Goal: Task Accomplishment & Management: Manage account settings

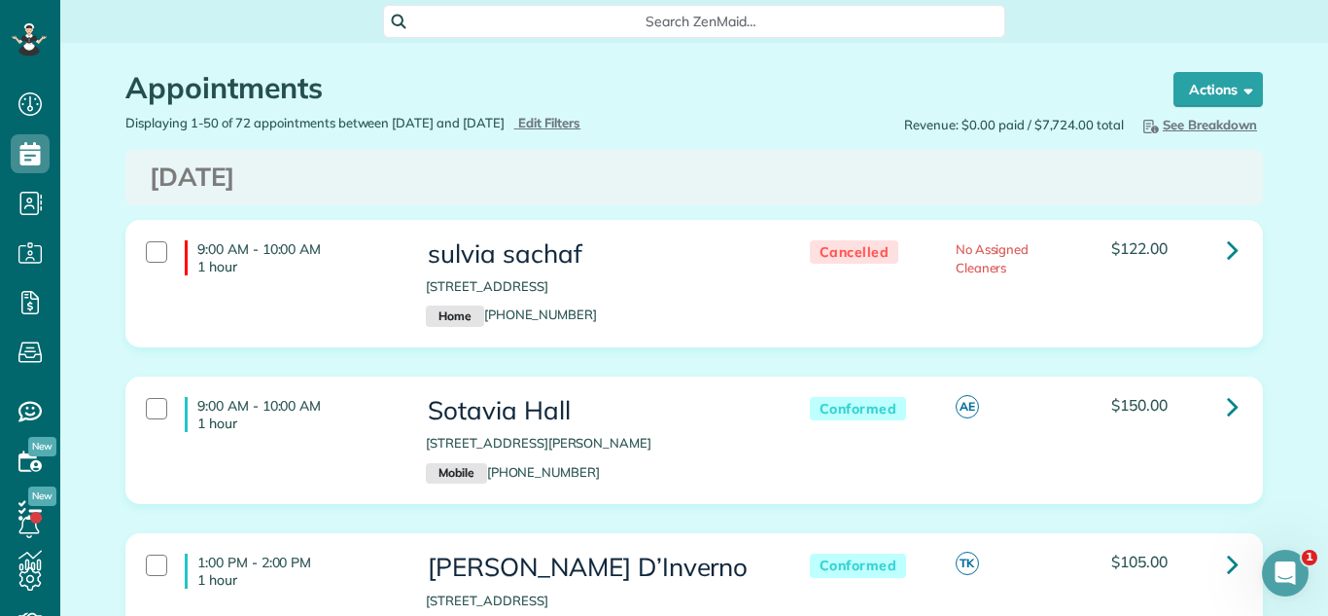
scroll to position [616, 60]
click at [949, 362] on div "9:00 AM - 10:00 AM 1 hour sulvia sachaf 9042 Central Avenue Morton Grove IL 600…" at bounding box center [694, 298] width 1167 height 157
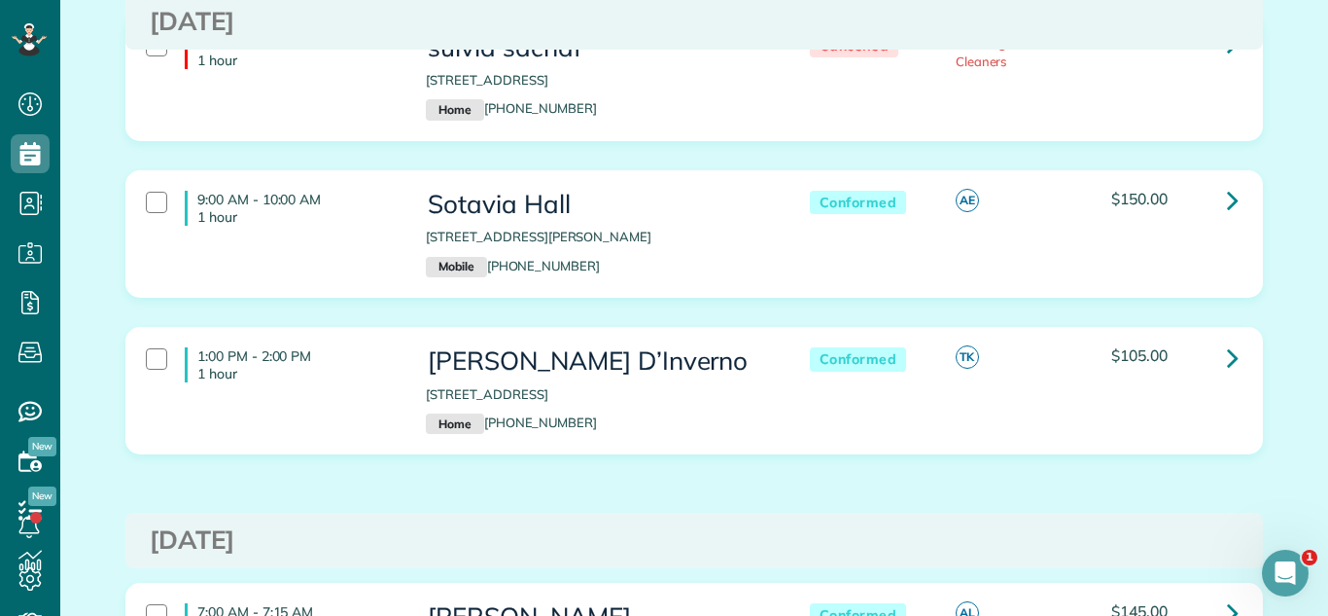
scroll to position [0, 0]
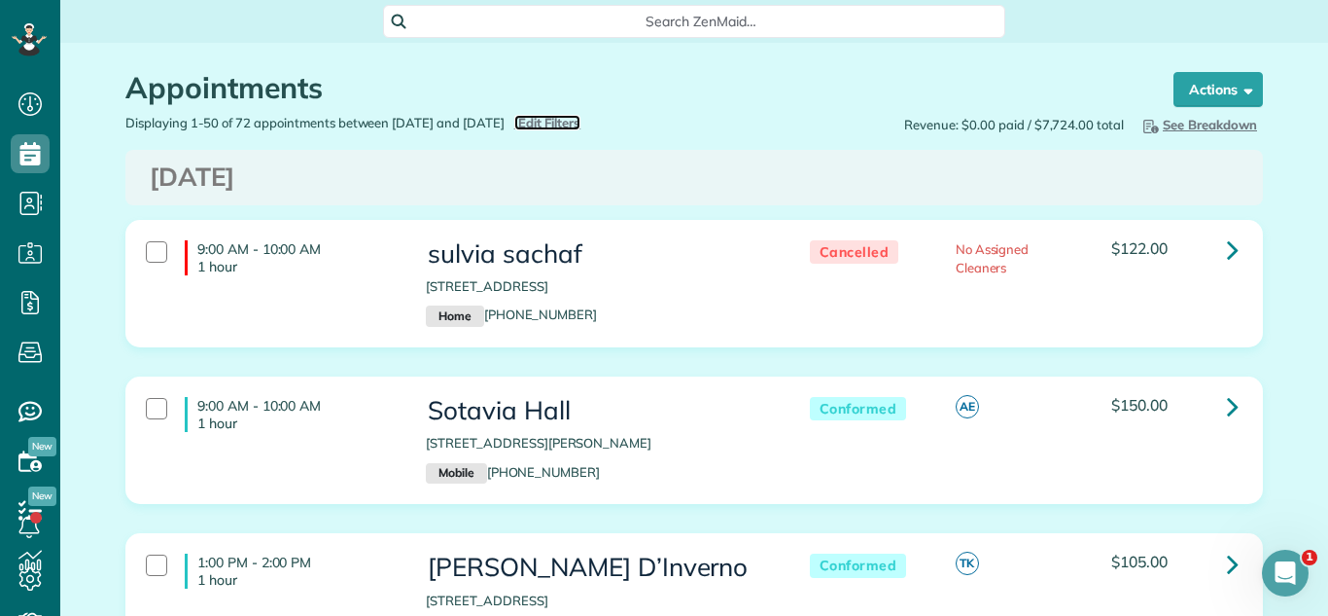
click at [582, 126] on span "Edit Filters" at bounding box center [549, 123] width 63 height 16
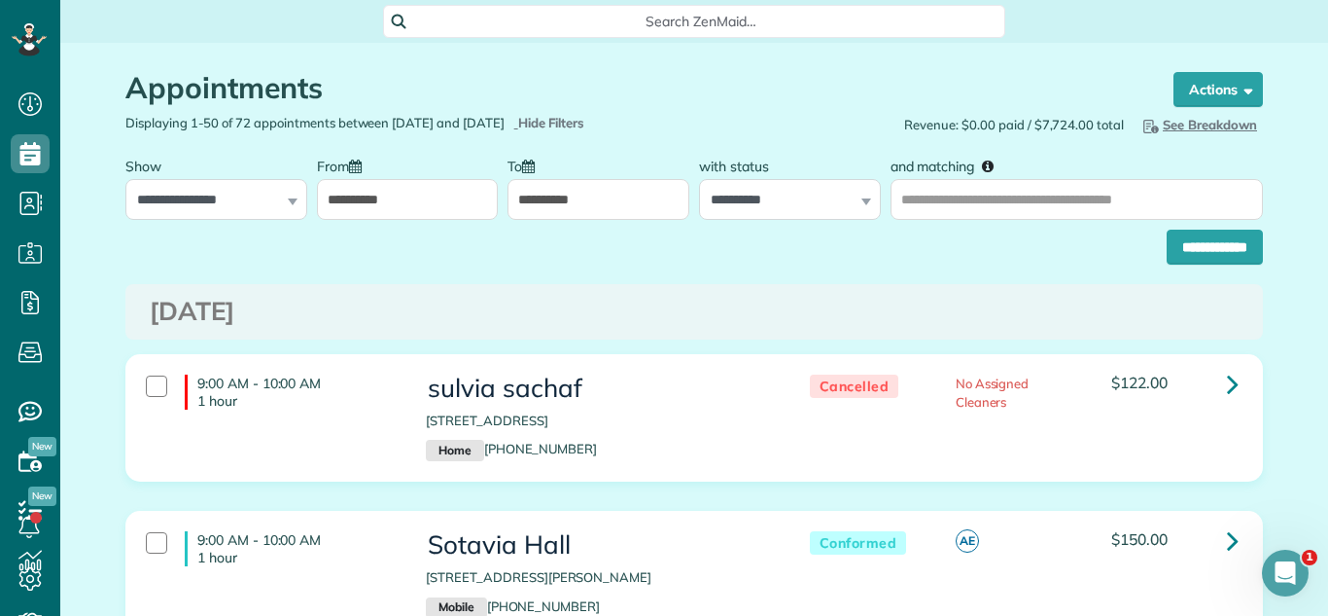
click at [456, 204] on input "**********" at bounding box center [408, 199] width 182 height 41
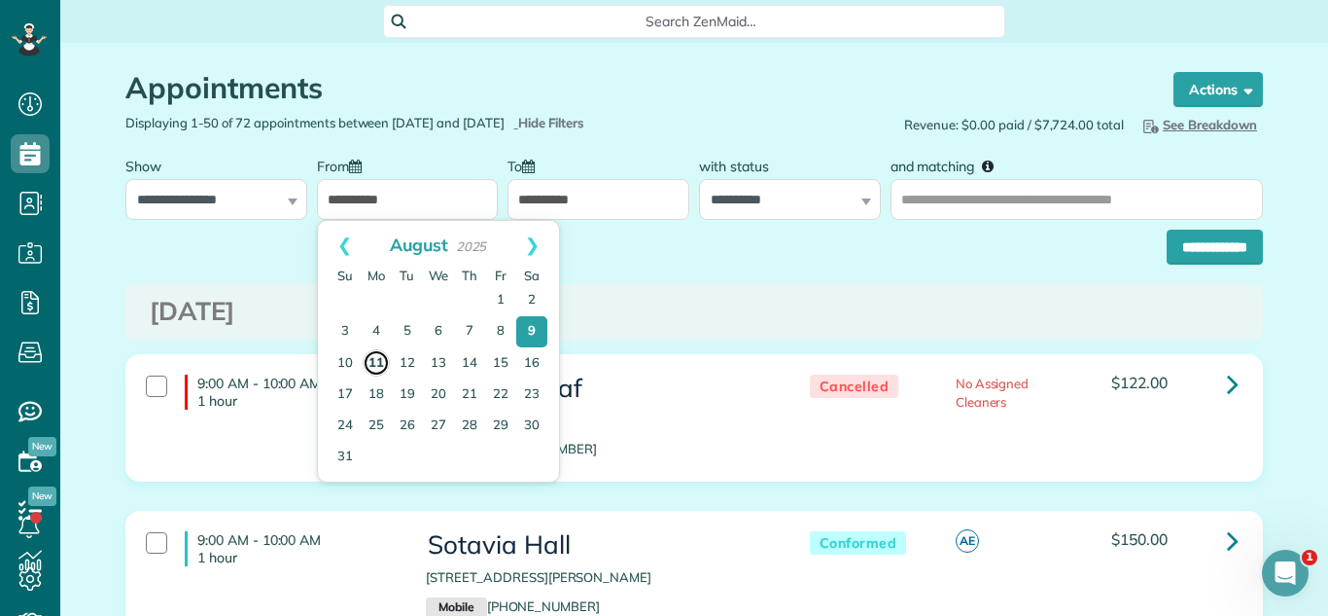
click at [376, 360] on link "11" at bounding box center [376, 362] width 27 height 27
type input "**********"
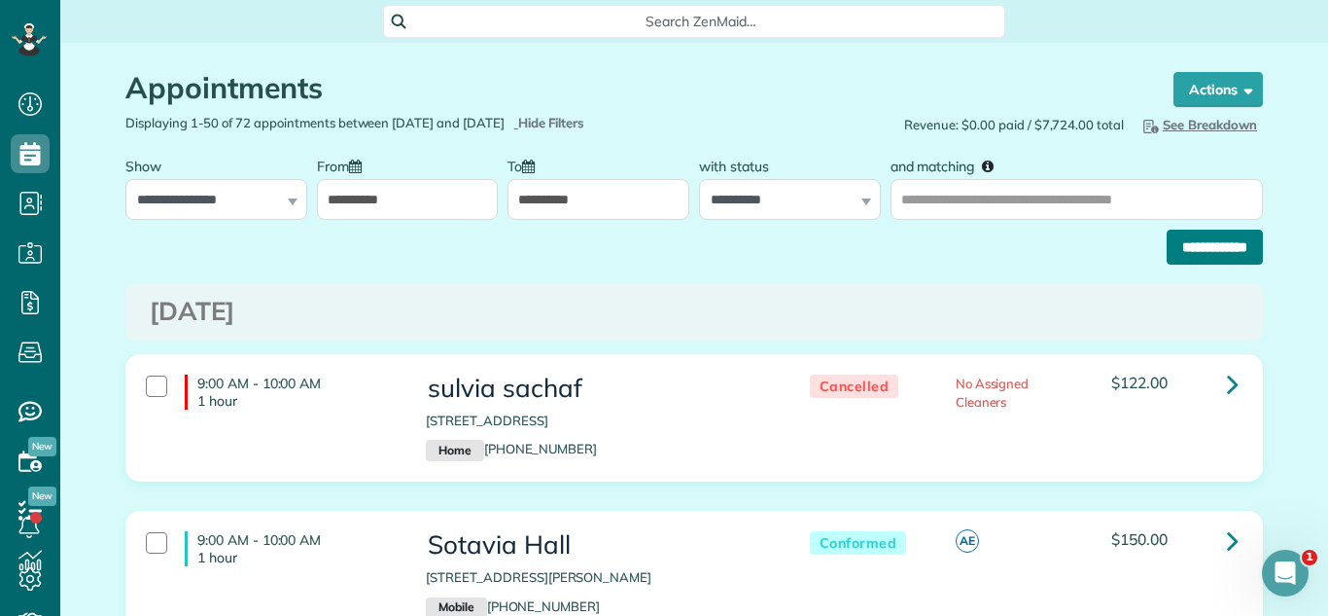
click at [1069, 253] on input "**********" at bounding box center [1215, 247] width 96 height 35
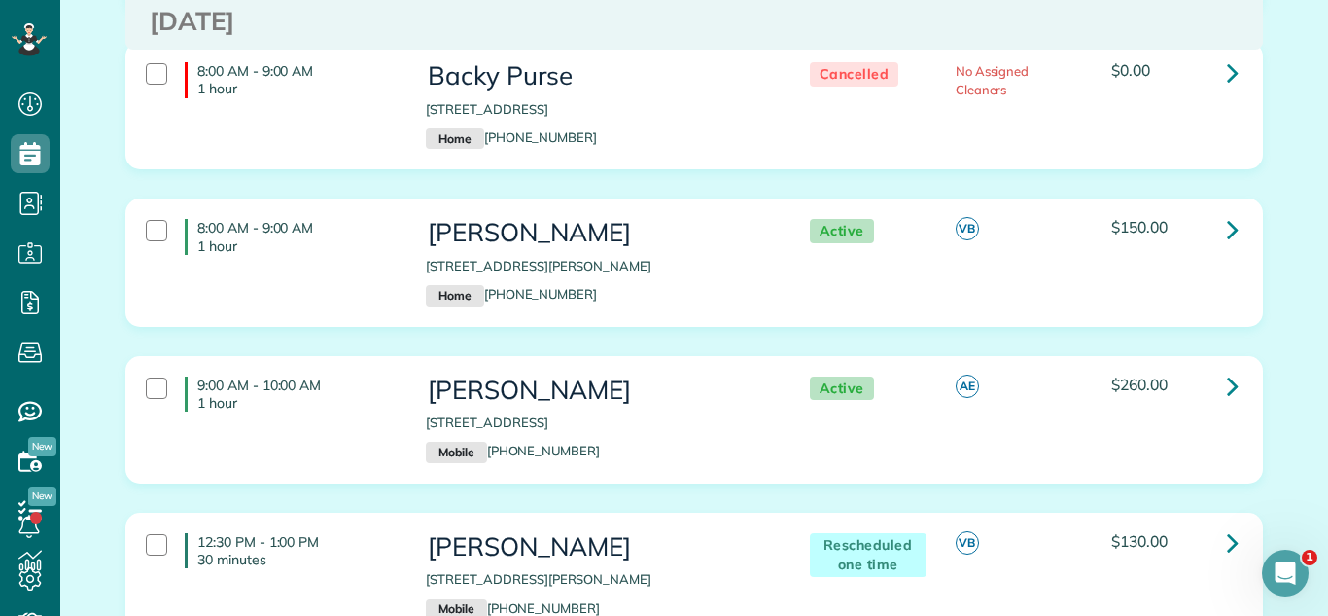
scroll to position [2089, 0]
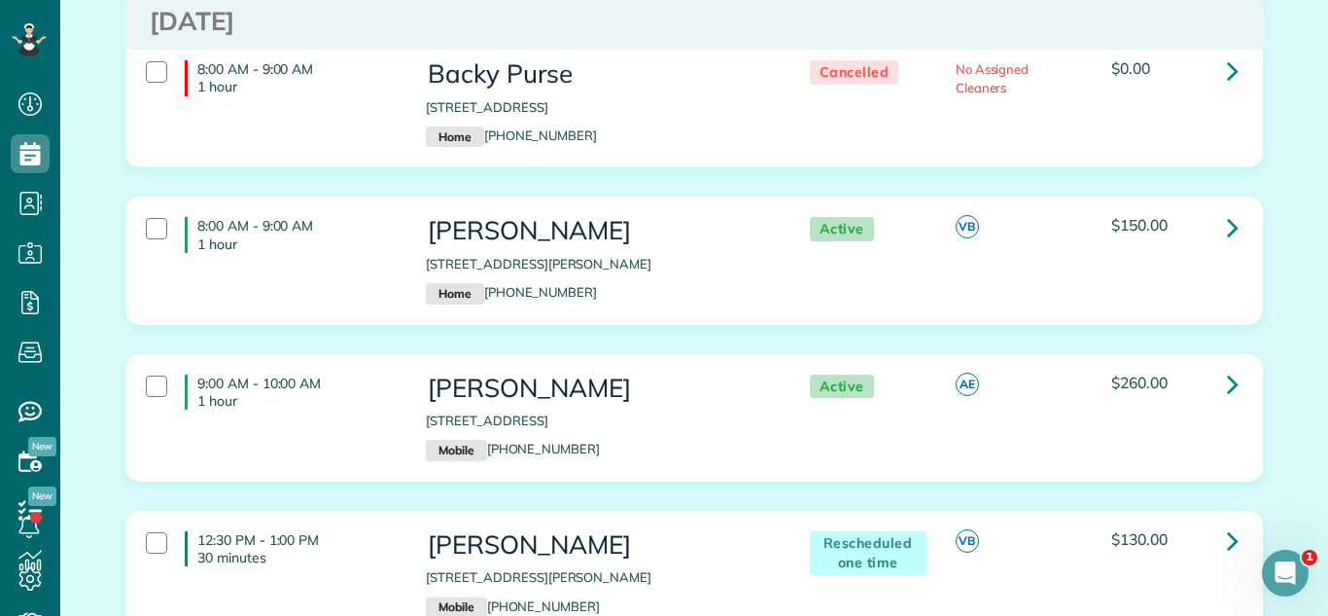
click at [982, 345] on div "8:00 AM - 9:00 AM 1 hour [PERSON_NAME] [STREET_ADDRESS][PERSON_NAME] Home [PHON…" at bounding box center [694, 274] width 1167 height 157
click at [1225, 241] on link at bounding box center [1233, 226] width 39 height 39
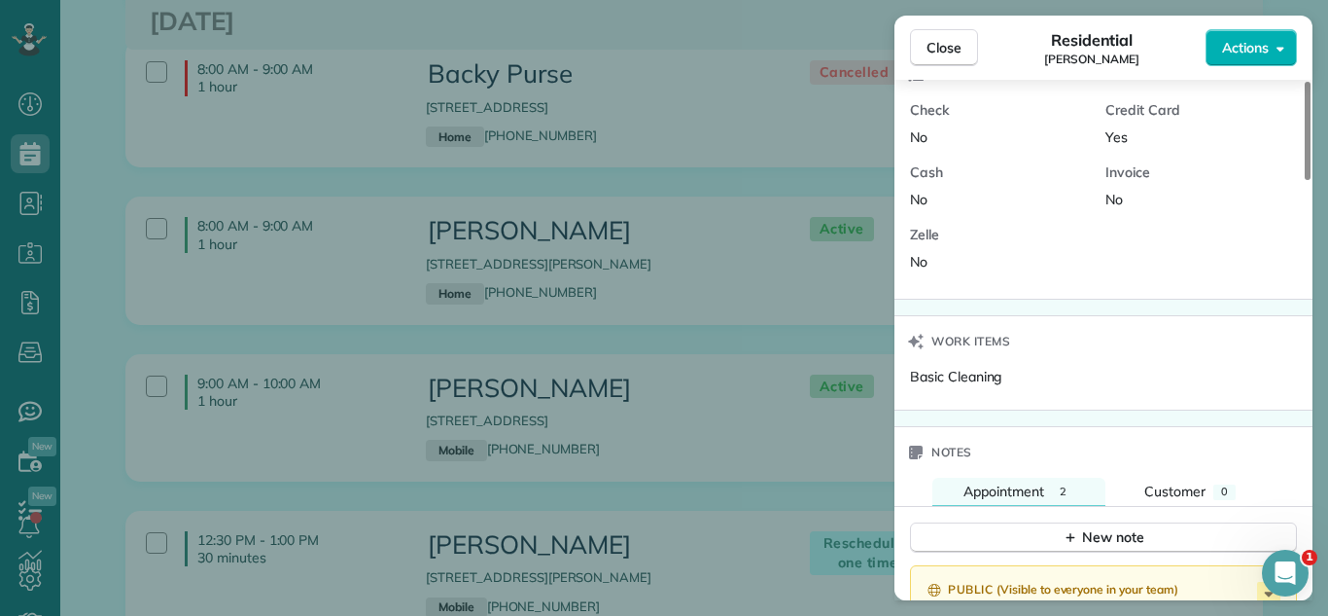
scroll to position [1423, 0]
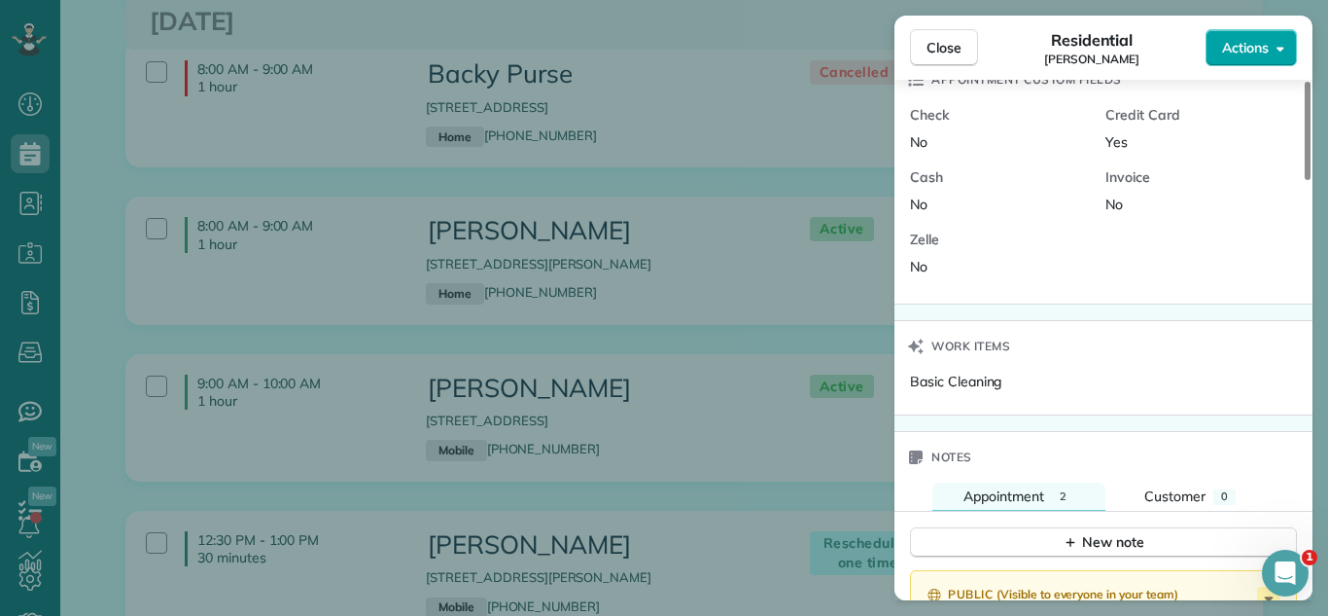
click at [1210, 39] on button "Actions" at bounding box center [1251, 47] width 91 height 37
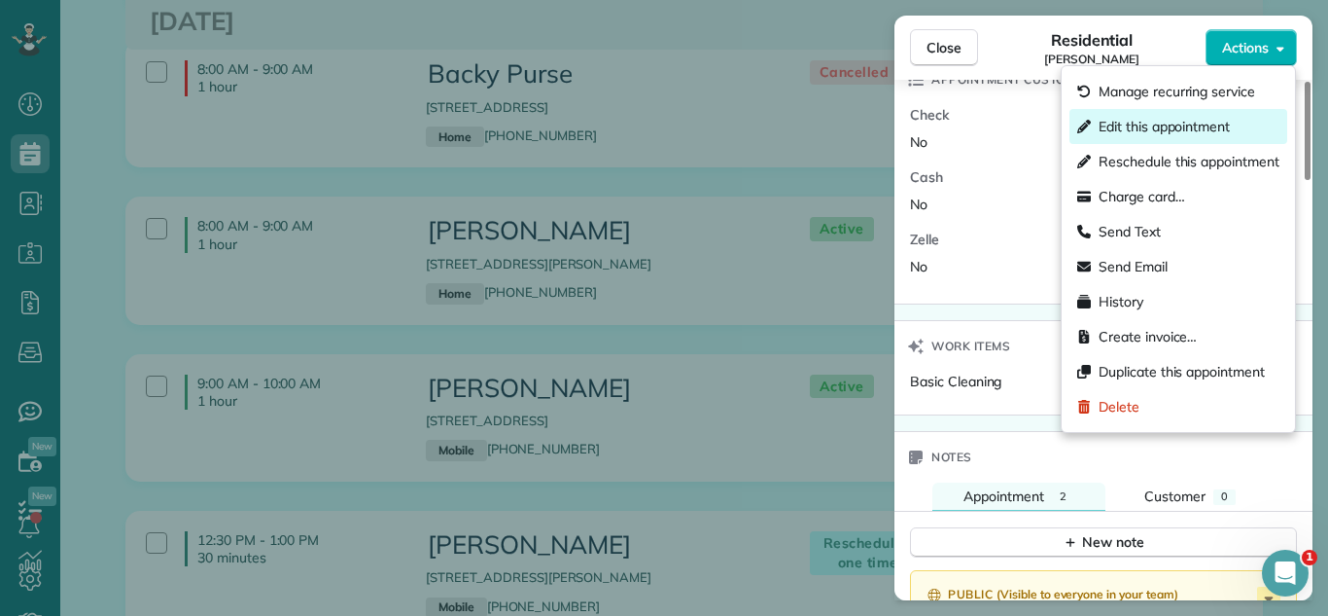
click at [1174, 128] on span "Edit this appointment" at bounding box center [1164, 126] width 131 height 19
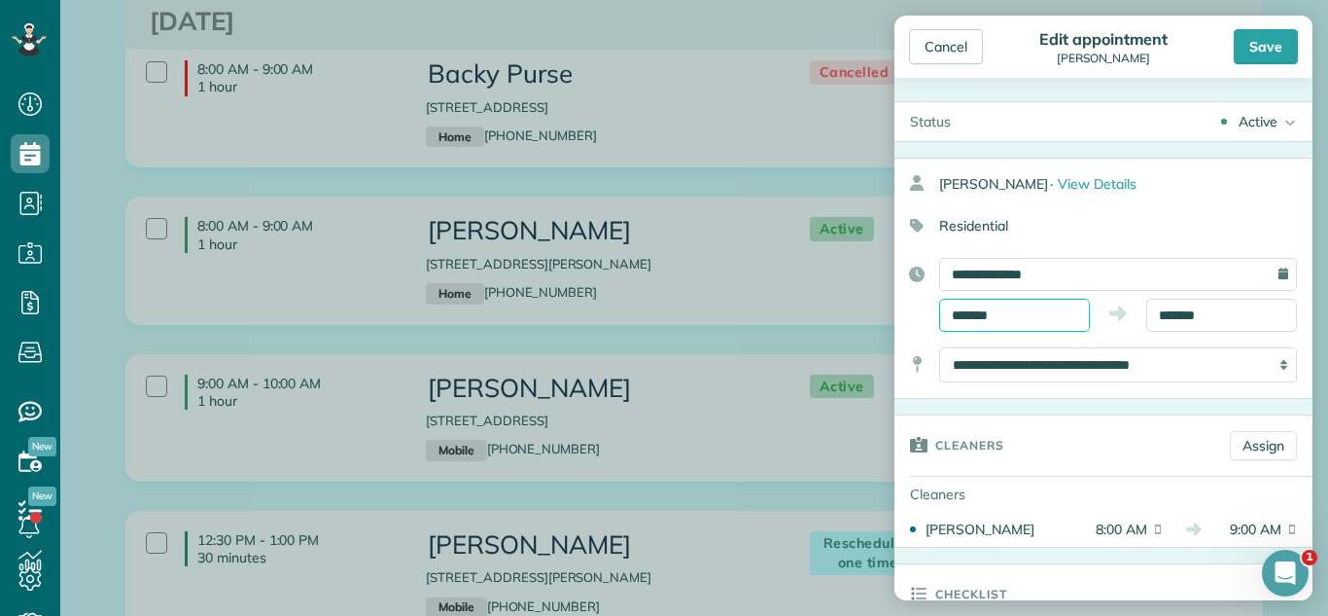
click at [1024, 324] on body "Dashboard Scheduling Calendar View List View Dispatch View - Weekly scheduling …" at bounding box center [664, 308] width 1328 height 616
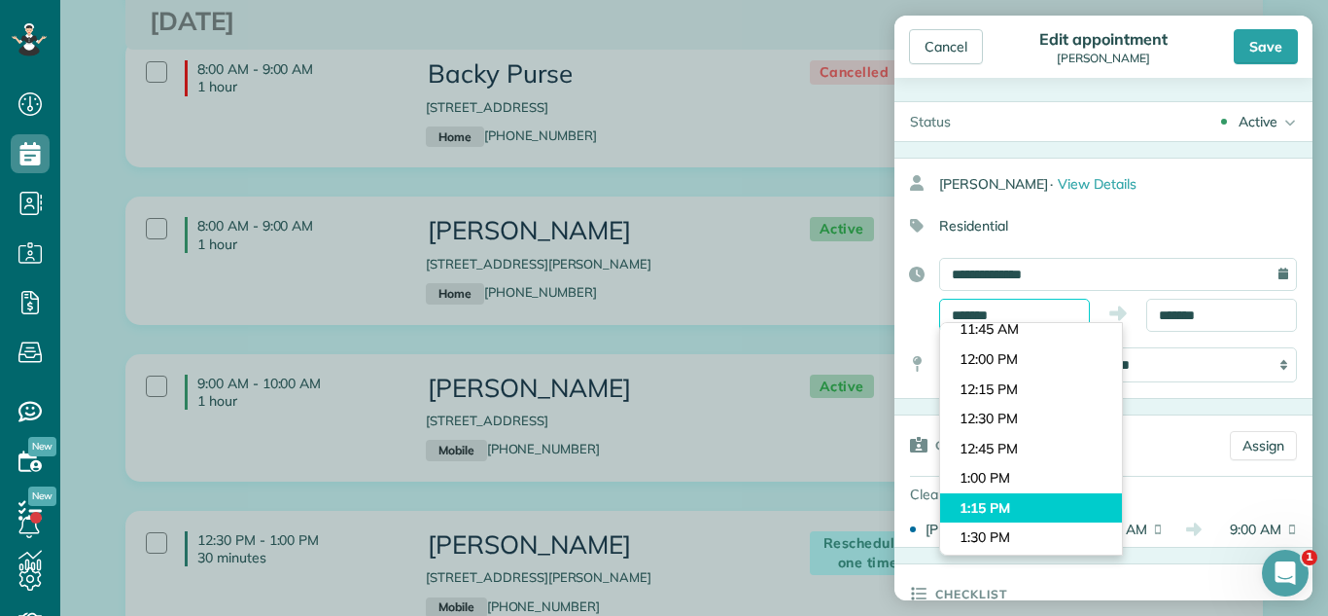
scroll to position [1376, 0]
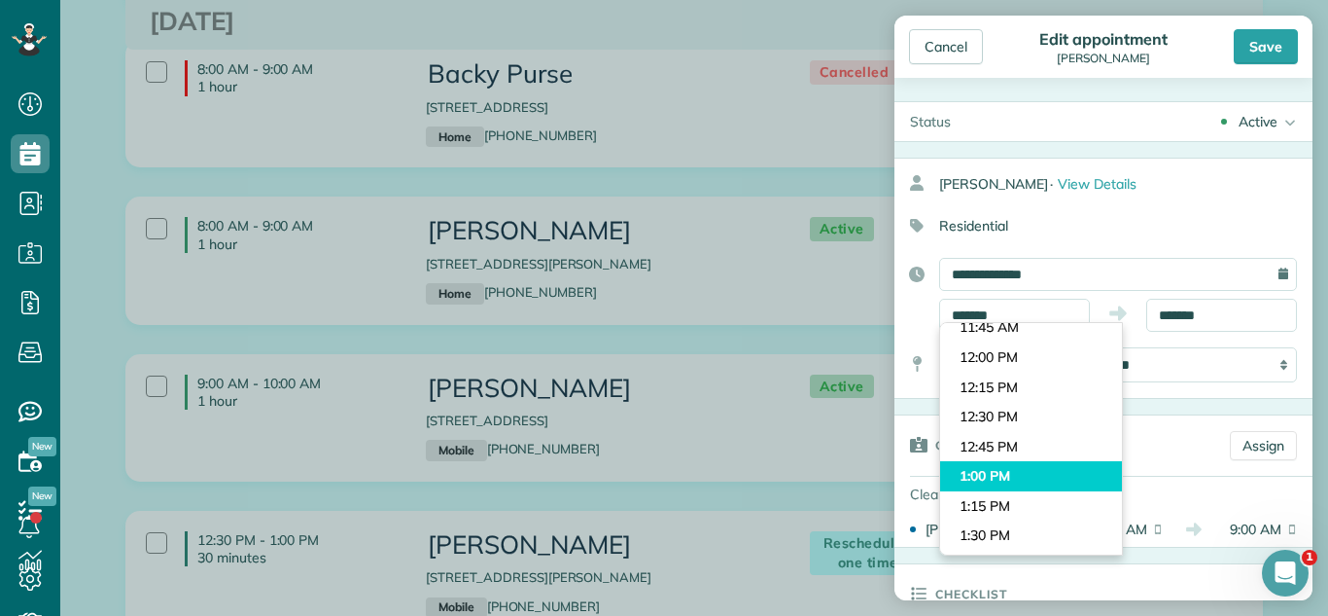
type input "*******"
drag, startPoint x: 1024, startPoint y: 472, endPoint x: 1042, endPoint y: 414, distance: 60.0
click at [1025, 470] on body "Dashboard Scheduling Calendar View List View Dispatch View - Weekly scheduling …" at bounding box center [664, 308] width 1328 height 616
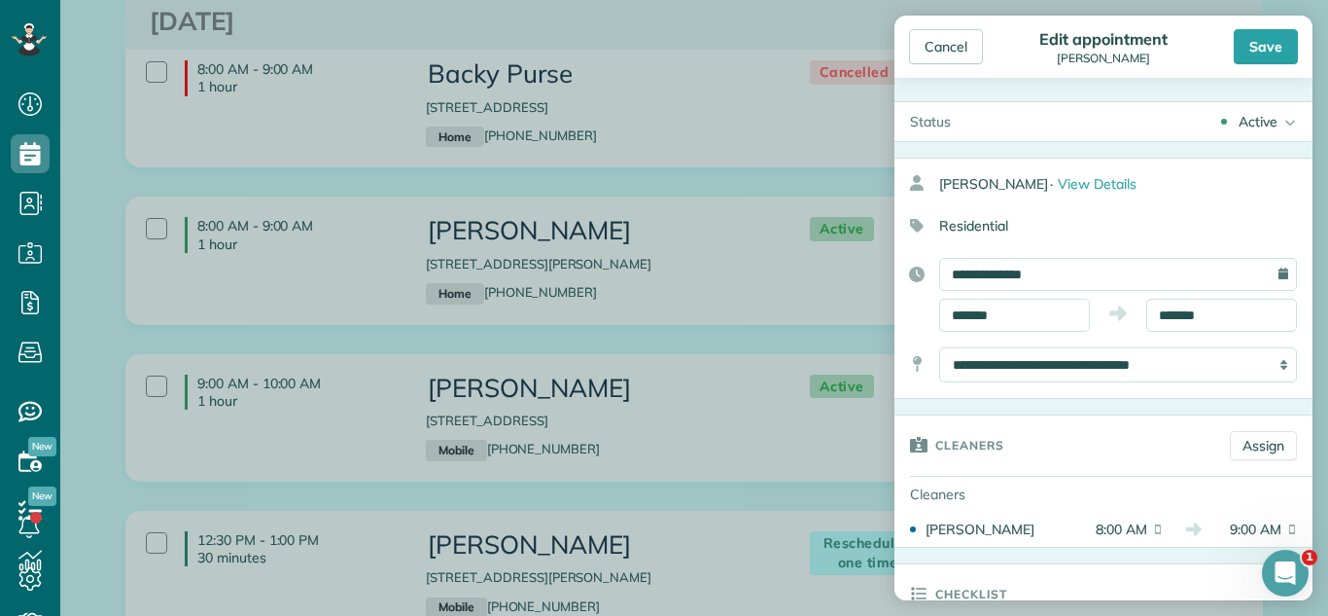
click at [1143, 310] on icon at bounding box center [1118, 312] width 56 height 19
click at [1161, 322] on body "Dashboard Scheduling Calendar View List View Dispatch View - Weekly scheduling …" at bounding box center [664, 308] width 1328 height 616
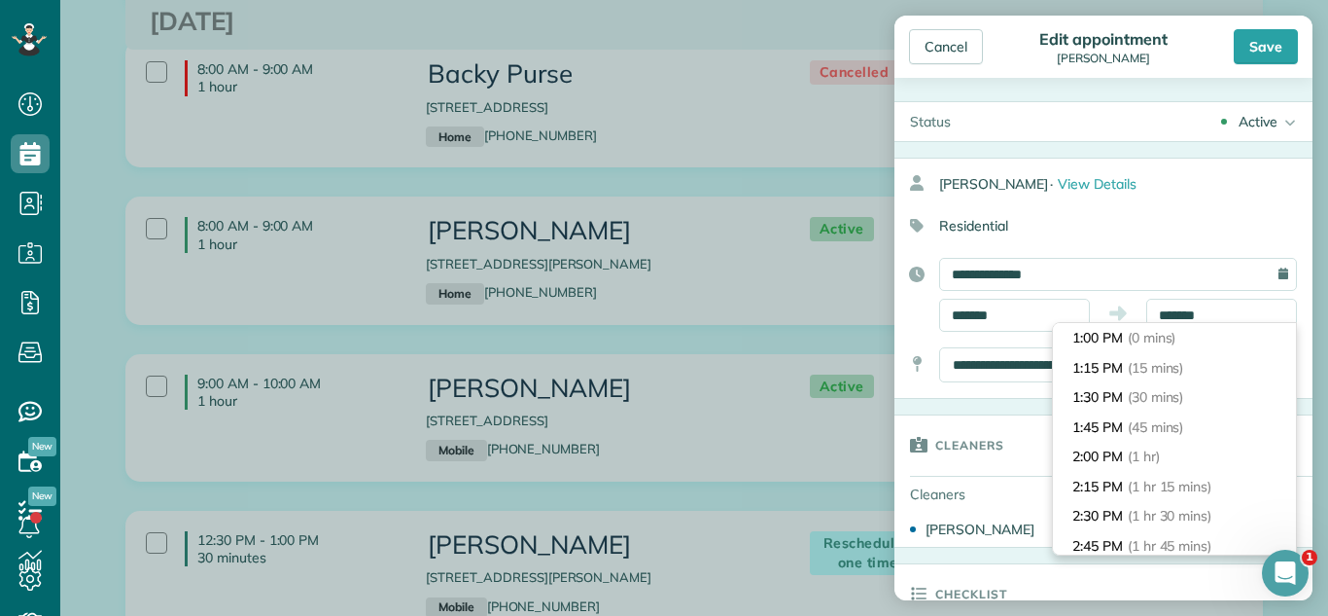
drag, startPoint x: 1148, startPoint y: 460, endPoint x: 1009, endPoint y: 300, distance: 211.7
click at [1148, 459] on span "(1 hr)" at bounding box center [1144, 456] width 32 height 18
type input "*******"
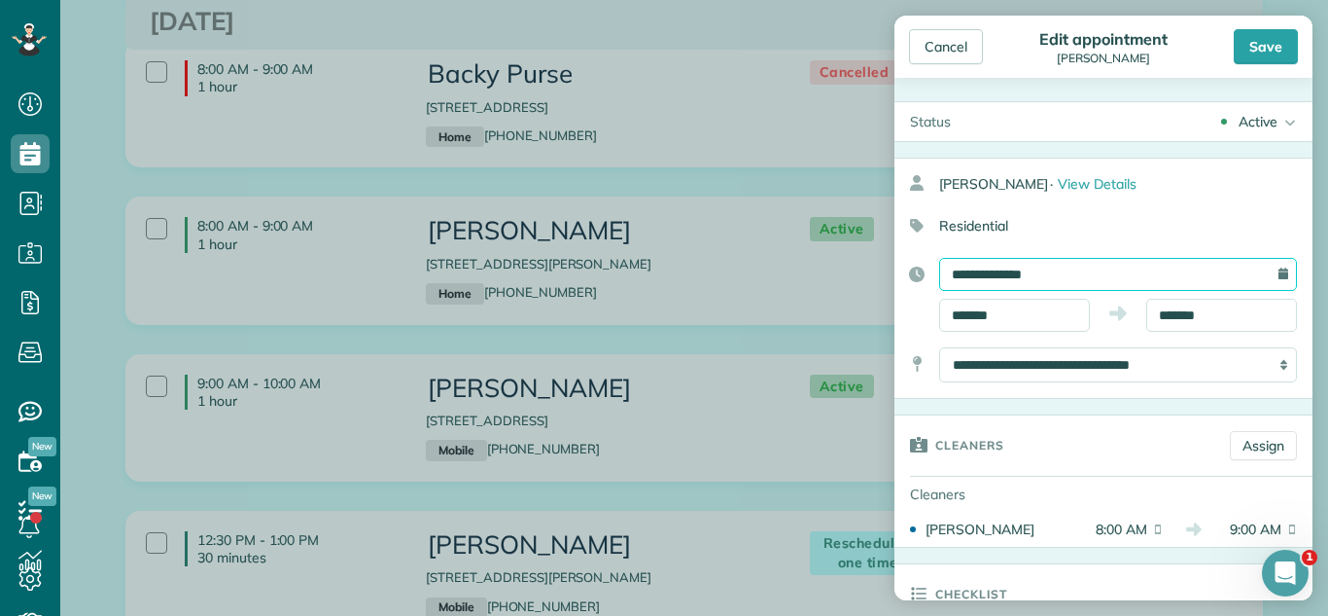
click at [1009, 275] on input "**********" at bounding box center [1118, 274] width 358 height 33
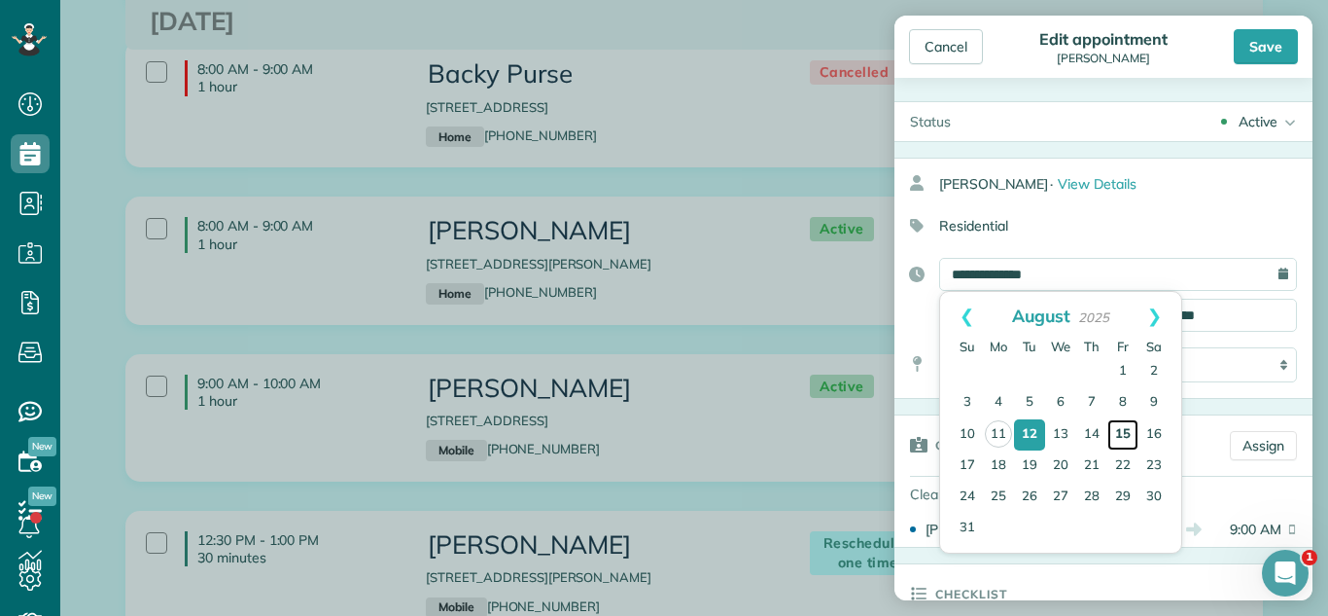
click at [1115, 427] on link "15" at bounding box center [1123, 434] width 31 height 31
type input "**********"
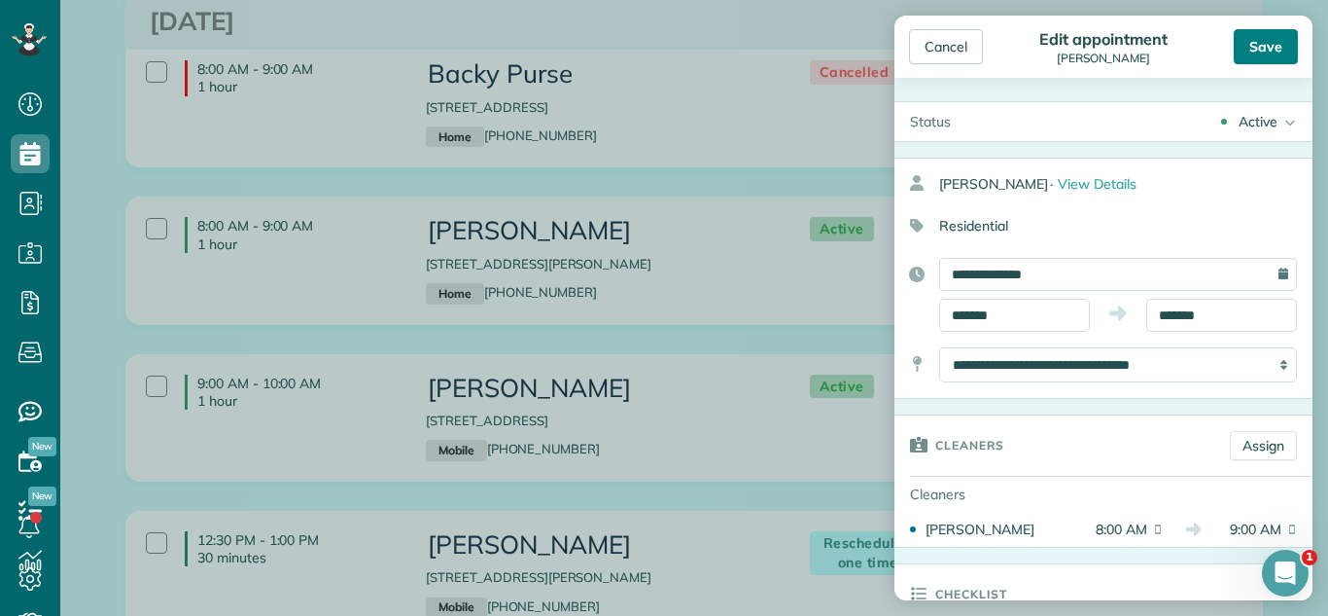
click at [1261, 44] on div "Save" at bounding box center [1266, 46] width 64 height 35
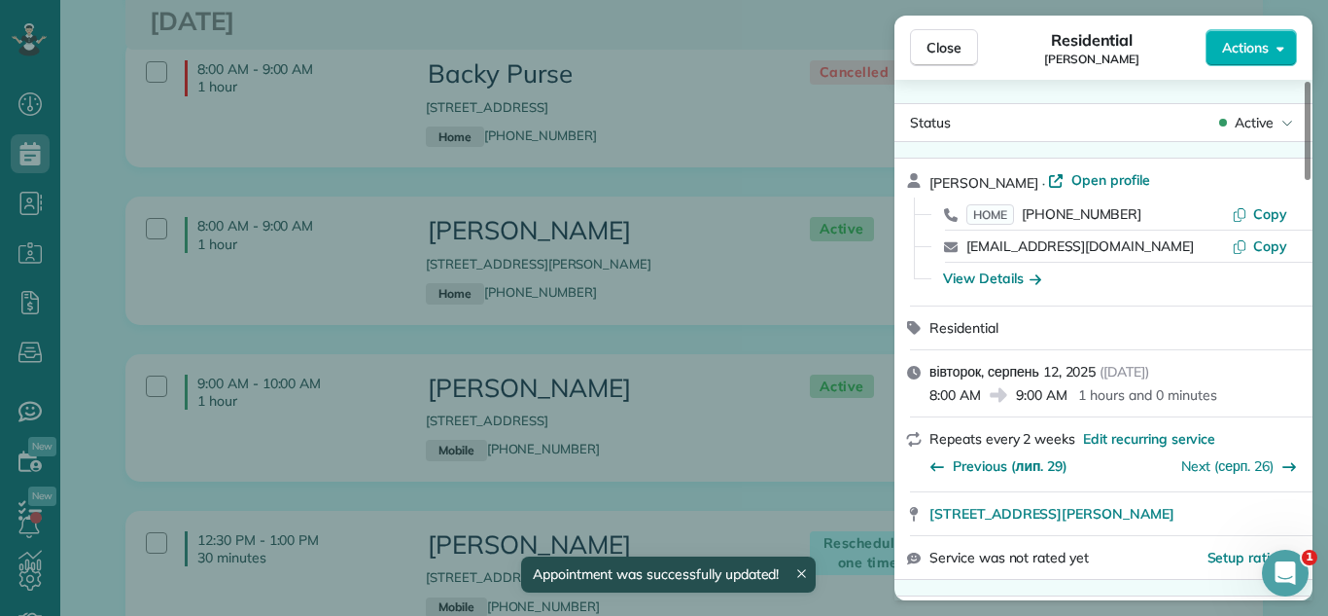
drag, startPoint x: 449, startPoint y: 276, endPoint x: 661, endPoint y: 277, distance: 212.0
click at [661, 277] on div "Close Residential Kim Landano Actions Status Active Kim Landano · Open profile …" at bounding box center [664, 308] width 1328 height 616
click at [680, 289] on div "Close Residential Kim Landano Actions Status Active Kim Landano · Open profile …" at bounding box center [664, 308] width 1328 height 616
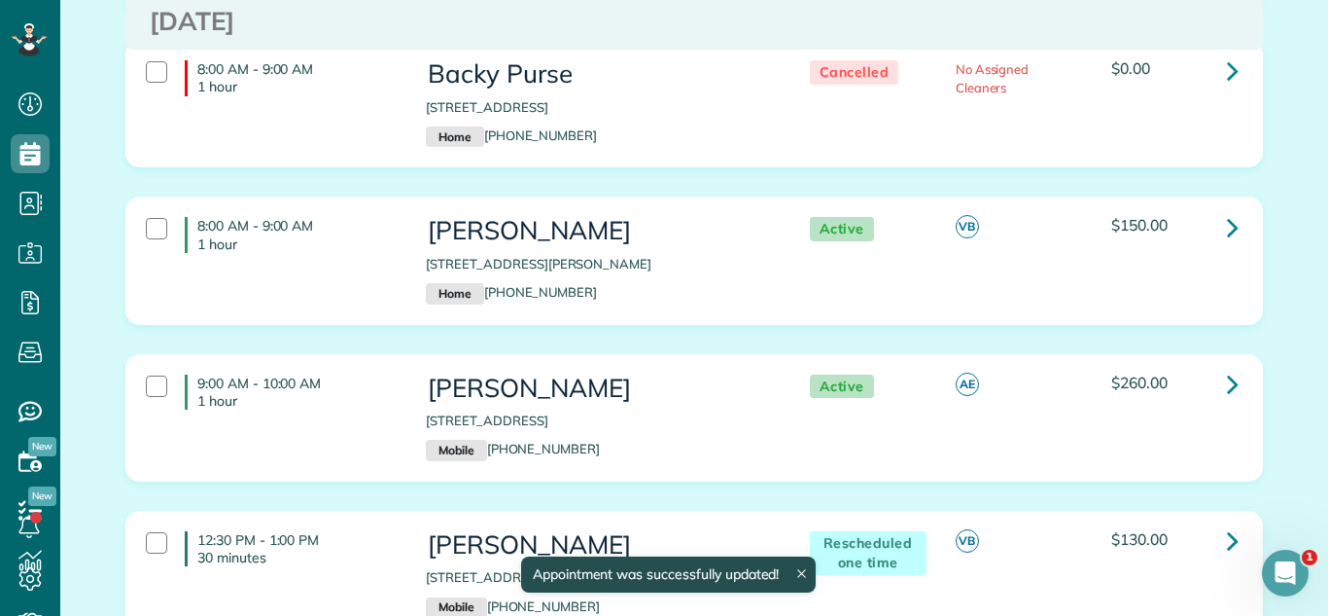
drag, startPoint x: 681, startPoint y: 282, endPoint x: 420, endPoint y: 278, distance: 260.7
click at [420, 278] on div "Kim Landano 2901 Oakwood Avenue McHenry IL 60051 Home (630) 878-9901" at bounding box center [597, 260] width 373 height 106
copy p "[STREET_ADDRESS][PERSON_NAME]"
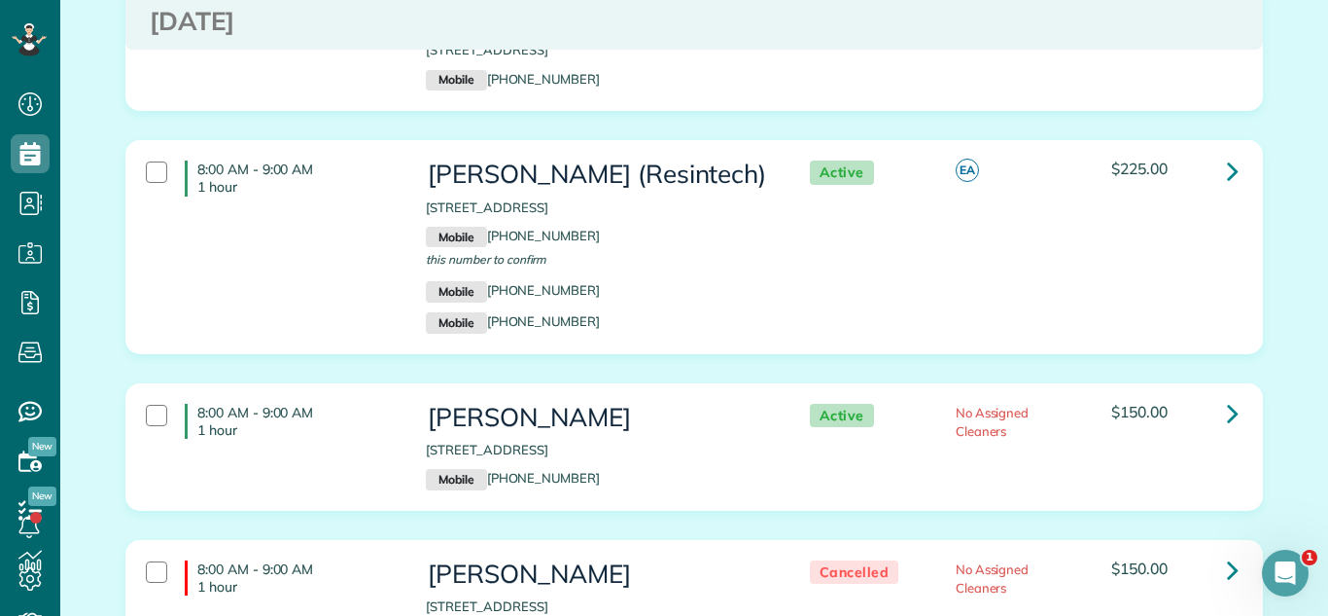
scroll to position [6386, 0]
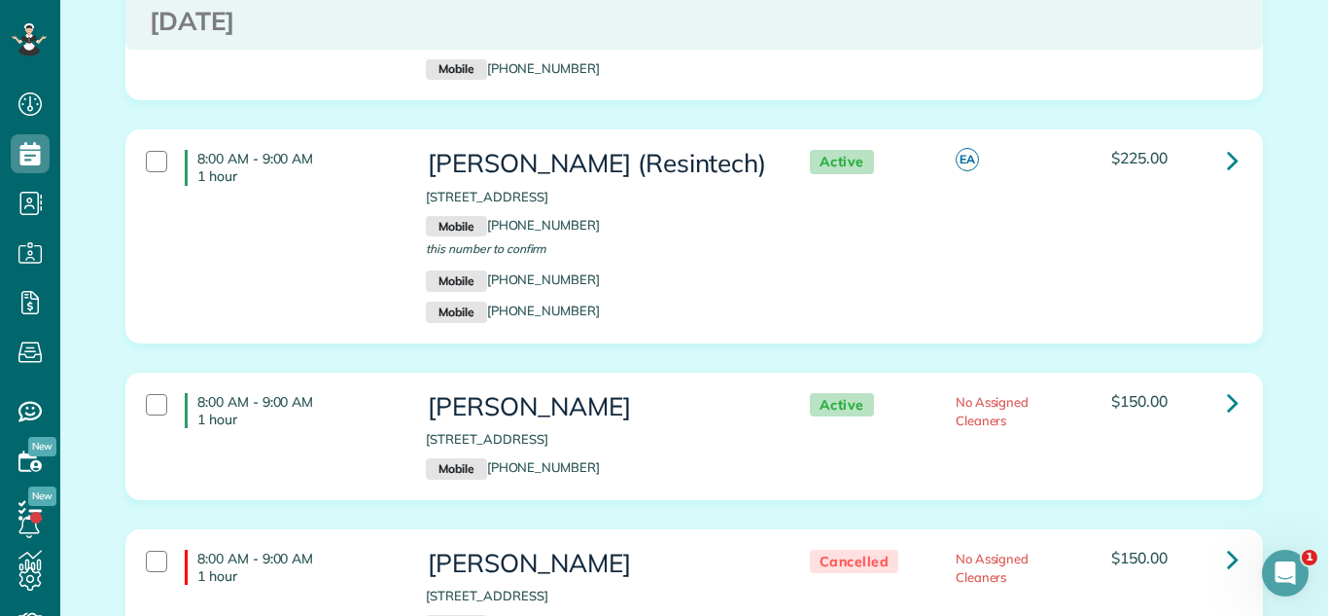
drag, startPoint x: 422, startPoint y: 375, endPoint x: 652, endPoint y: 360, distance: 230.0
click at [652, 383] on div "Kimberly Olson 5540 Chancery Road Gurnee IL 60031 Mobile (708) 717-0299" at bounding box center [597, 436] width 373 height 106
copy p "[STREET_ADDRESS]"
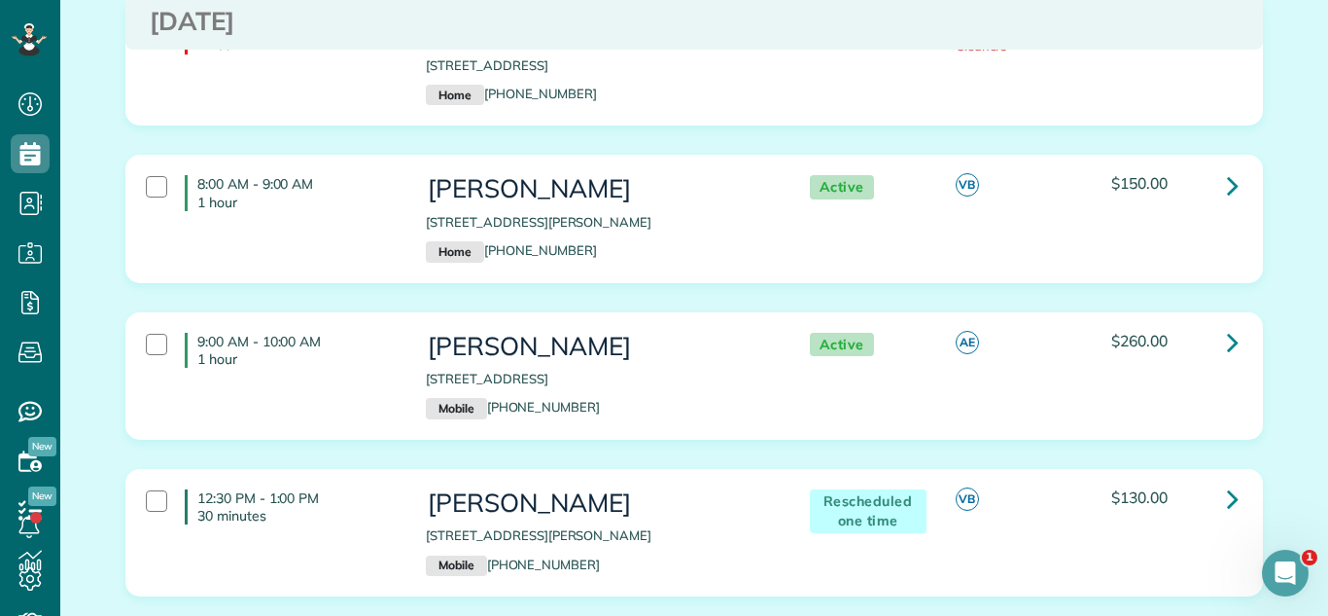
scroll to position [2068, 0]
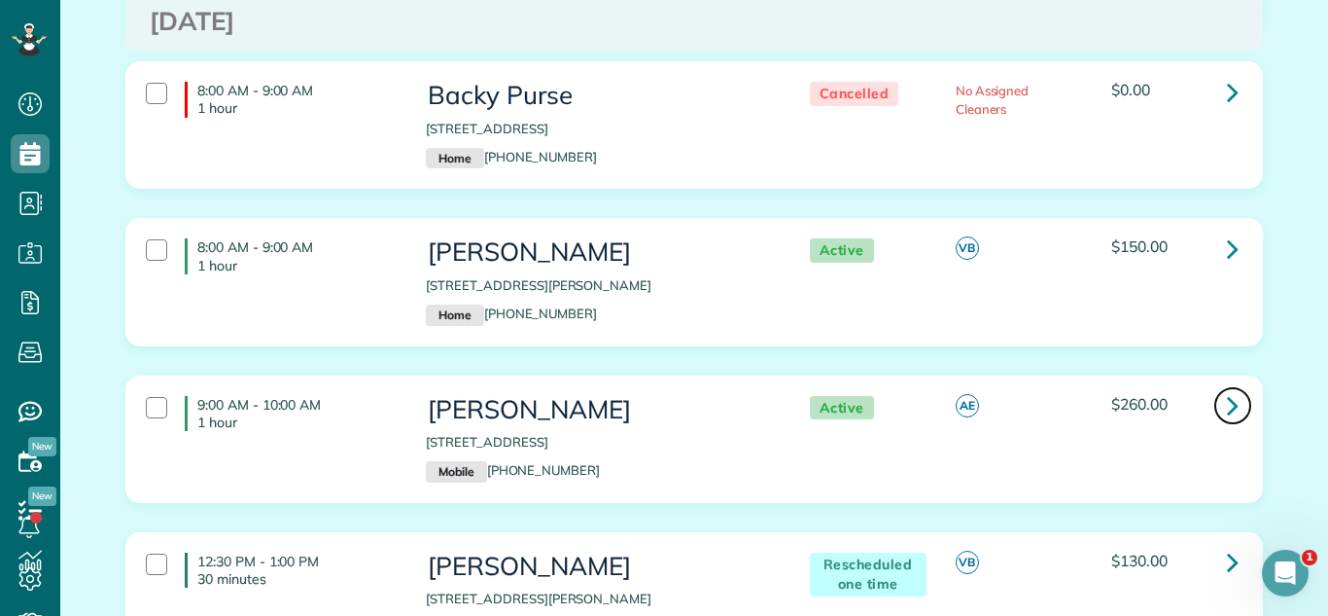
click at [1228, 420] on icon at bounding box center [1233, 405] width 12 height 34
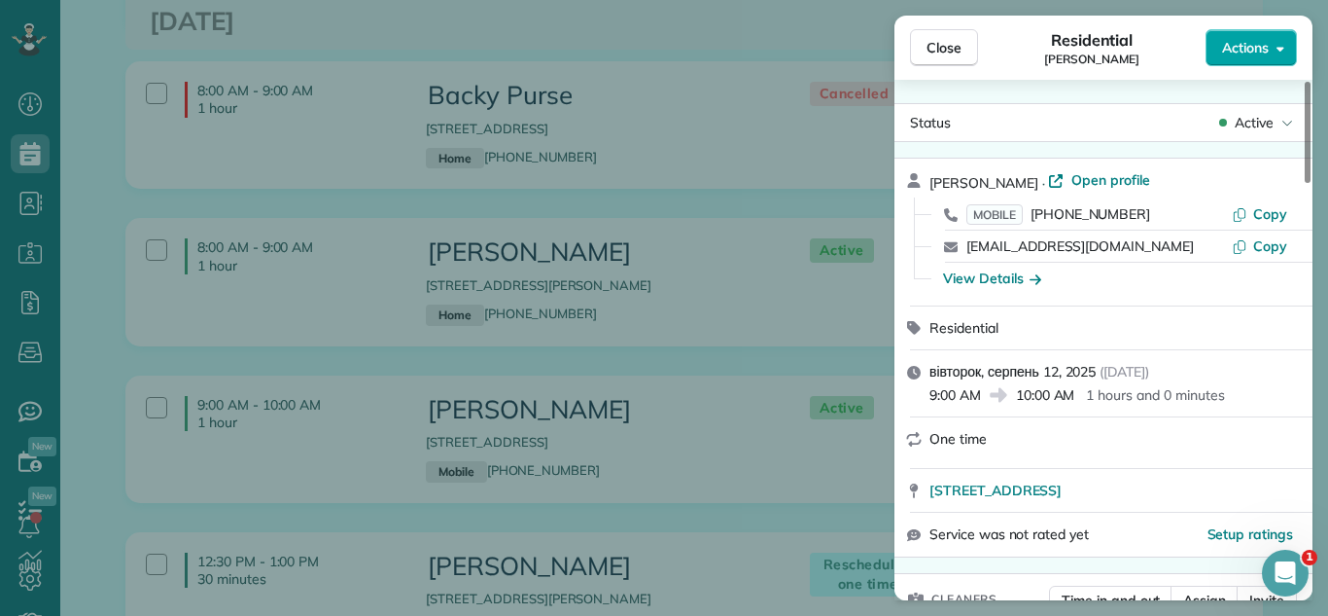
click at [1239, 63] on button "Actions" at bounding box center [1251, 47] width 91 height 37
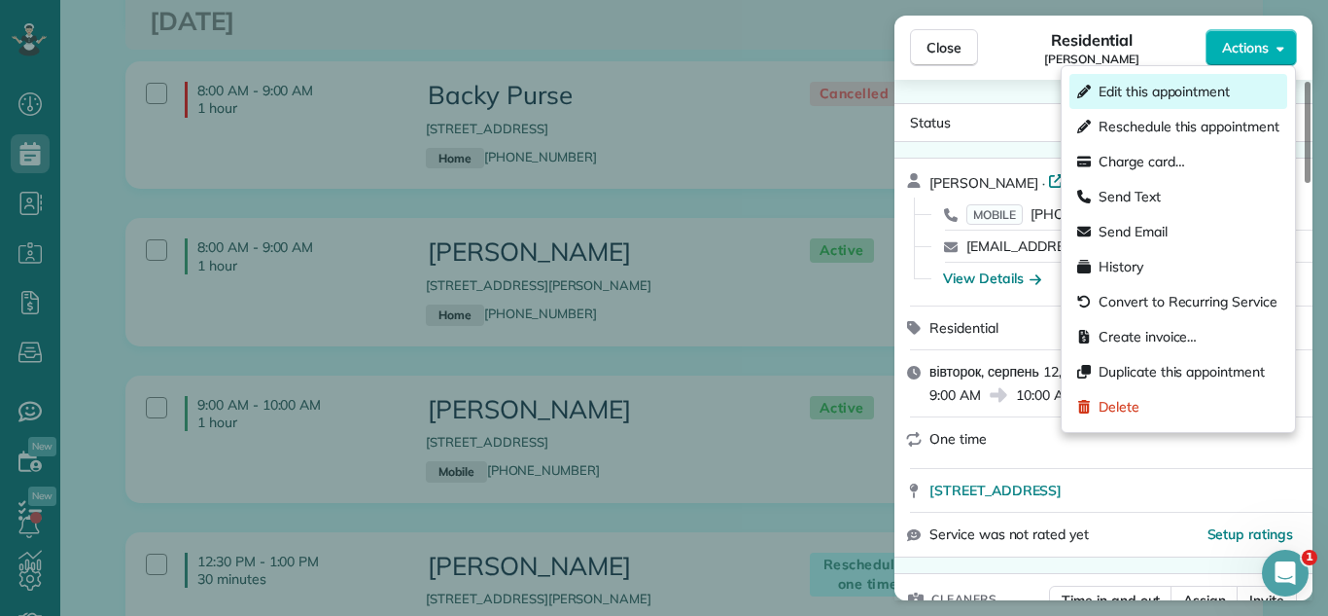
click at [1131, 97] on span "Edit this appointment" at bounding box center [1164, 91] width 131 height 19
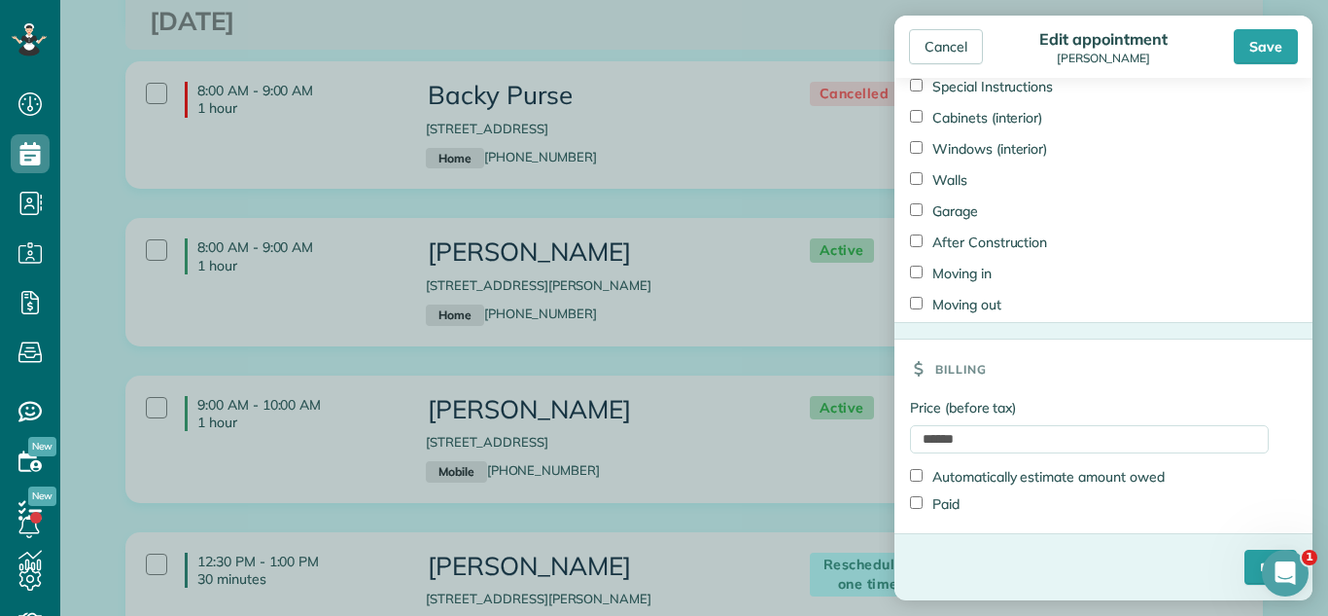
scroll to position [1569, 0]
click at [944, 438] on input "******" at bounding box center [1089, 439] width 359 height 28
type input "******"
click at [1245, 558] on input "****" at bounding box center [1271, 566] width 53 height 35
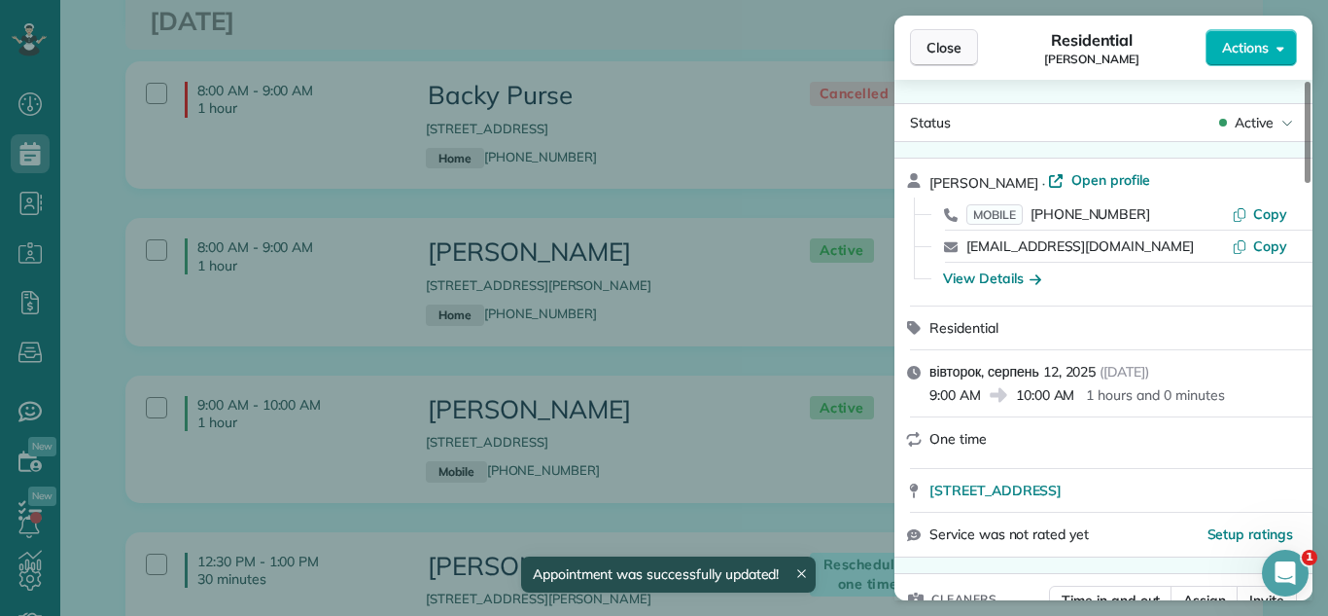
click at [935, 48] on span "Close" at bounding box center [944, 47] width 35 height 19
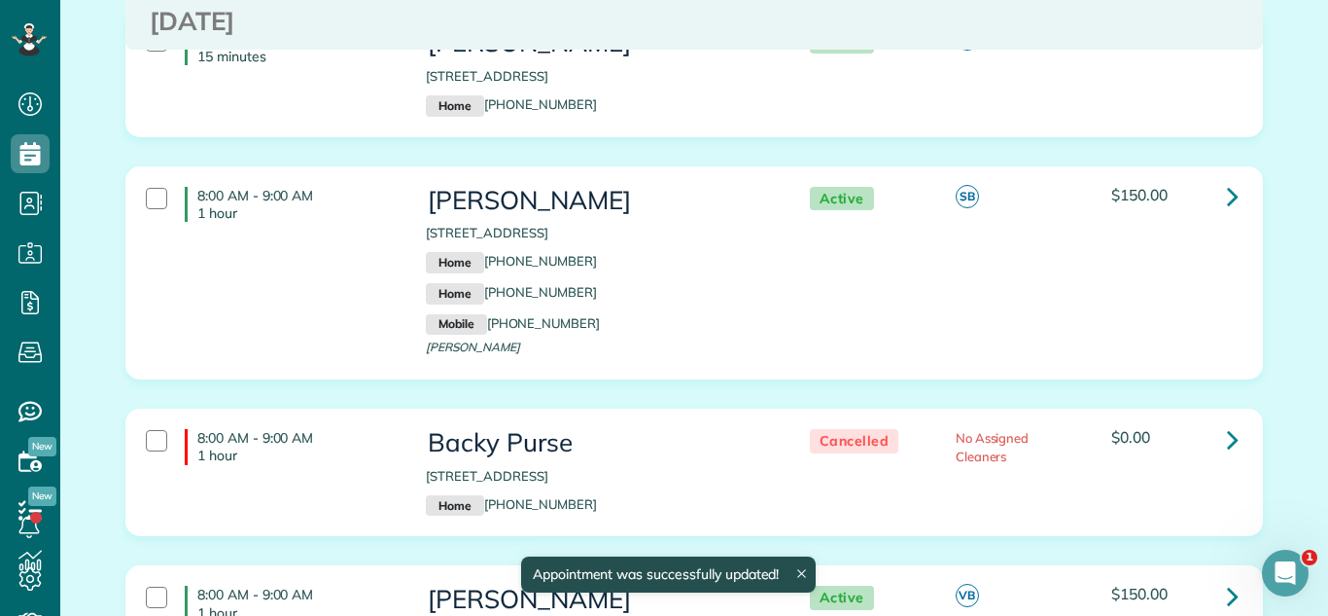
scroll to position [1718, 0]
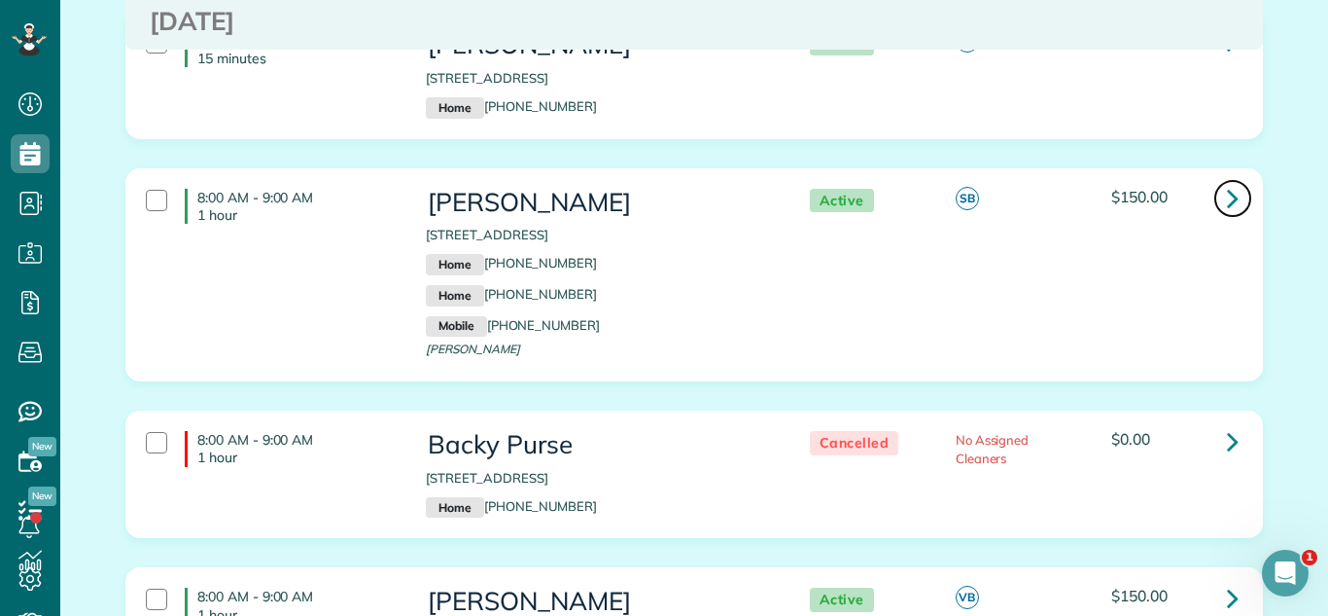
click at [1216, 217] on link at bounding box center [1233, 198] width 39 height 39
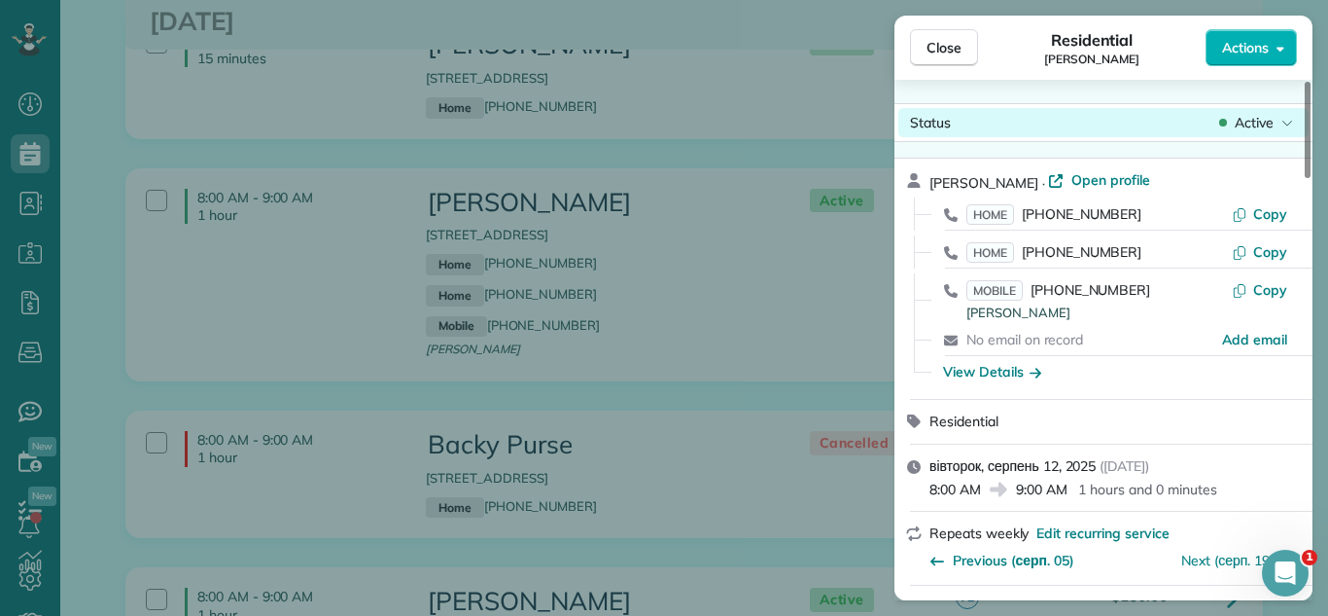
click at [1262, 111] on div "Status Active" at bounding box center [1104, 122] width 410 height 29
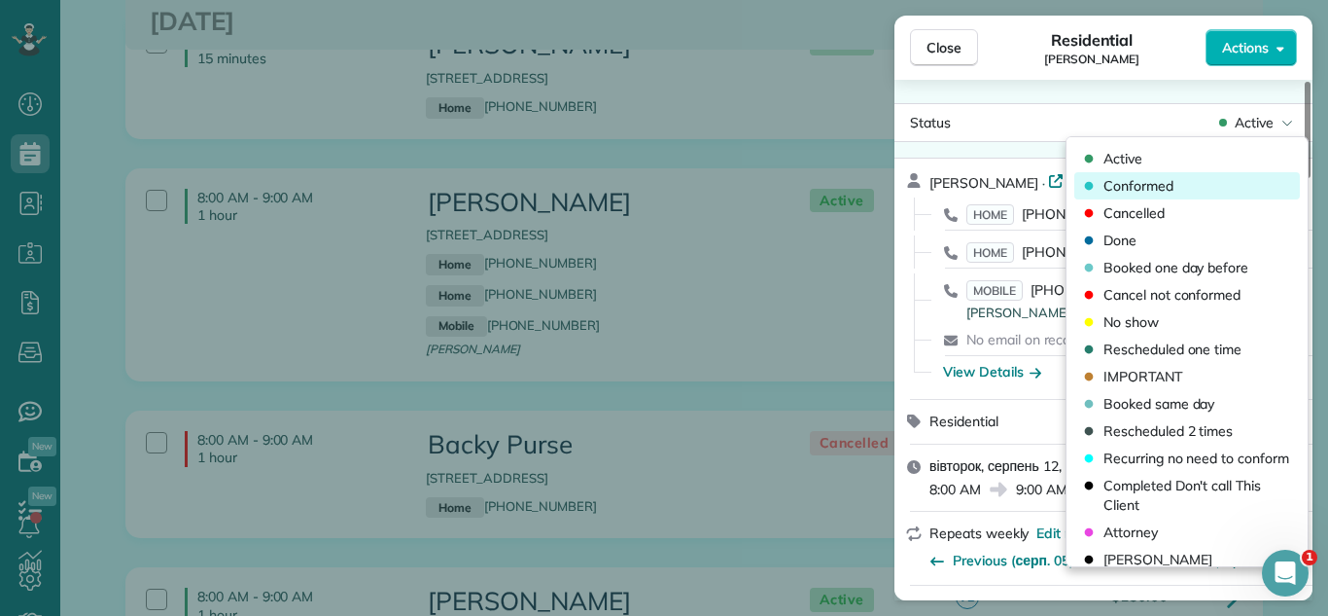
click at [1207, 185] on div "Conformed" at bounding box center [1188, 185] width 226 height 27
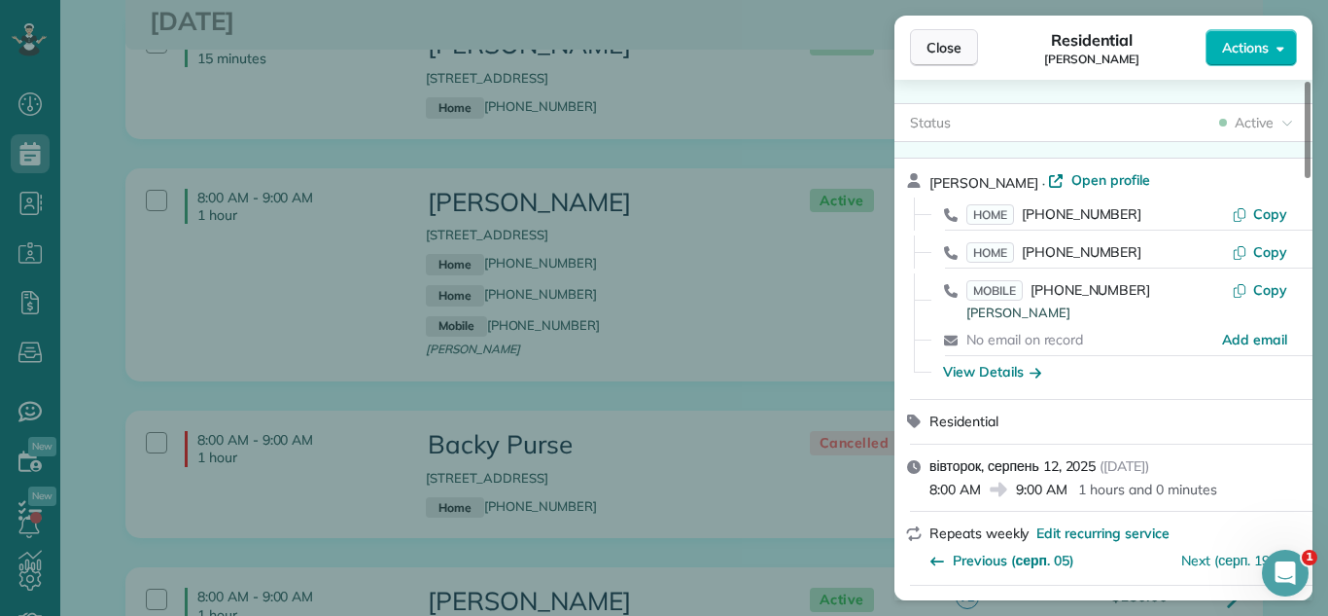
click at [952, 30] on button "Close" at bounding box center [944, 47] width 68 height 37
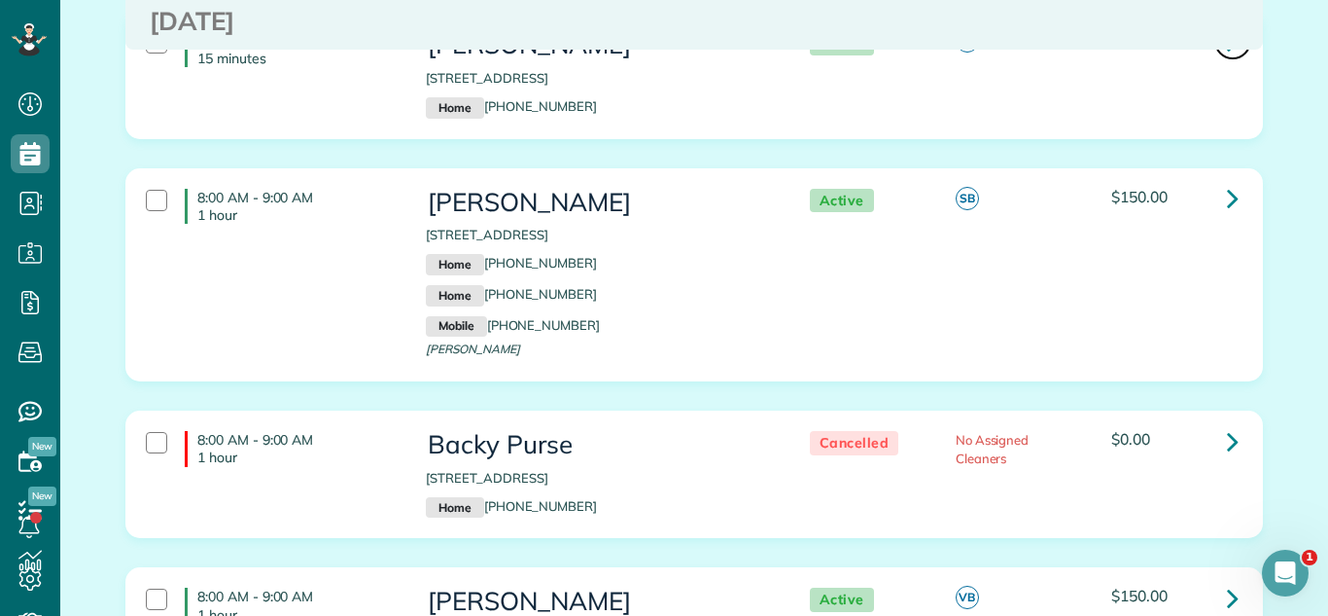
click at [1234, 58] on icon at bounding box center [1233, 41] width 12 height 34
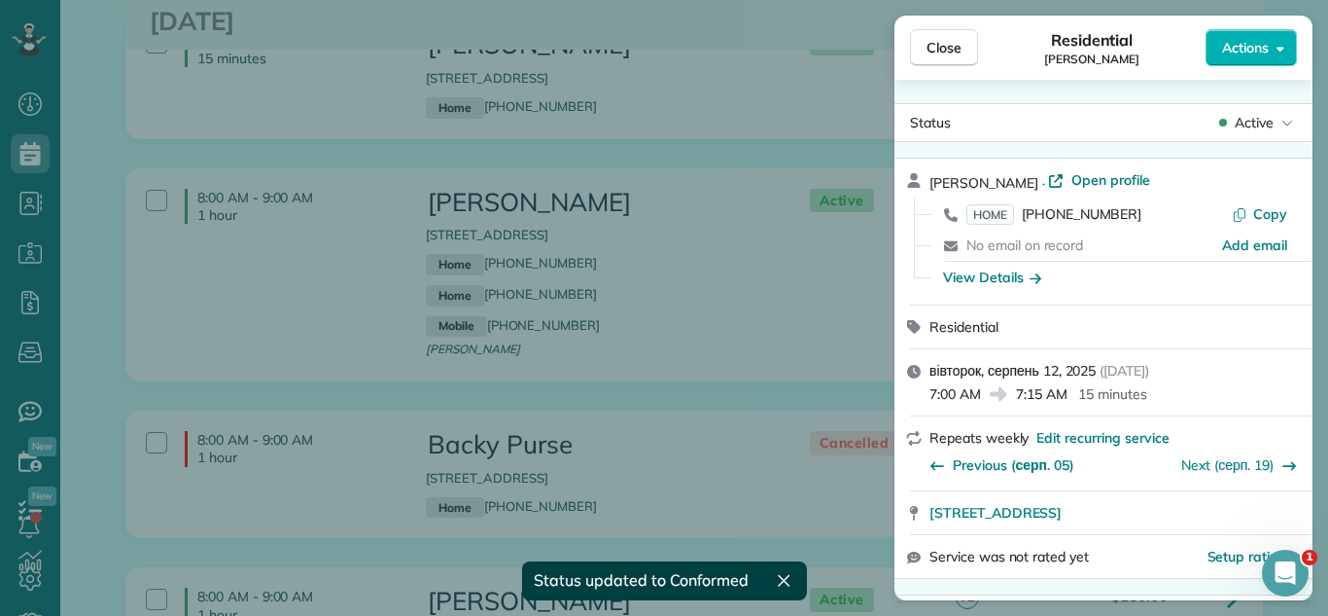
click at [1209, 128] on div "Status Active" at bounding box center [1104, 122] width 410 height 29
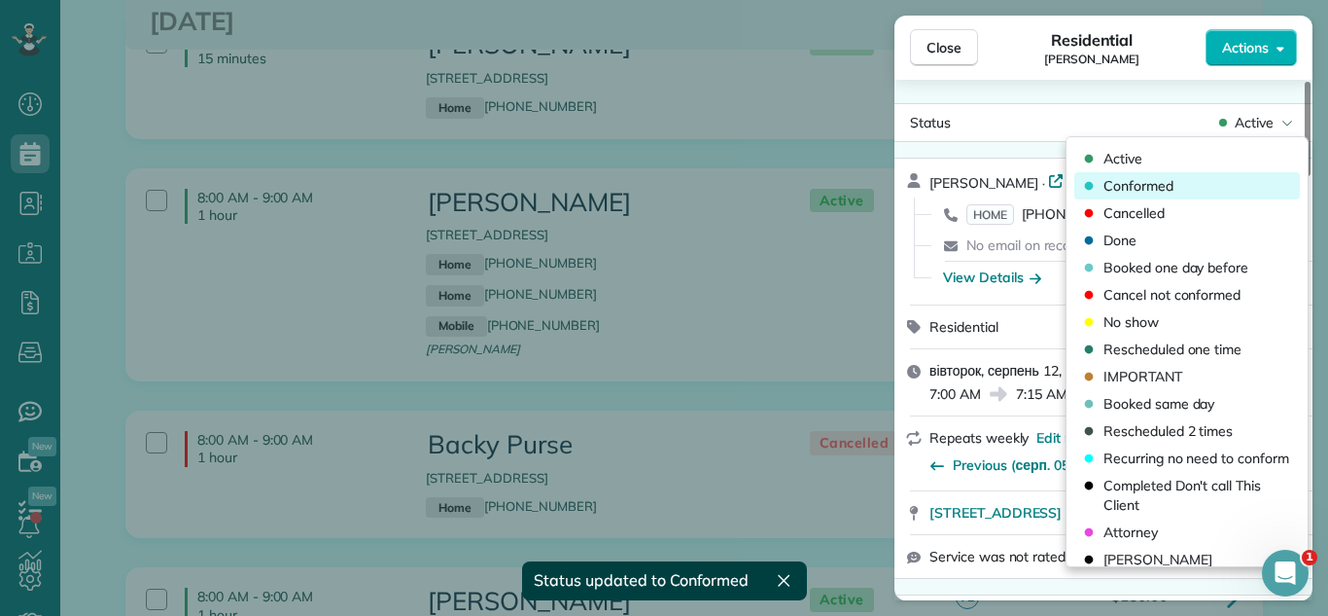
click at [1195, 187] on div "Conformed" at bounding box center [1188, 185] width 226 height 27
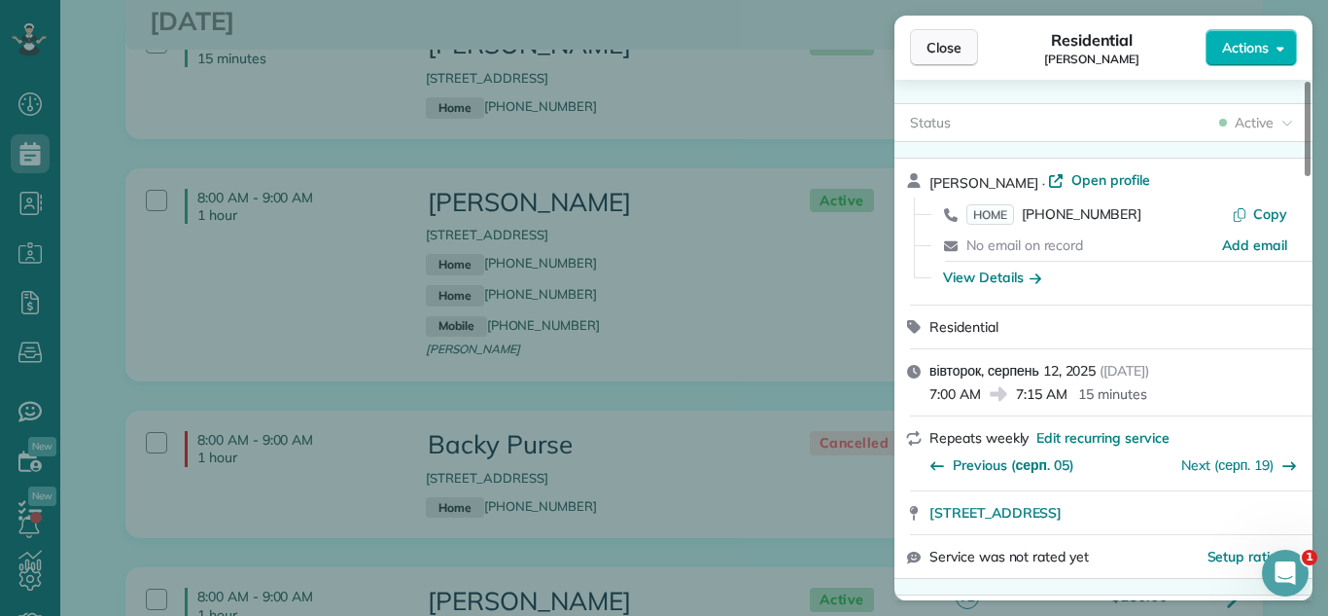
click at [962, 63] on button "Close" at bounding box center [944, 47] width 68 height 37
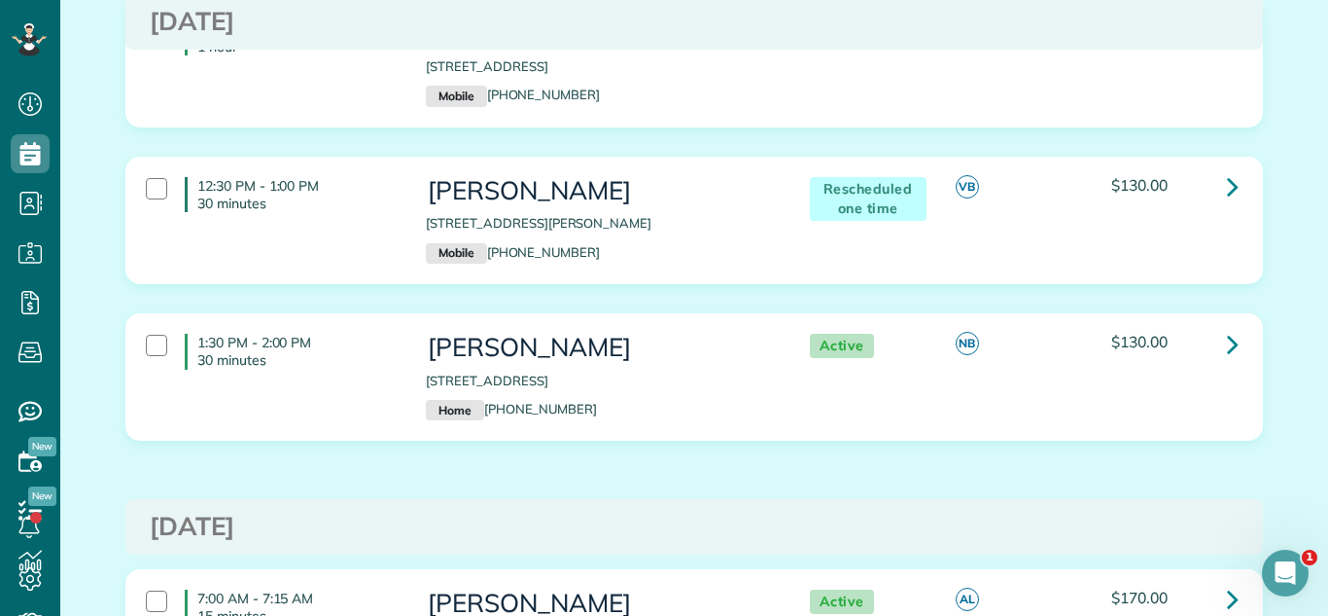
scroll to position [2494, 0]
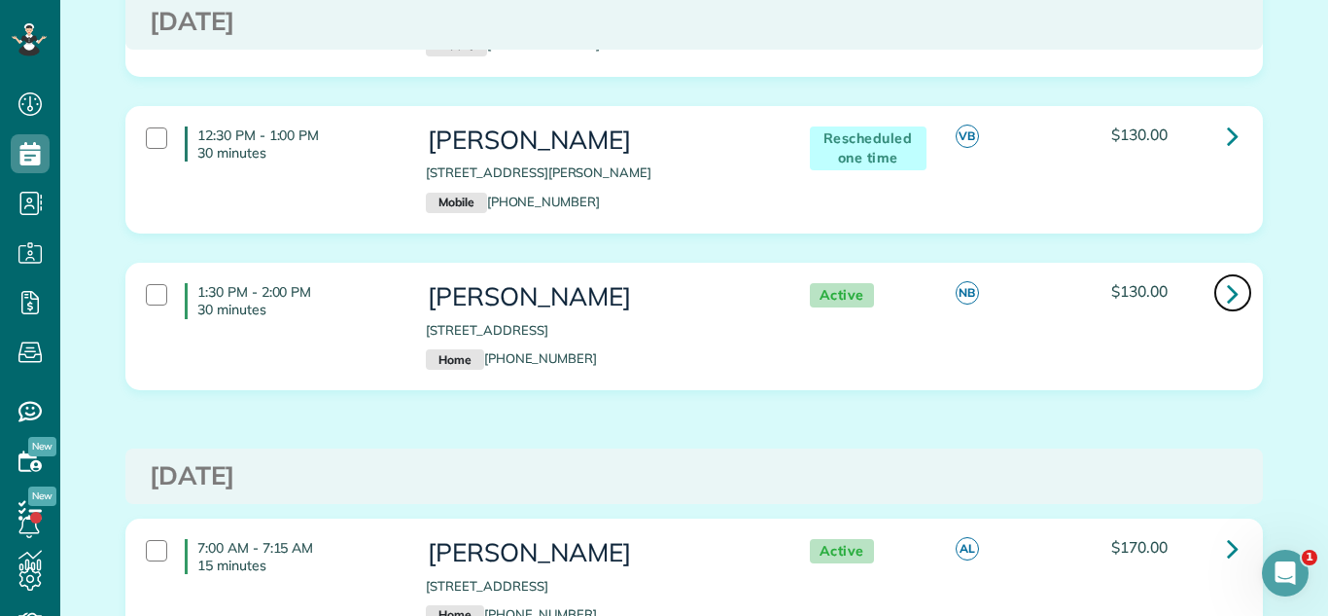
click at [1244, 312] on link at bounding box center [1233, 292] width 39 height 39
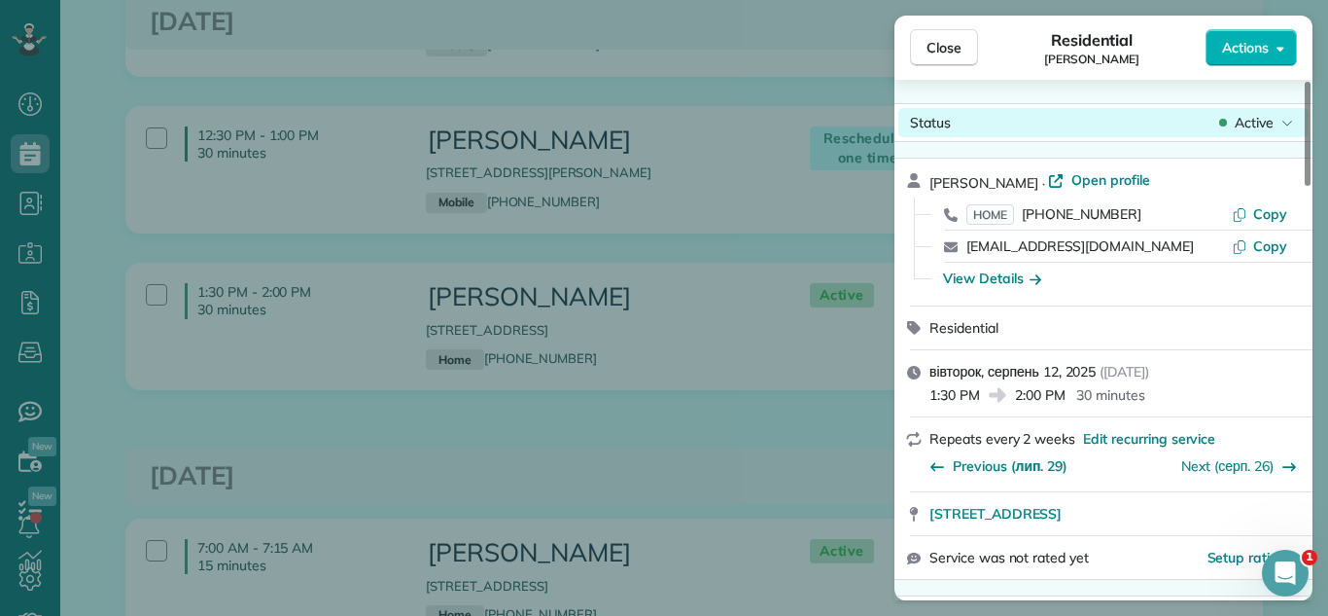
click at [1252, 113] on span "Active" at bounding box center [1254, 122] width 39 height 19
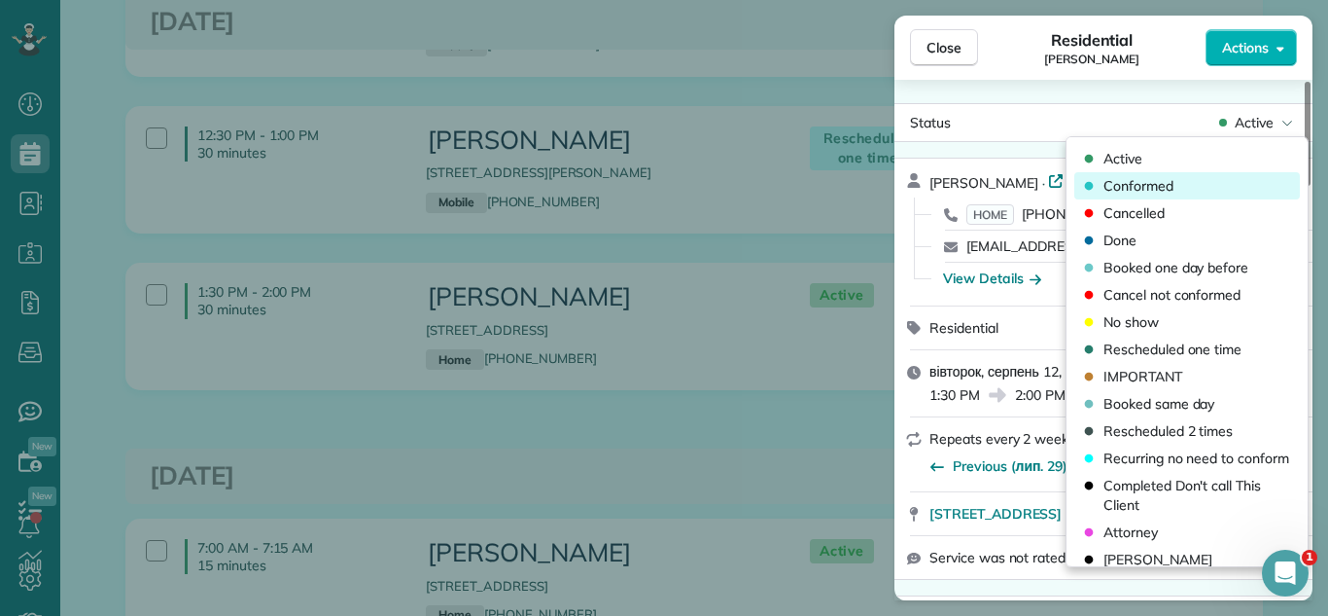
click at [1169, 179] on span "Conformed" at bounding box center [1139, 185] width 70 height 19
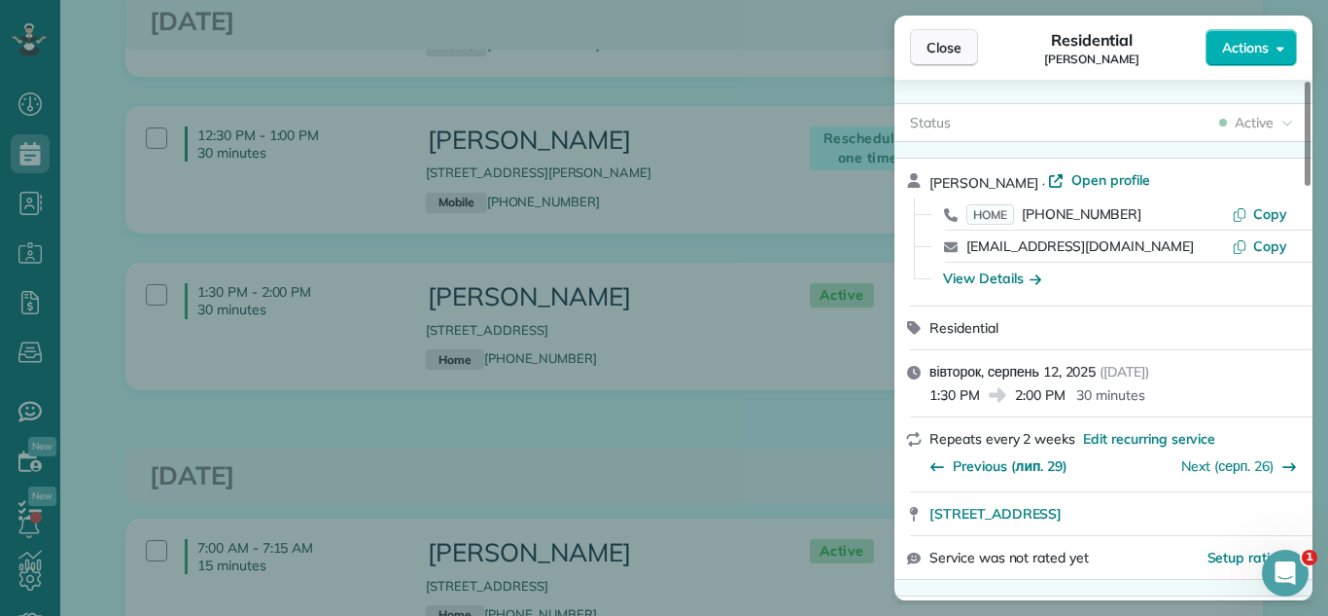
click at [926, 34] on button "Close" at bounding box center [944, 47] width 68 height 37
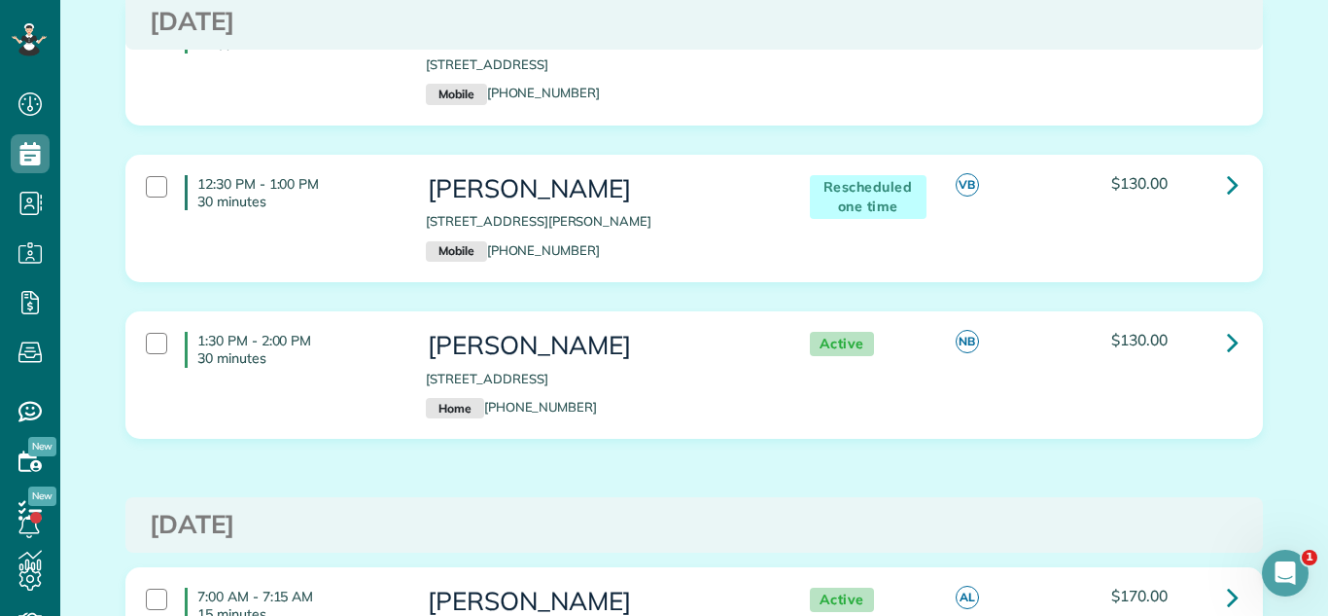
scroll to position [2031, 0]
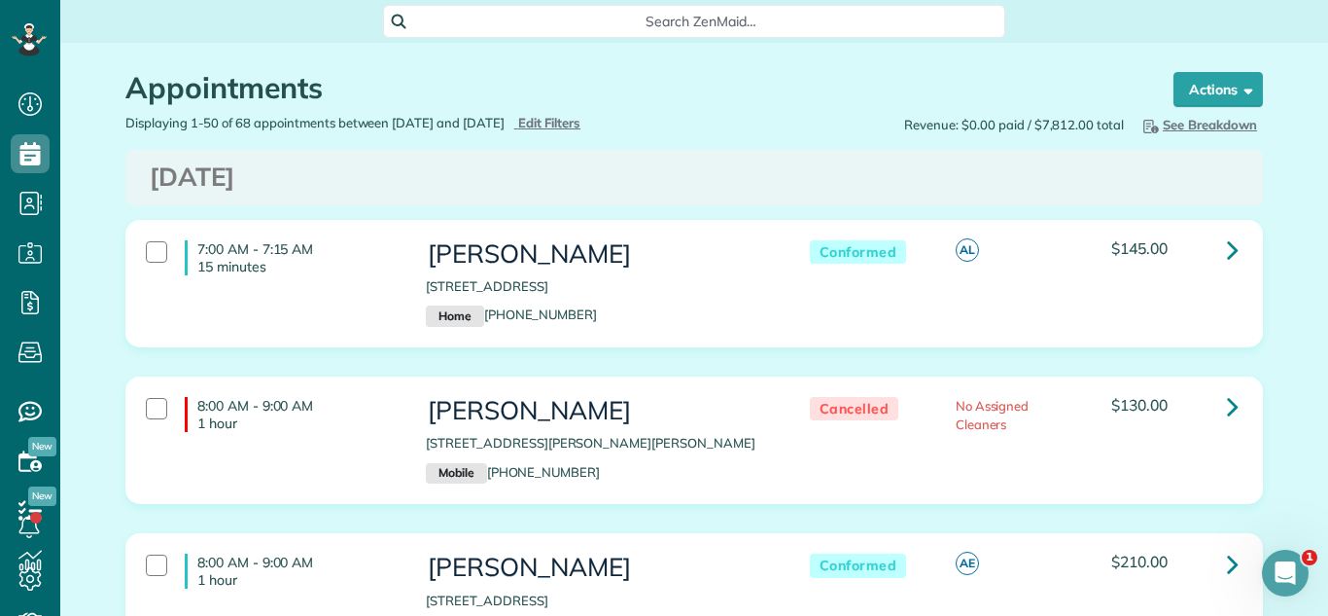
click at [1044, 177] on h3 "[DATE]" at bounding box center [694, 177] width 1089 height 28
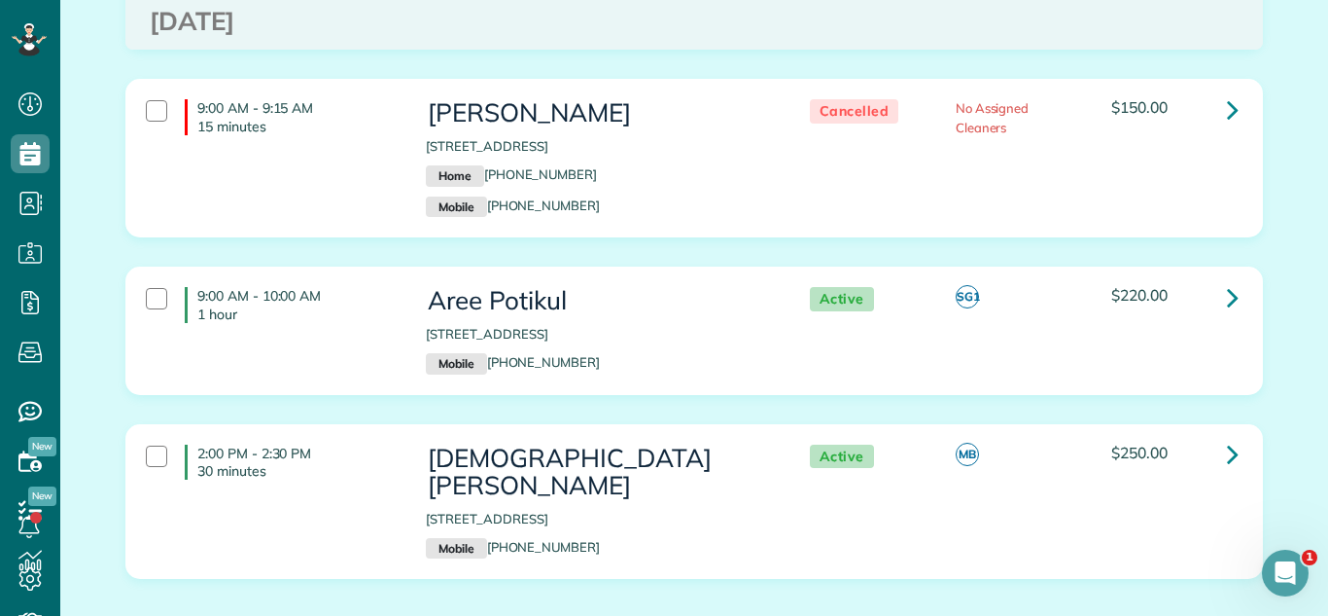
scroll to position [3784, 0]
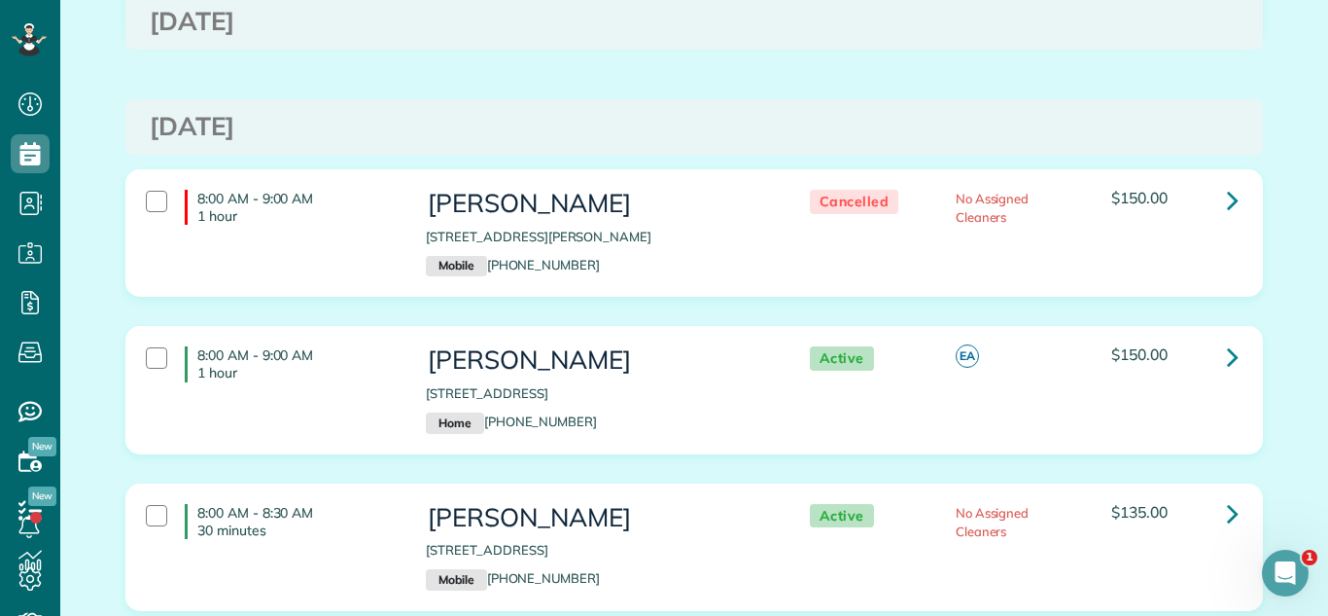
click at [645, 444] on div "8:00 AM - 9:00 AM 1 hour Rachel Jury 2514 Cowper Avenue Evanston IL 60201 Home …" at bounding box center [694, 404] width 1167 height 157
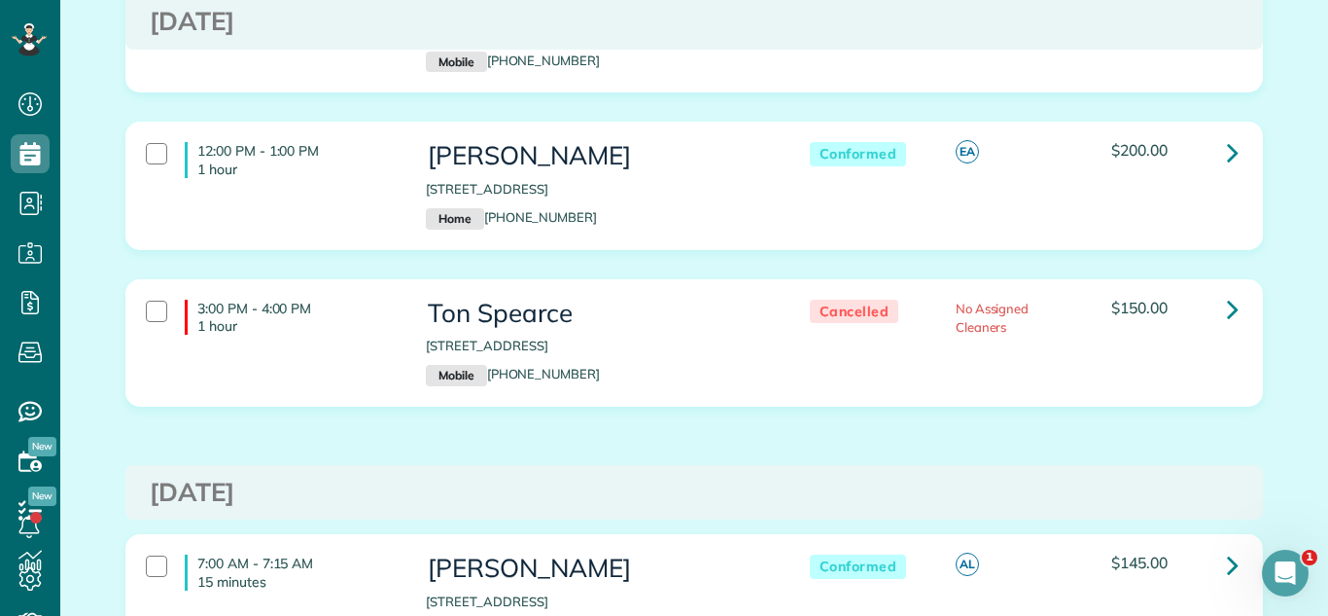
scroll to position [1111, 0]
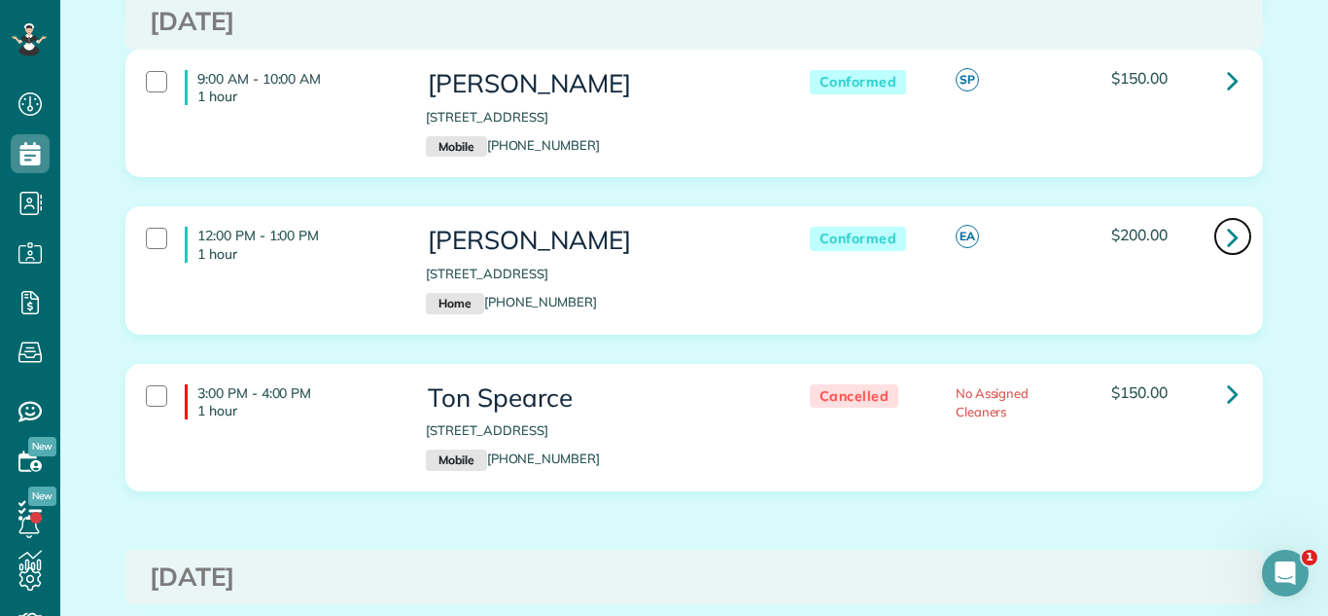
click at [1233, 240] on icon at bounding box center [1233, 237] width 12 height 34
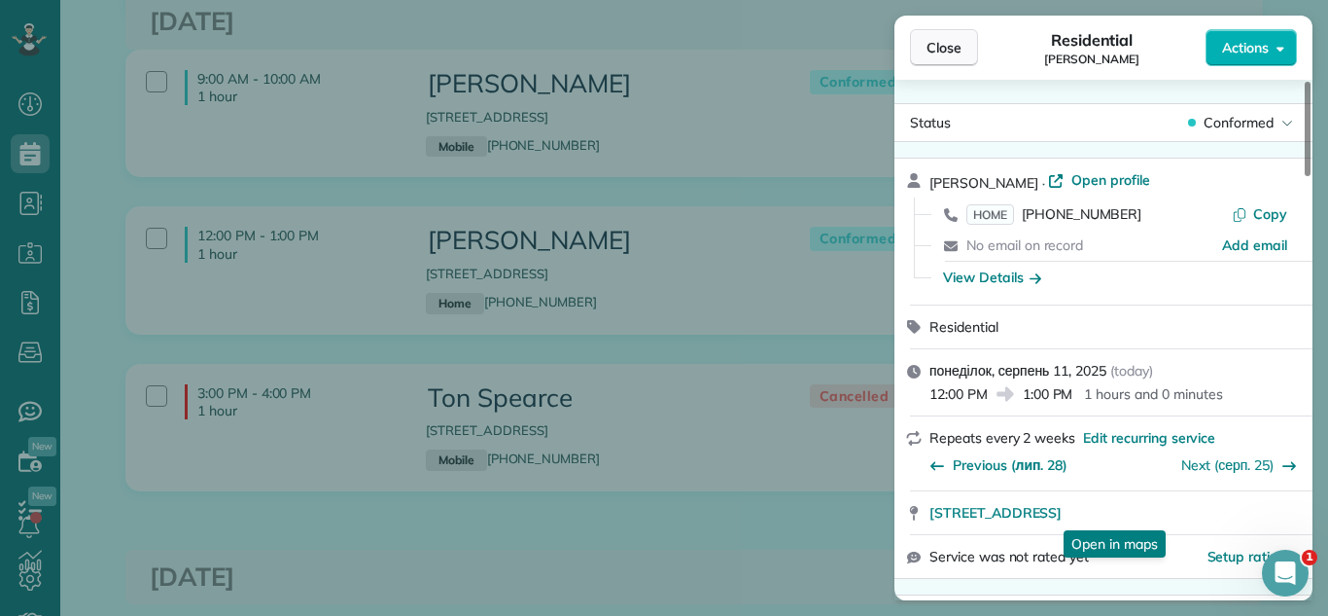
click at [954, 48] on span "Close" at bounding box center [944, 47] width 35 height 19
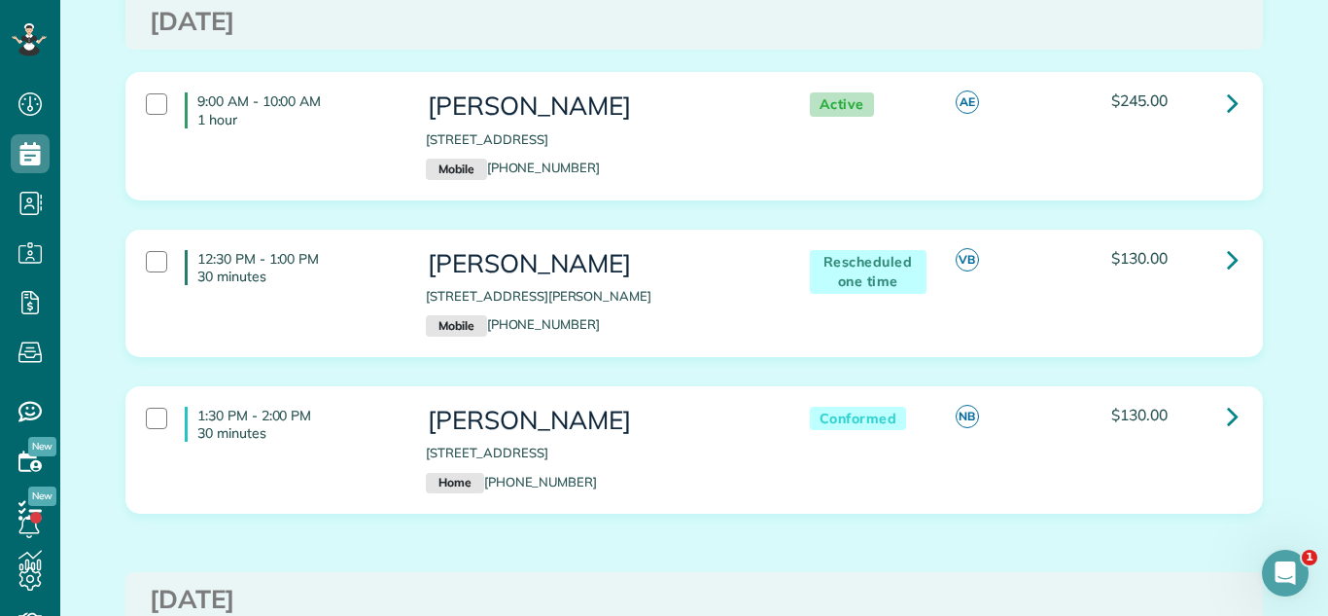
scroll to position [2225, 0]
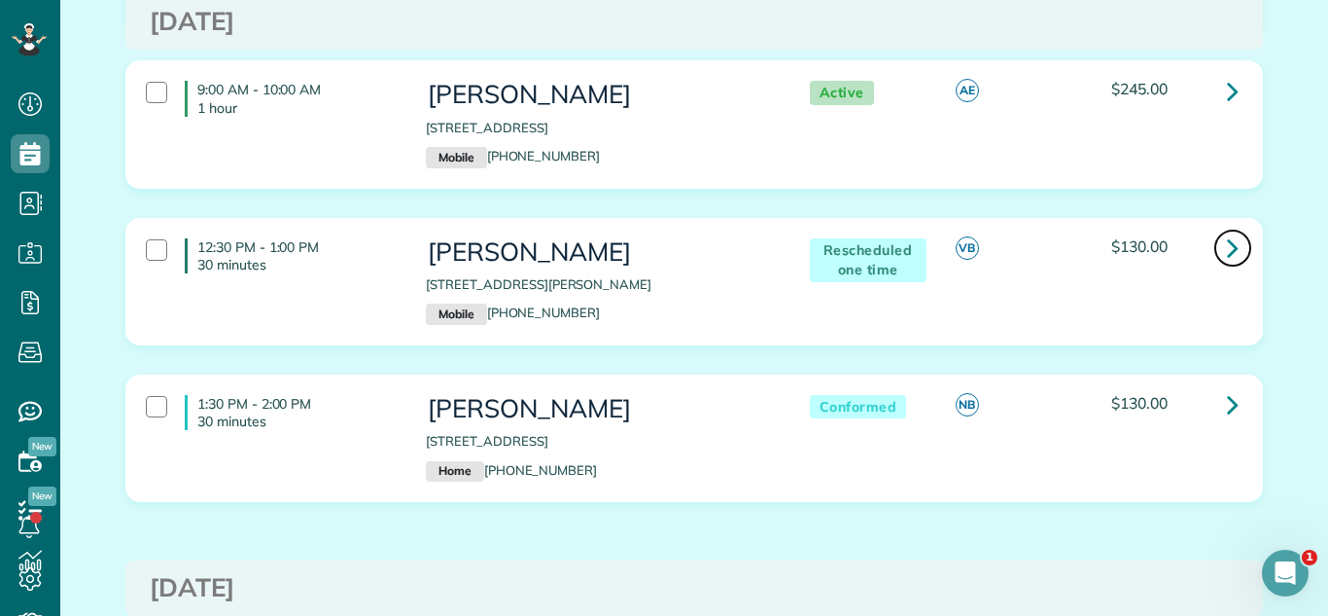
click at [1241, 267] on link at bounding box center [1233, 248] width 39 height 39
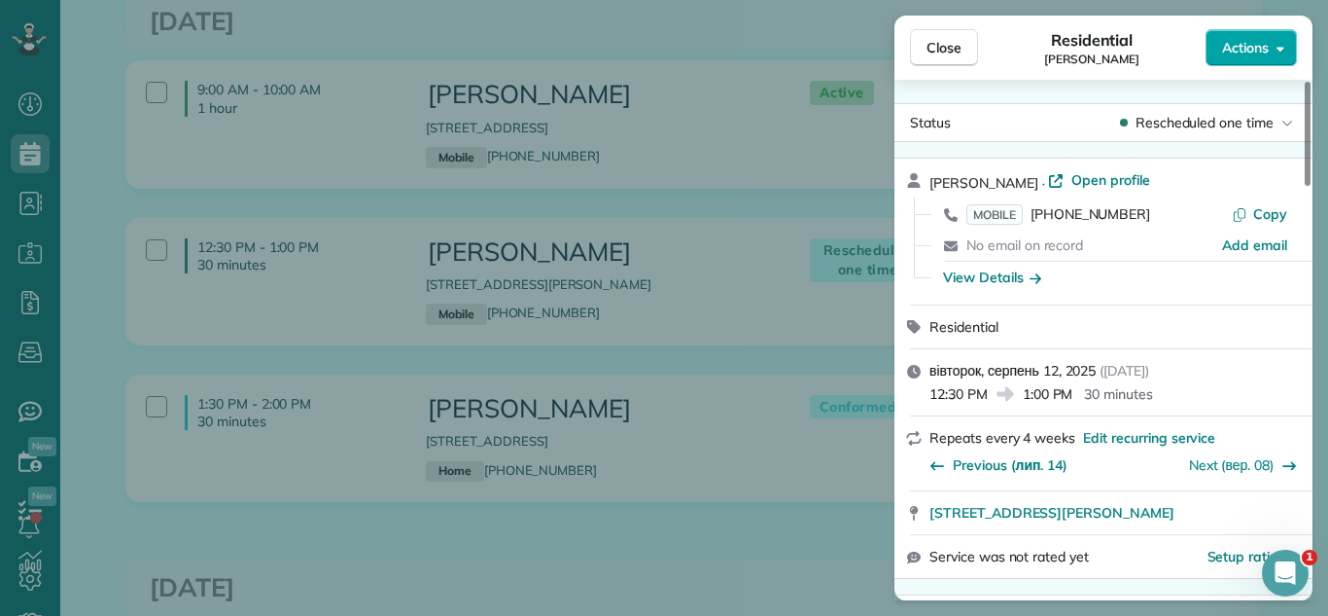
click at [1208, 46] on button "Actions" at bounding box center [1251, 47] width 91 height 37
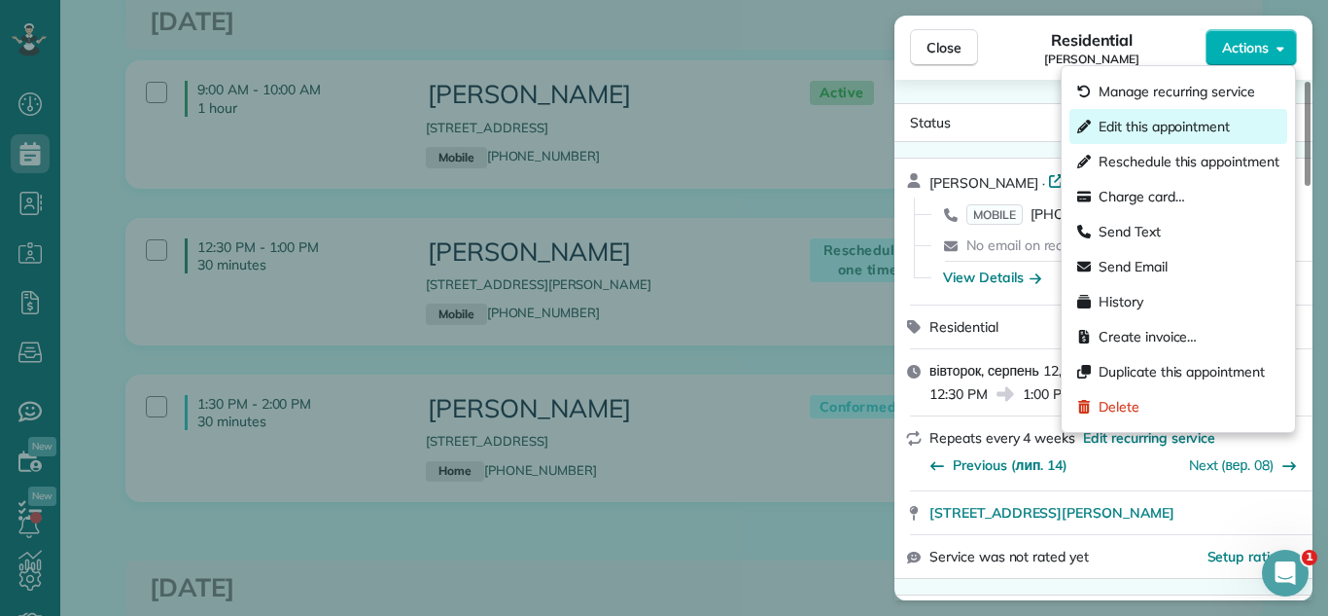
click at [1148, 124] on span "Edit this appointment" at bounding box center [1164, 126] width 131 height 19
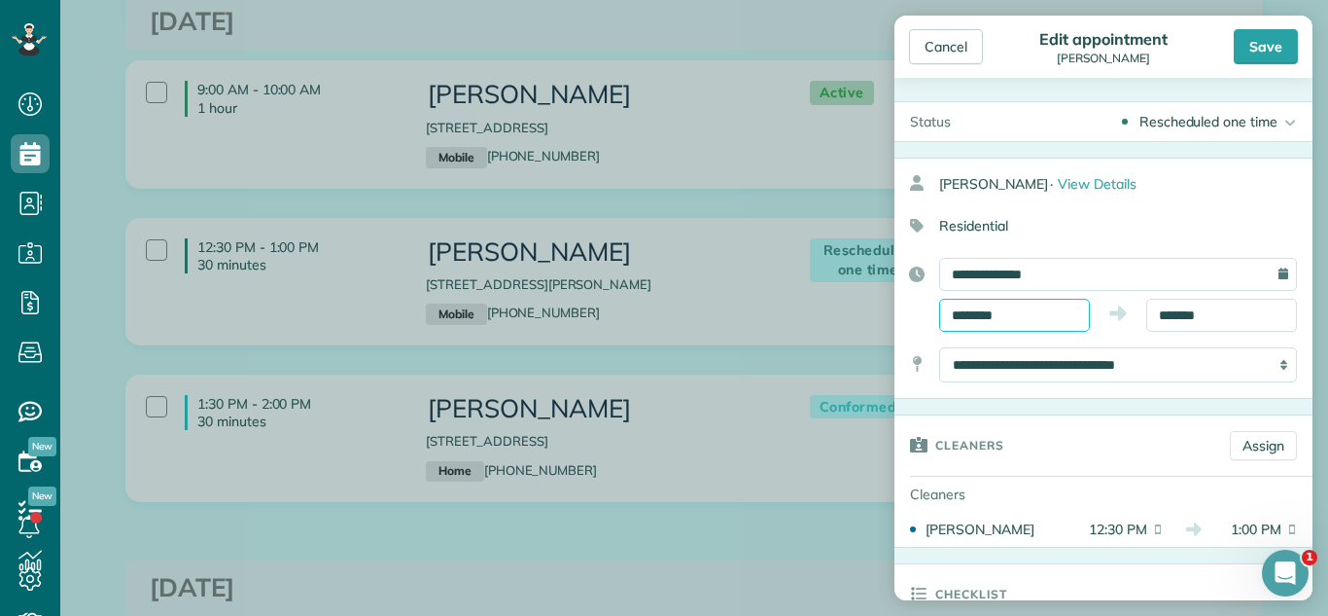
click at [1044, 310] on input "********" at bounding box center [1014, 315] width 151 height 33
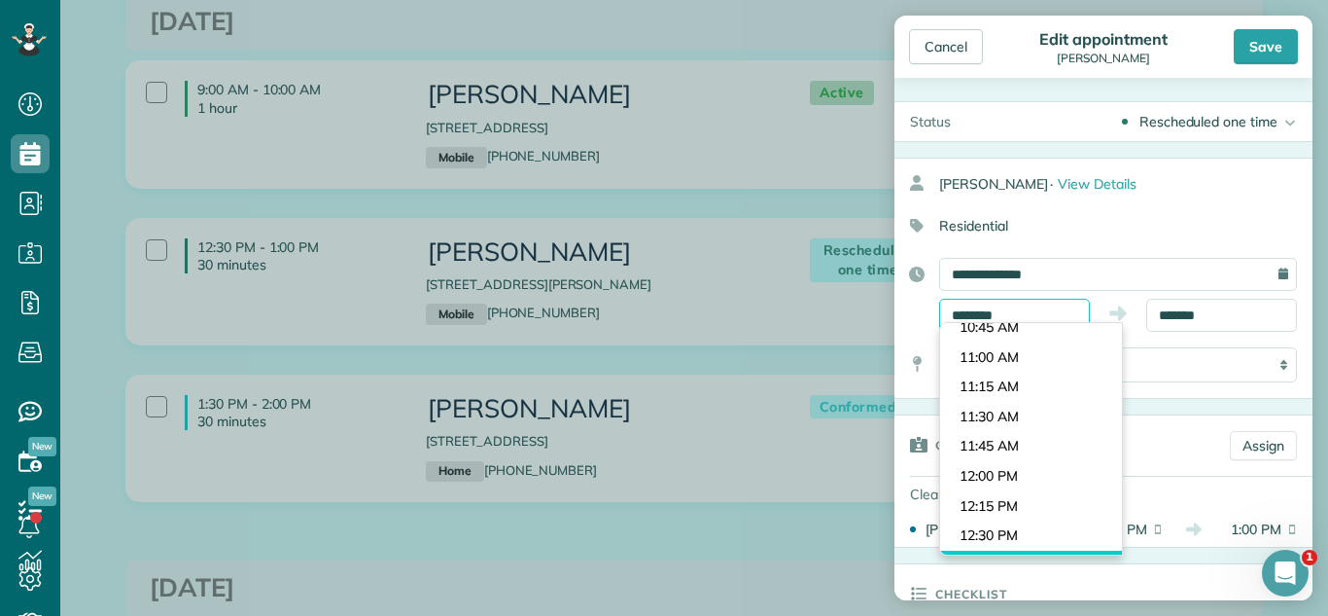
scroll to position [963, 0]
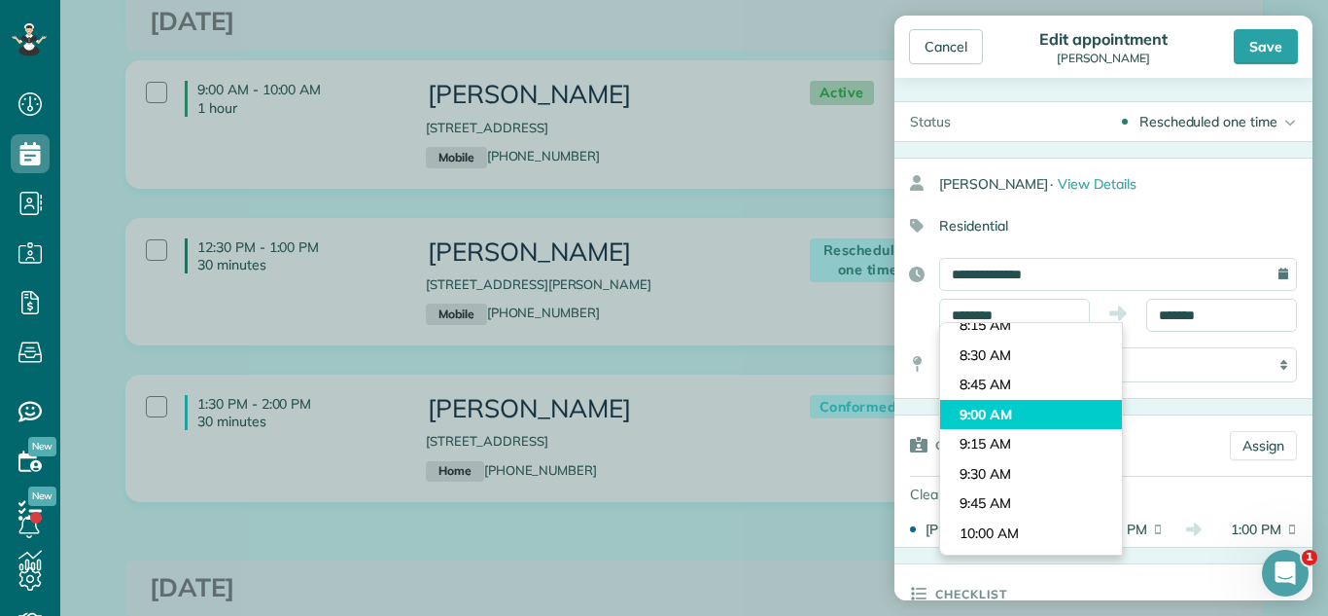
type input "*******"
click at [1031, 417] on body "Dashboard Scheduling Calendar View List View Dispatch View - Weekly scheduling …" at bounding box center [664, 308] width 1328 height 616
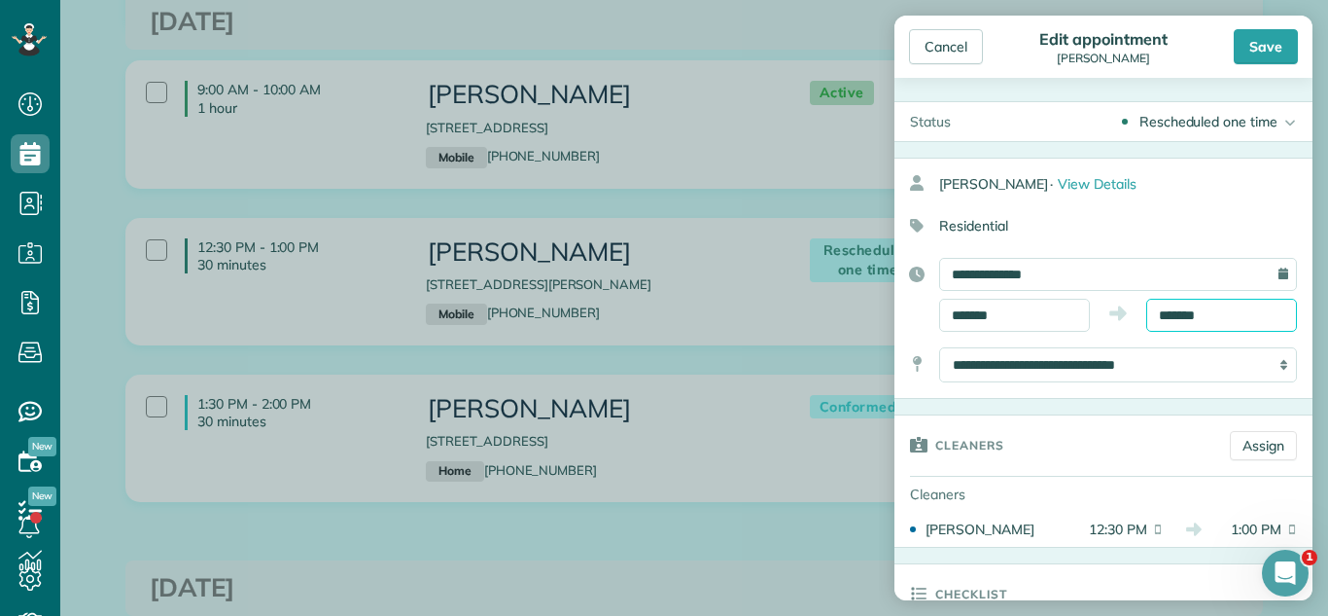
click at [1169, 323] on body "Dashboard Scheduling Calendar View List View Dispatch View - Weekly scheduling …" at bounding box center [664, 308] width 1328 height 616
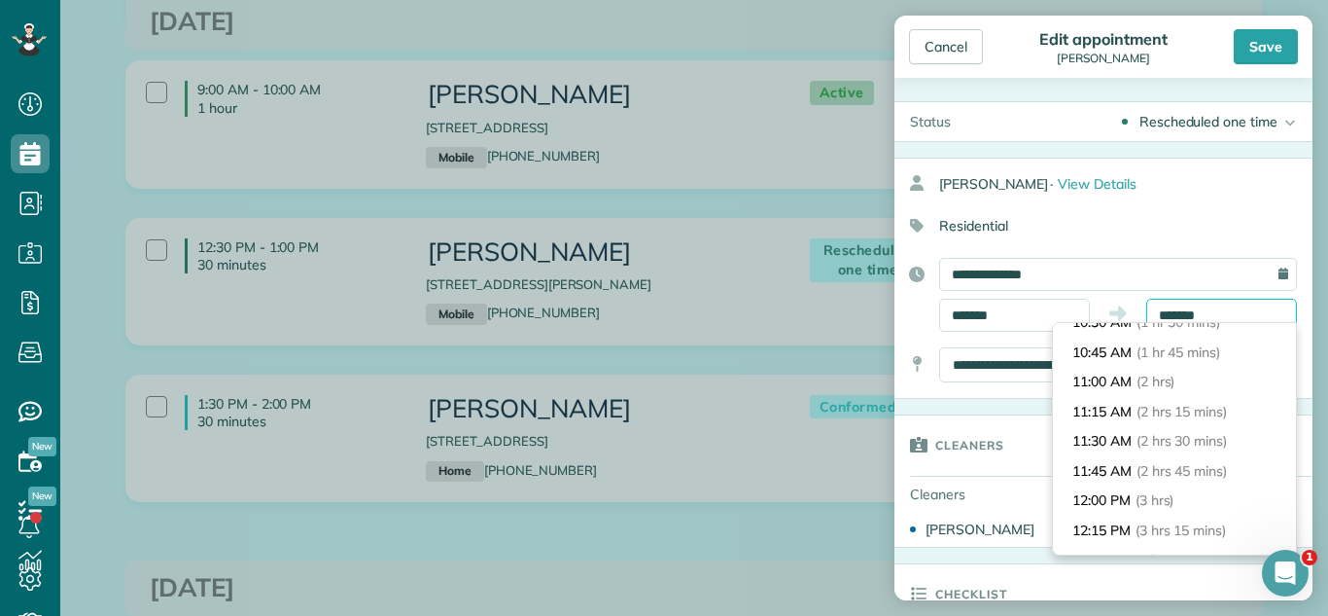
scroll to position [0, 0]
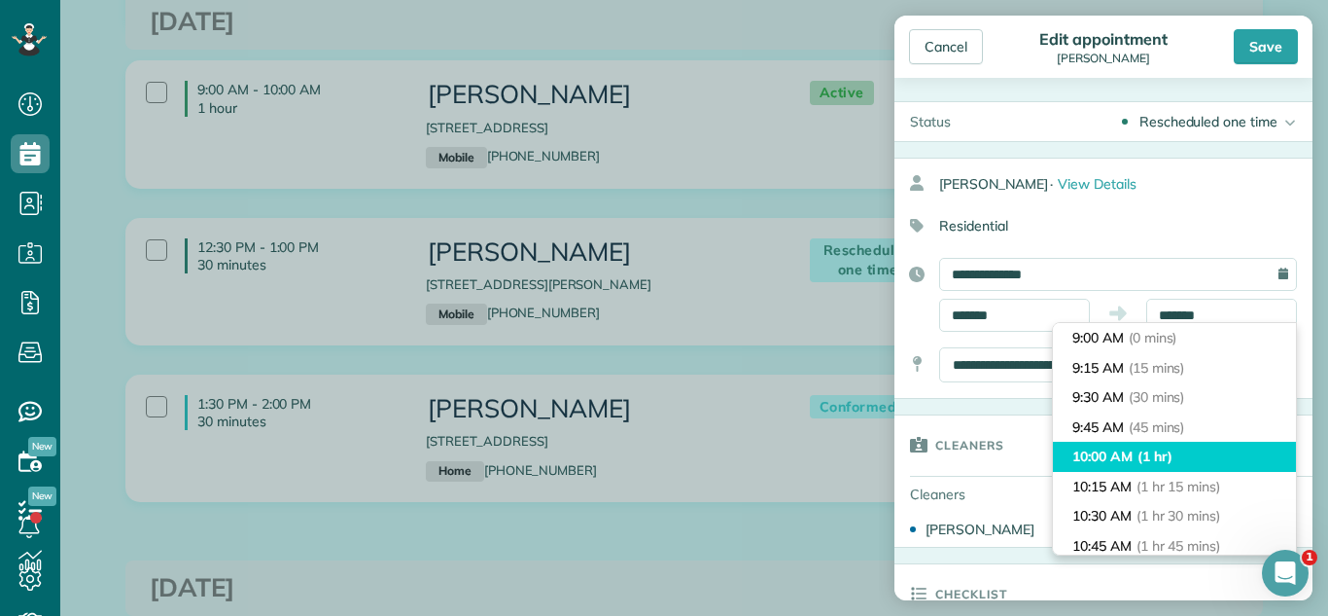
type input "********"
click at [1189, 460] on li "10:00 AM (1 hr)" at bounding box center [1174, 457] width 243 height 30
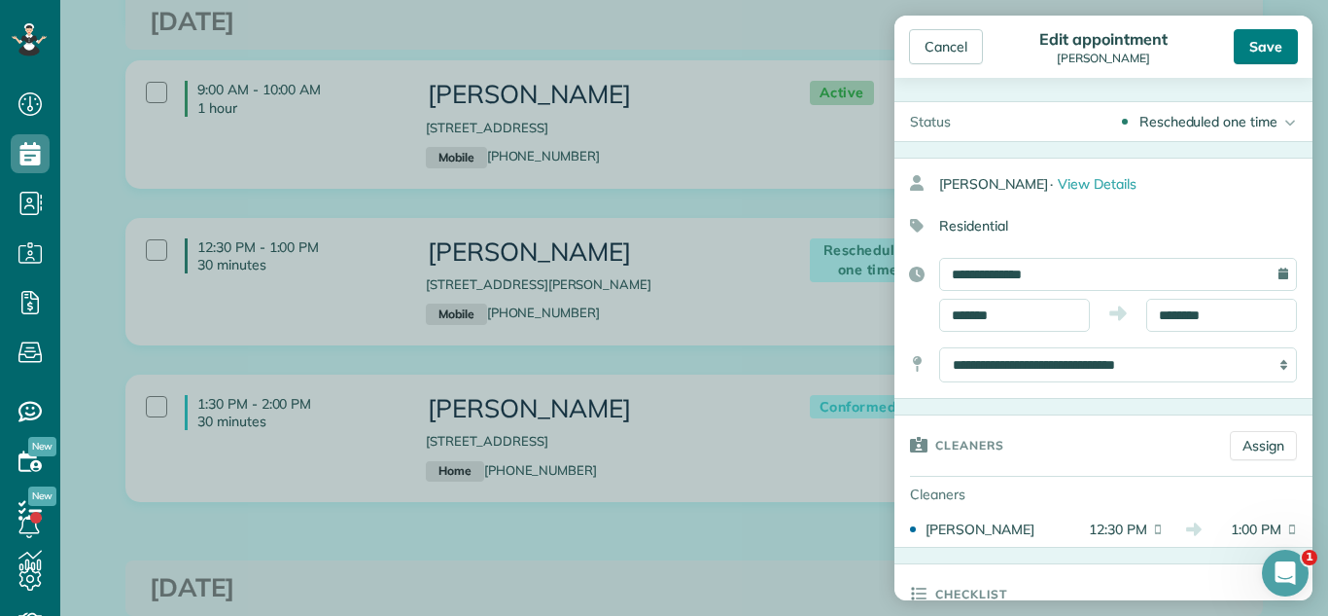
click at [1269, 47] on div "Save" at bounding box center [1266, 46] width 64 height 35
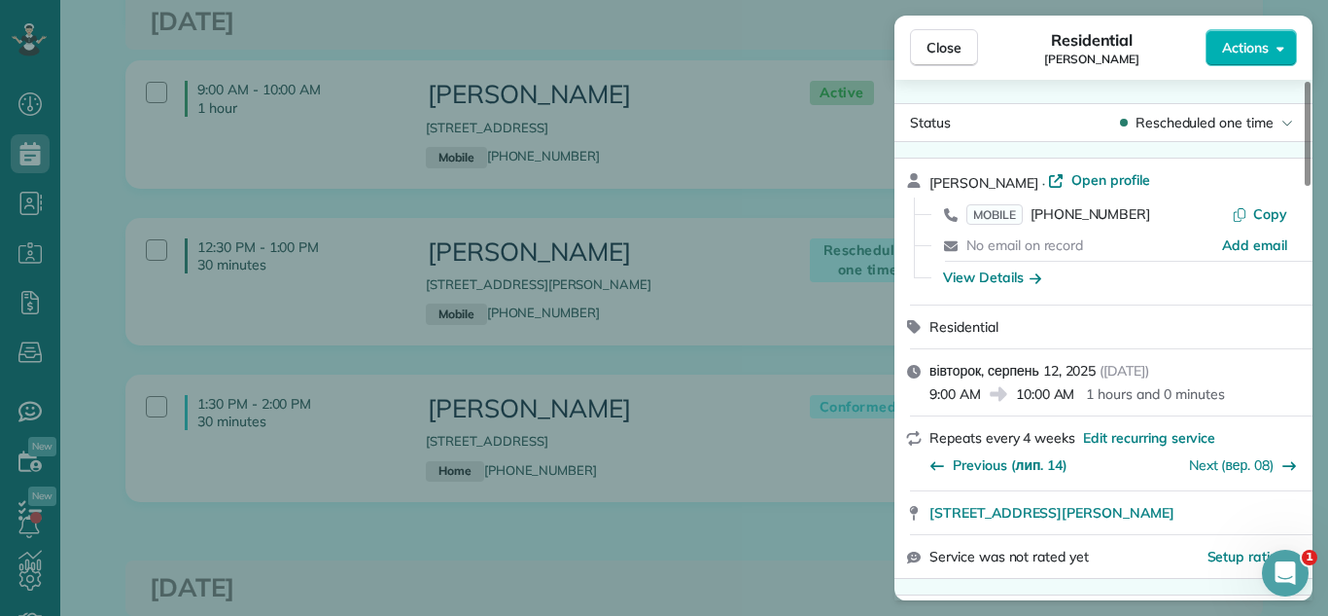
click at [328, 288] on div "Close Residential Dann Brown Actions Status Rescheduled one time Dann Brown · O…" at bounding box center [664, 308] width 1328 height 616
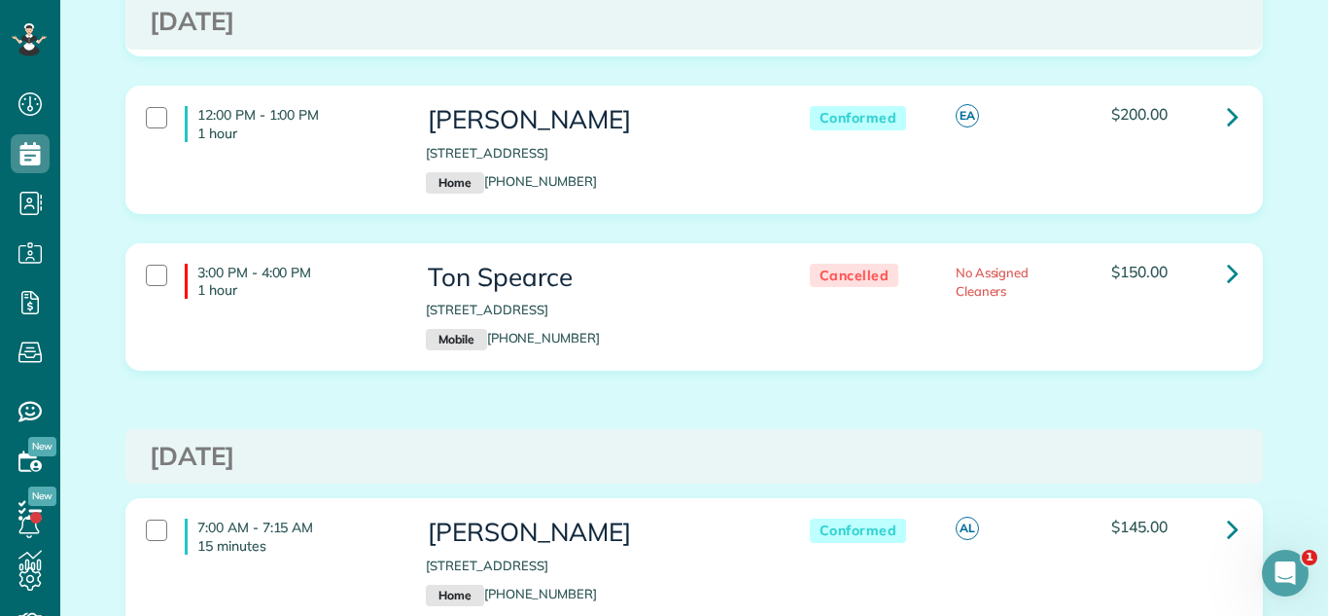
scroll to position [1060, 0]
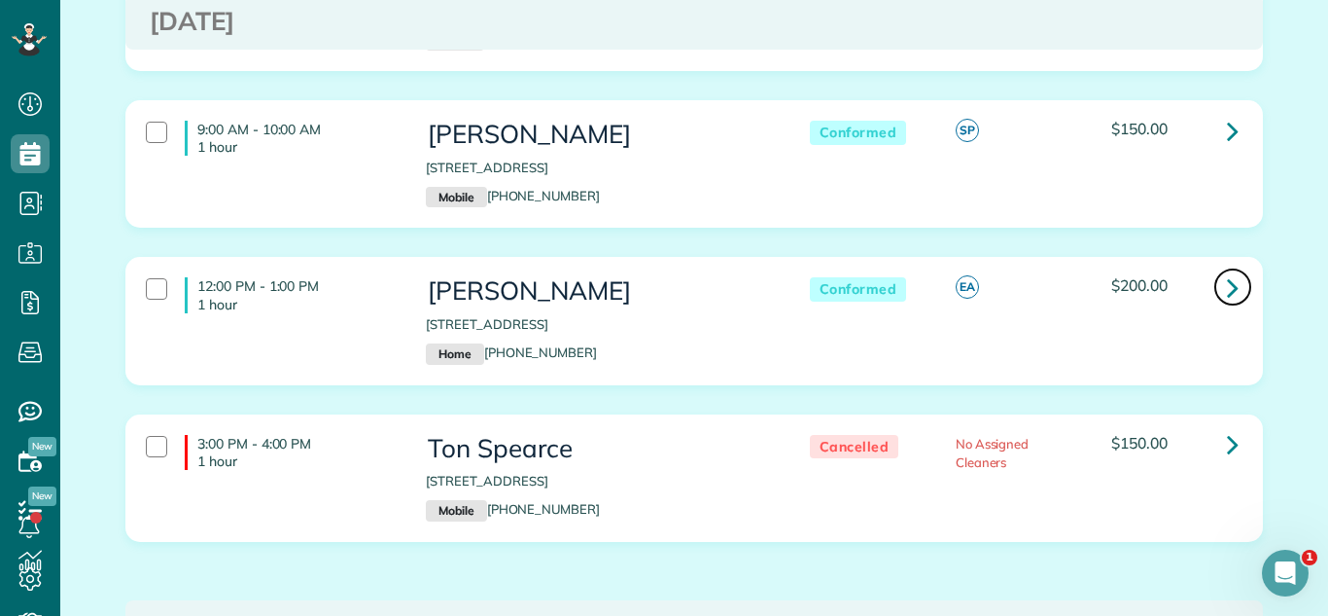
click at [1230, 297] on icon at bounding box center [1233, 287] width 12 height 34
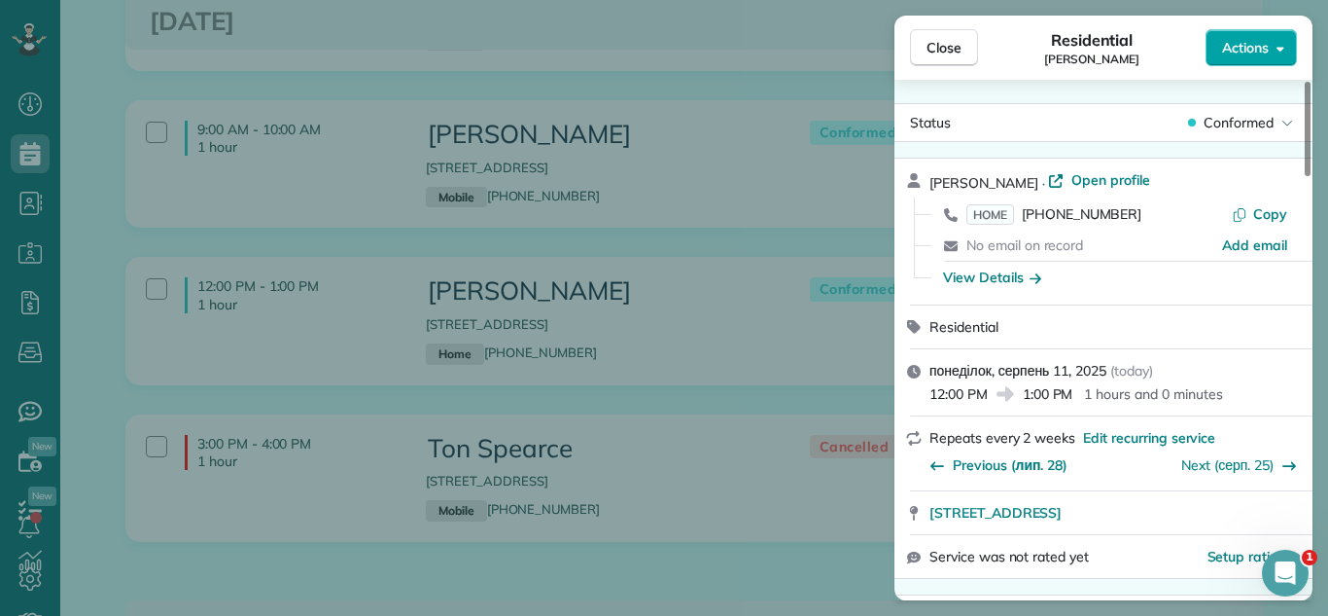
click at [1228, 50] on span "Actions" at bounding box center [1245, 47] width 47 height 19
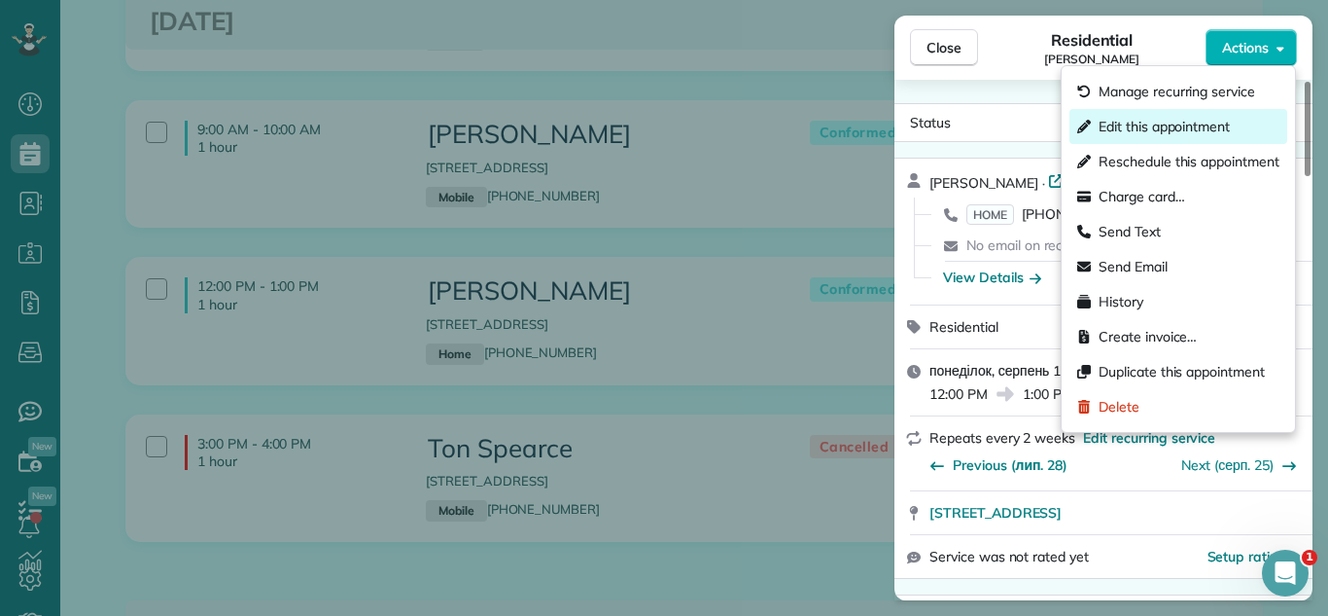
click at [1180, 123] on span "Edit this appointment" at bounding box center [1164, 126] width 131 height 19
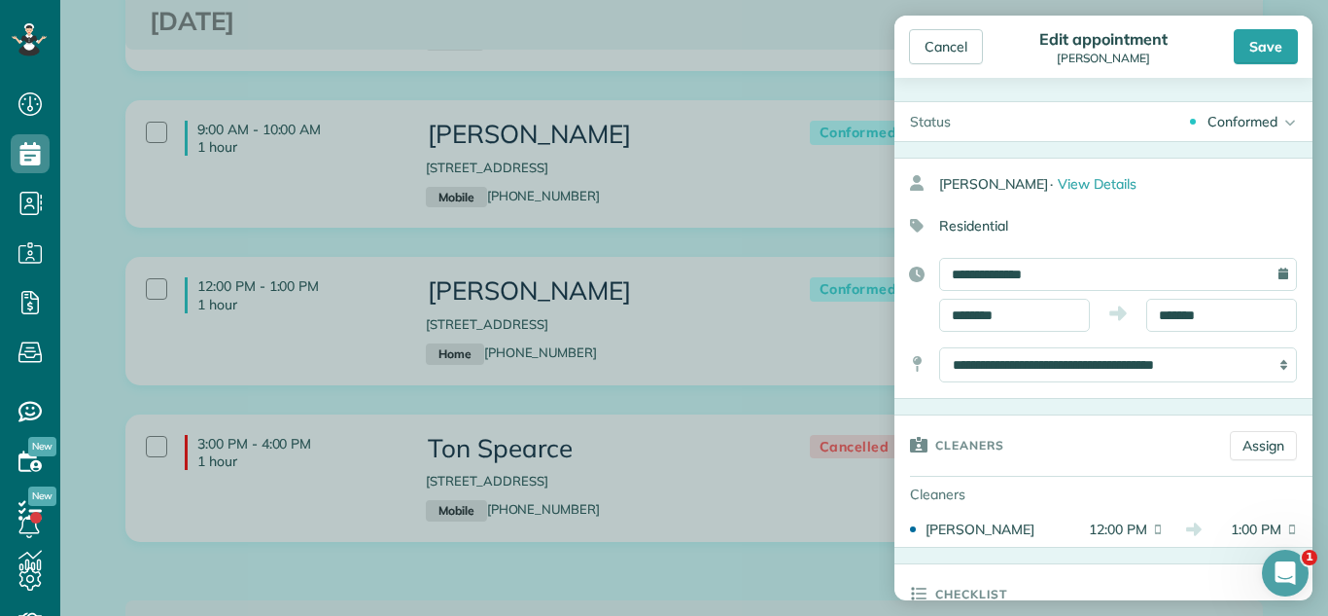
click at [1206, 130] on div "Conformed Active Conformed Cancelled Done Booked one day before" at bounding box center [1140, 121] width 346 height 39
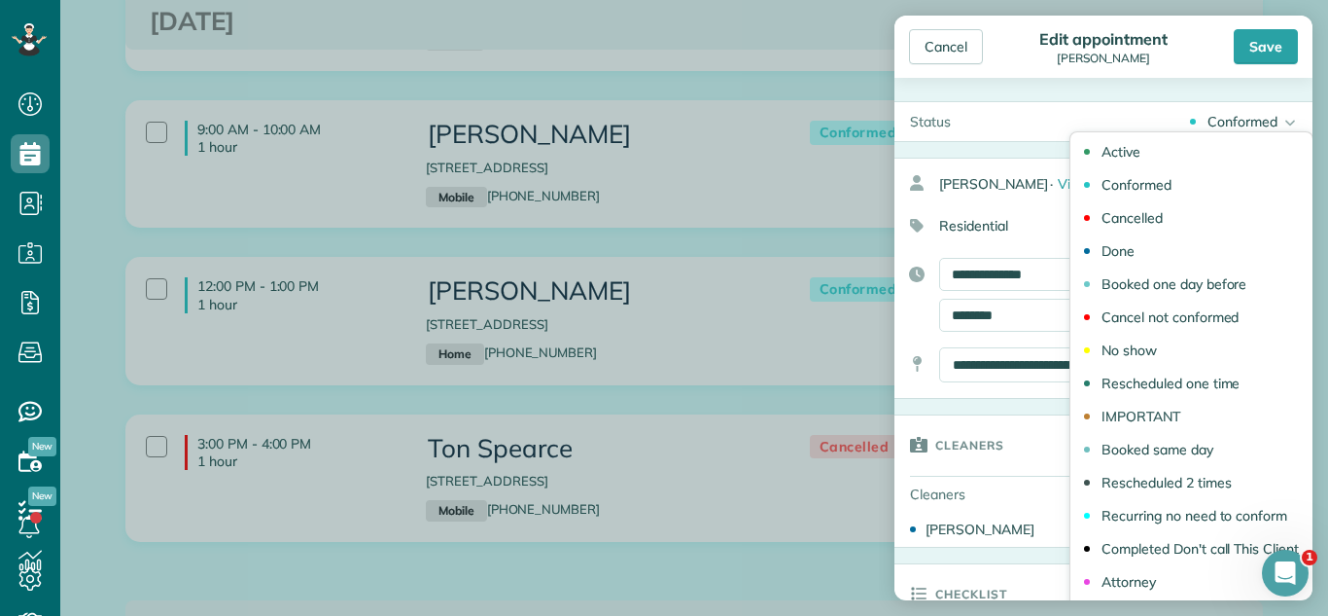
drag, startPoint x: 1177, startPoint y: 386, endPoint x: 1034, endPoint y: 251, distance: 196.8
click at [1173, 386] on div "Rescheduled one time" at bounding box center [1171, 383] width 138 height 14
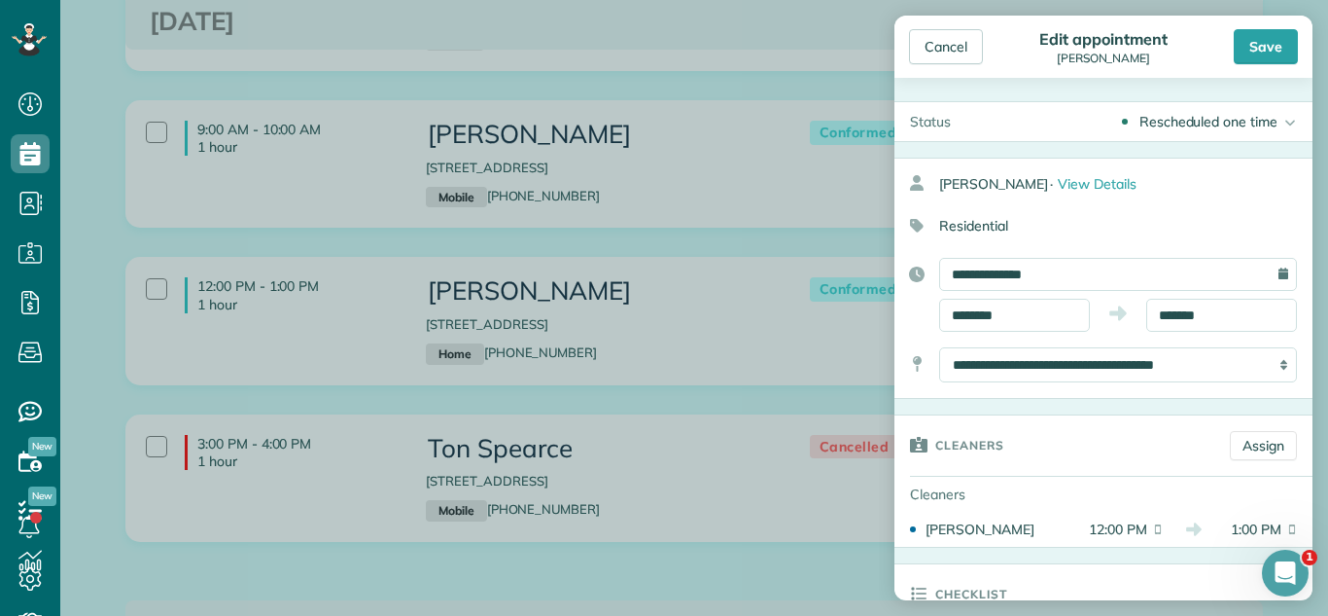
click at [1048, 296] on div "**********" at bounding box center [1104, 295] width 418 height 74
click at [1067, 287] on input "**********" at bounding box center [1118, 274] width 358 height 33
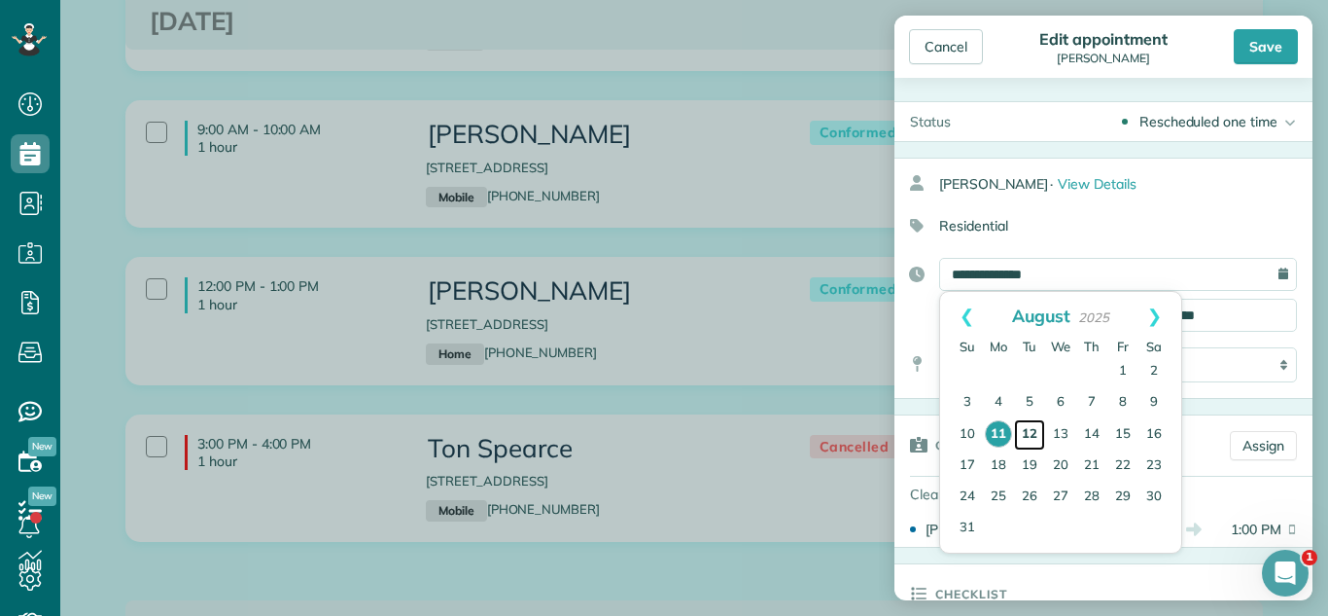
click at [1029, 434] on link "12" at bounding box center [1029, 434] width 31 height 31
type input "**********"
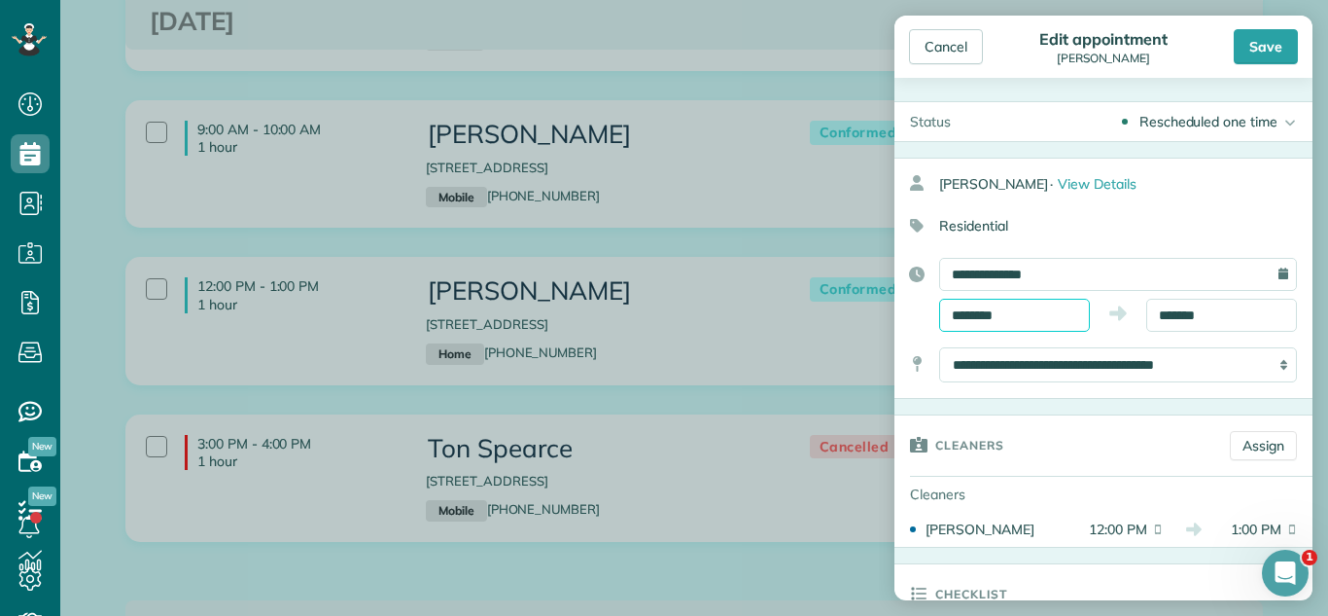
click at [1008, 305] on input "********" at bounding box center [1014, 315] width 151 height 33
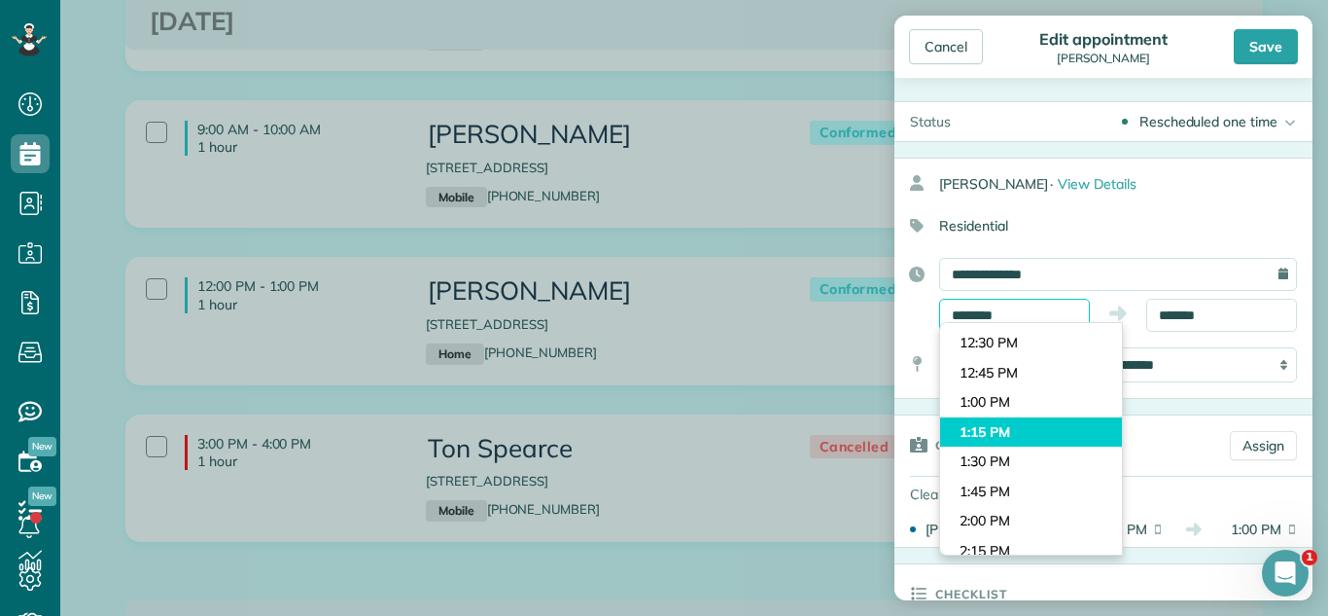
scroll to position [1460, 0]
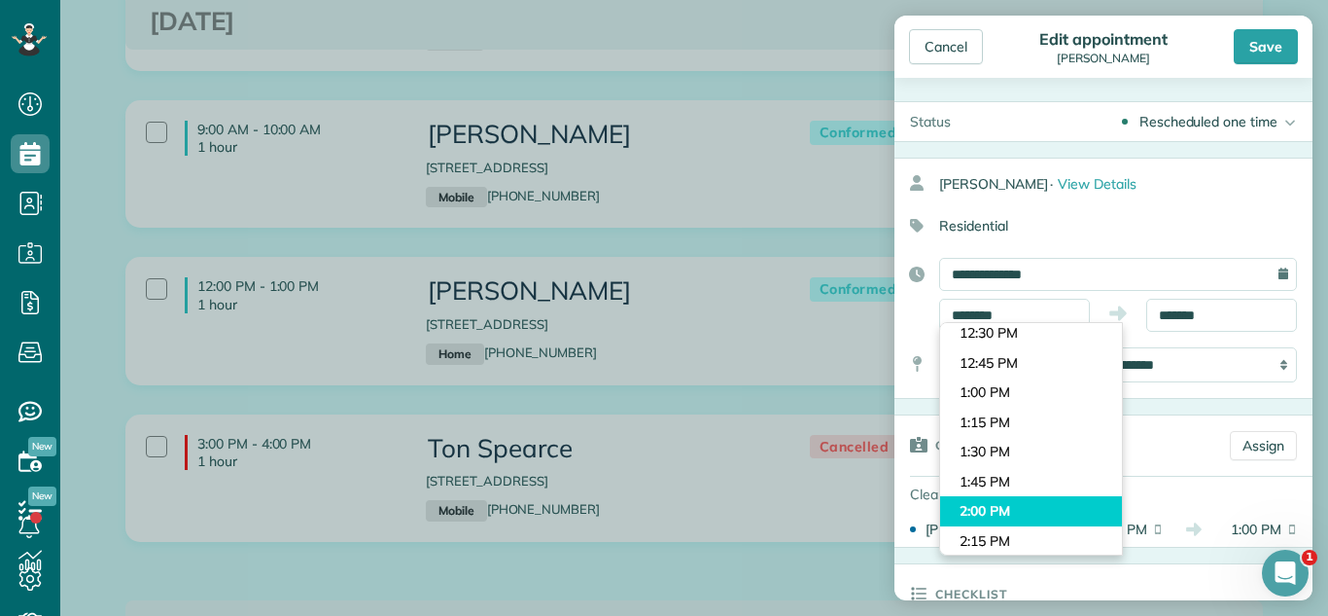
type input "*******"
click at [1033, 515] on body "Dashboard Scheduling Calendar View List View Dispatch View - Weekly scheduling …" at bounding box center [664, 308] width 1328 height 616
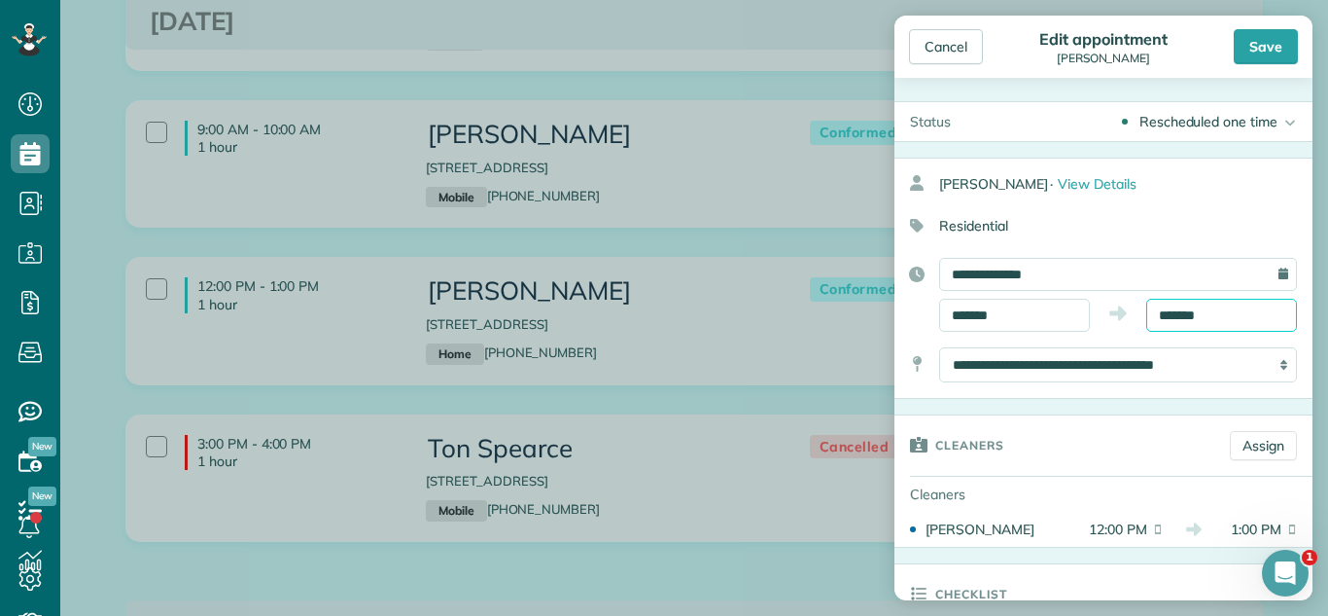
click at [1218, 314] on input "*******" at bounding box center [1222, 315] width 151 height 33
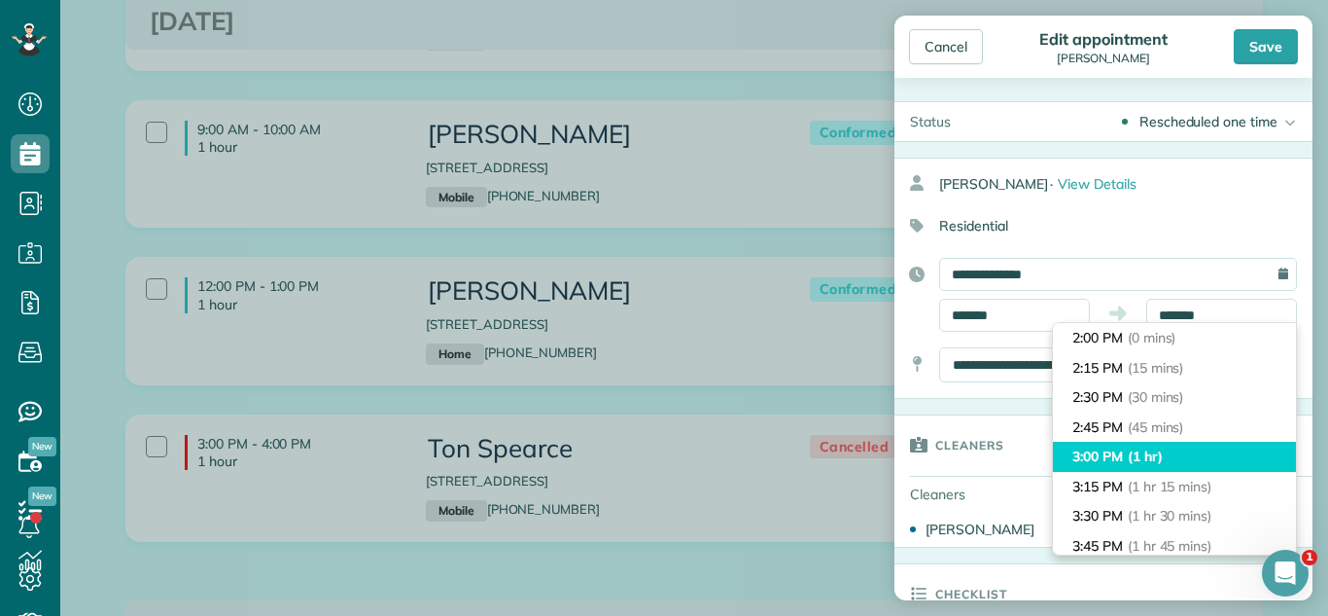
type input "*******"
click at [1187, 446] on li "3:00 PM (1 hr)" at bounding box center [1174, 457] width 243 height 30
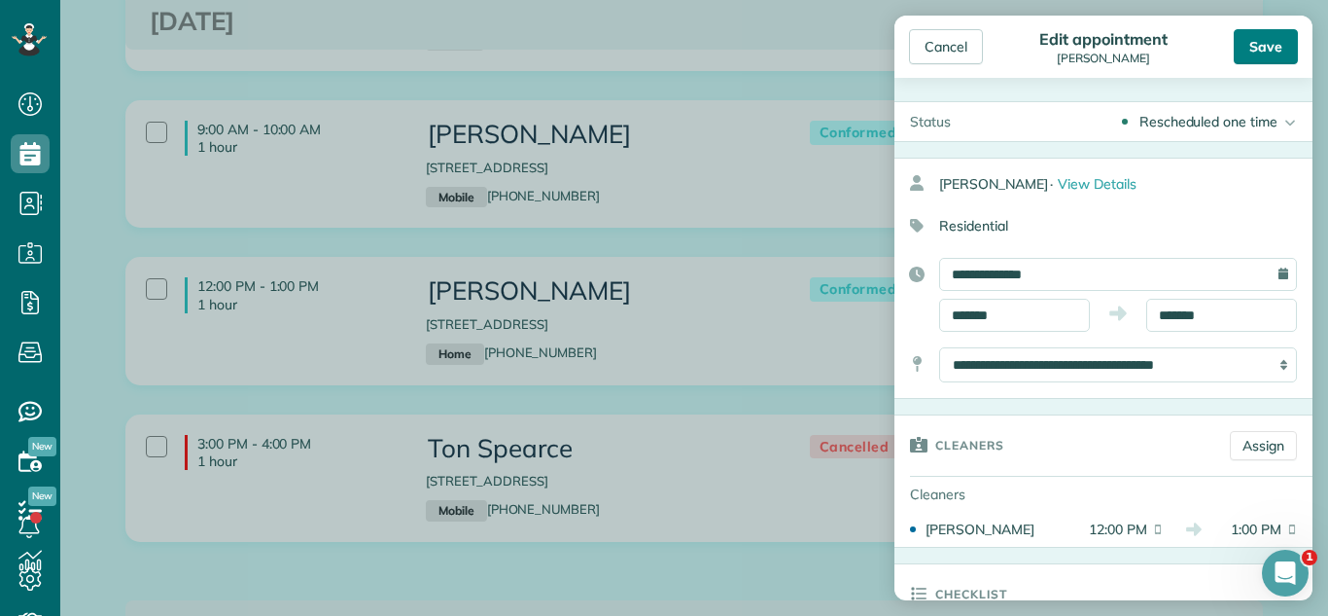
click at [1260, 55] on div "Save" at bounding box center [1266, 46] width 64 height 35
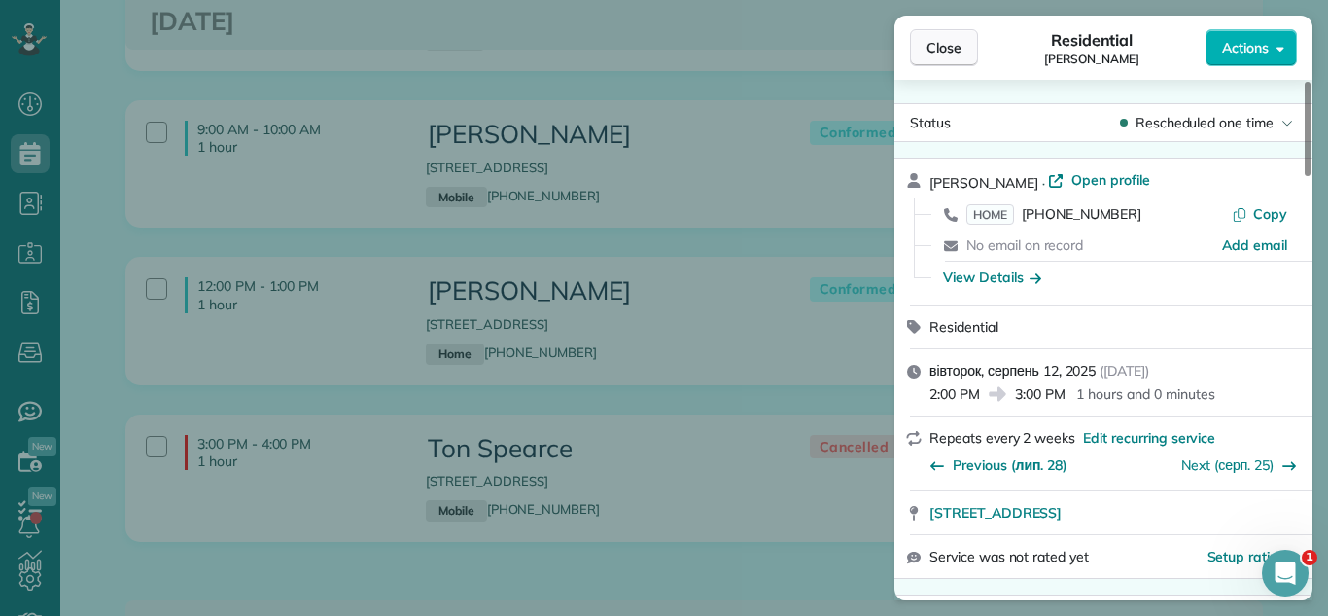
click at [933, 32] on button "Close" at bounding box center [944, 47] width 68 height 37
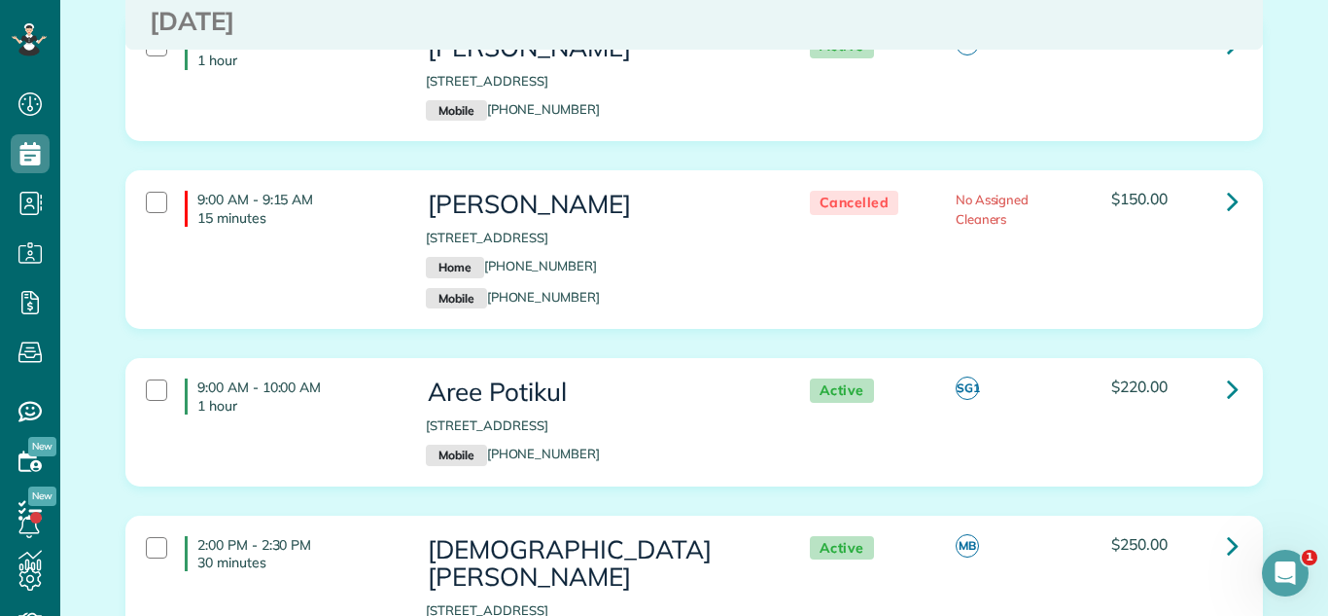
scroll to position [3393, 0]
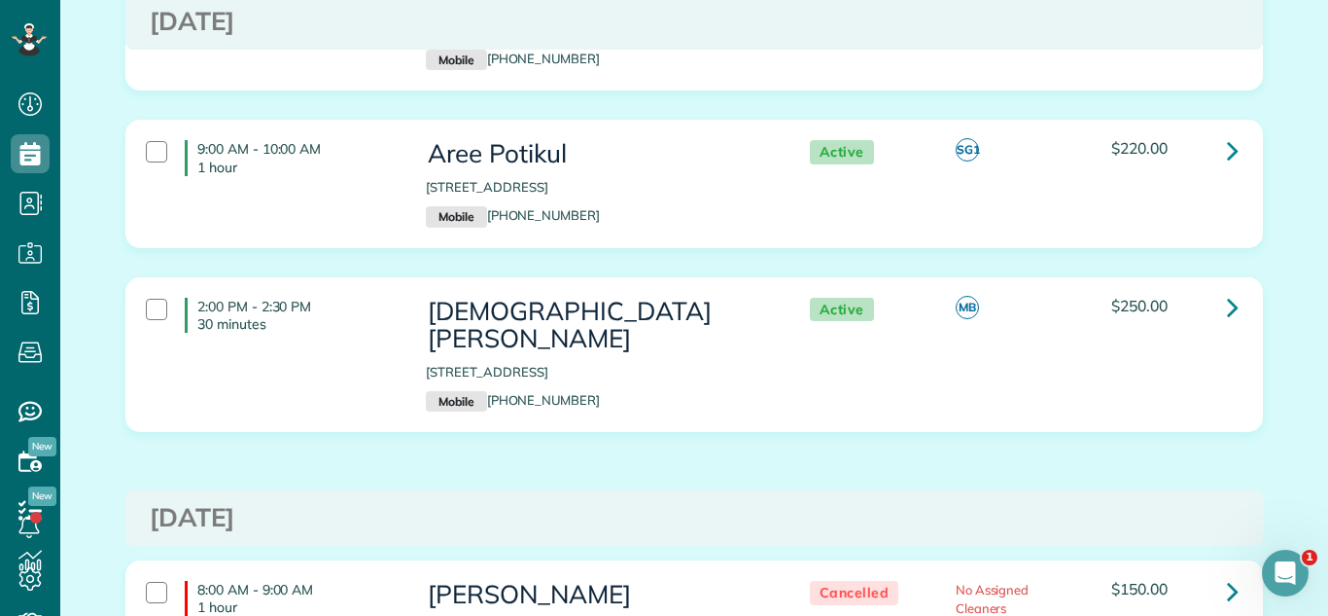
click at [648, 276] on div "9:00 AM - 10:00 AM 1 hour Aree Potikul 2204 North Natchez Avenue apt 3n Chicago…" at bounding box center [694, 198] width 1167 height 157
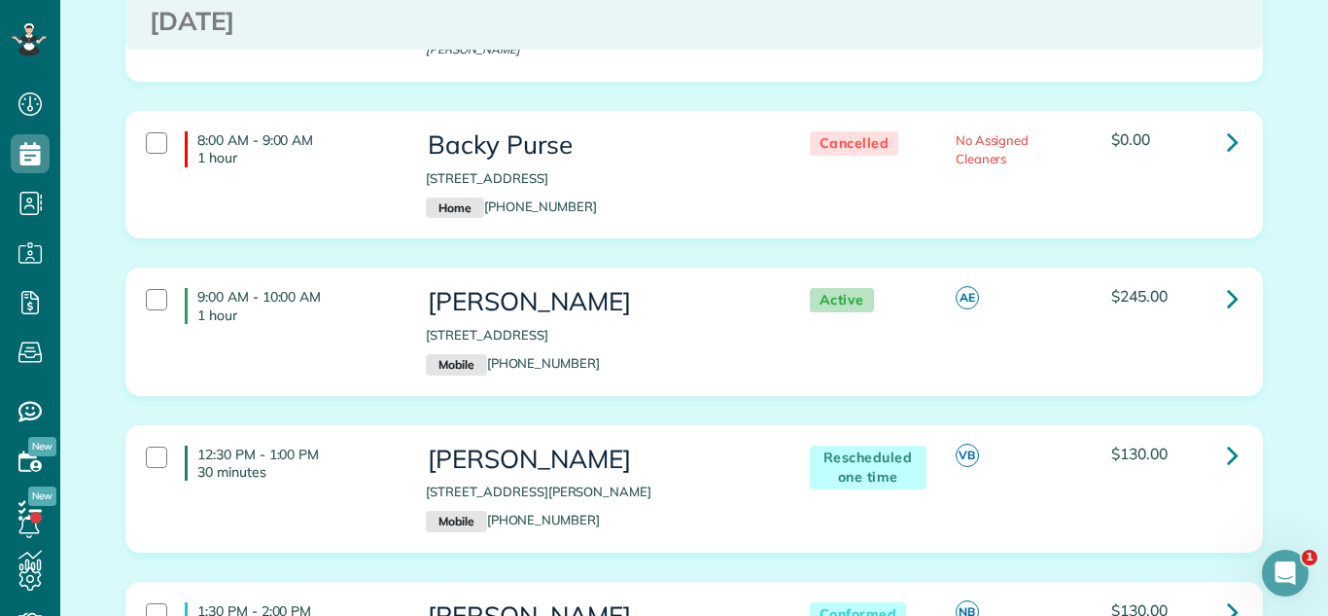
scroll to position [2089, 0]
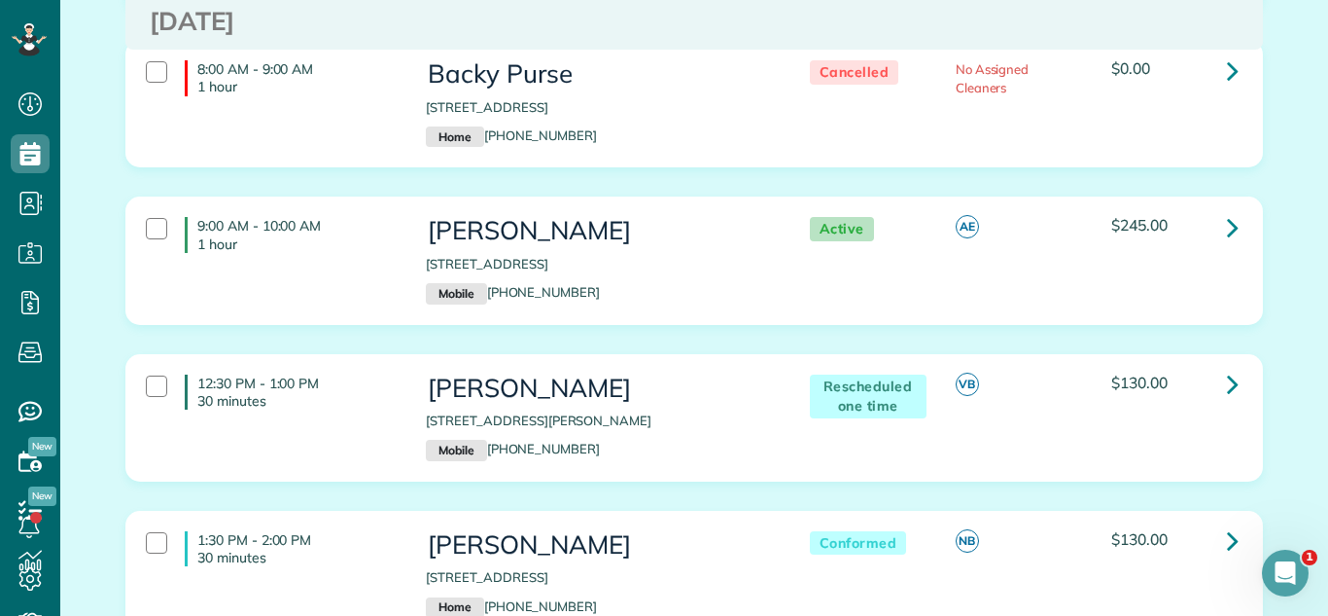
click at [1019, 196] on div "8:00 AM - 9:00 AM 1 hour Backy Purse 6 Pine Grove Court Algonquin IL 60102 Home…" at bounding box center [694, 118] width 1167 height 157
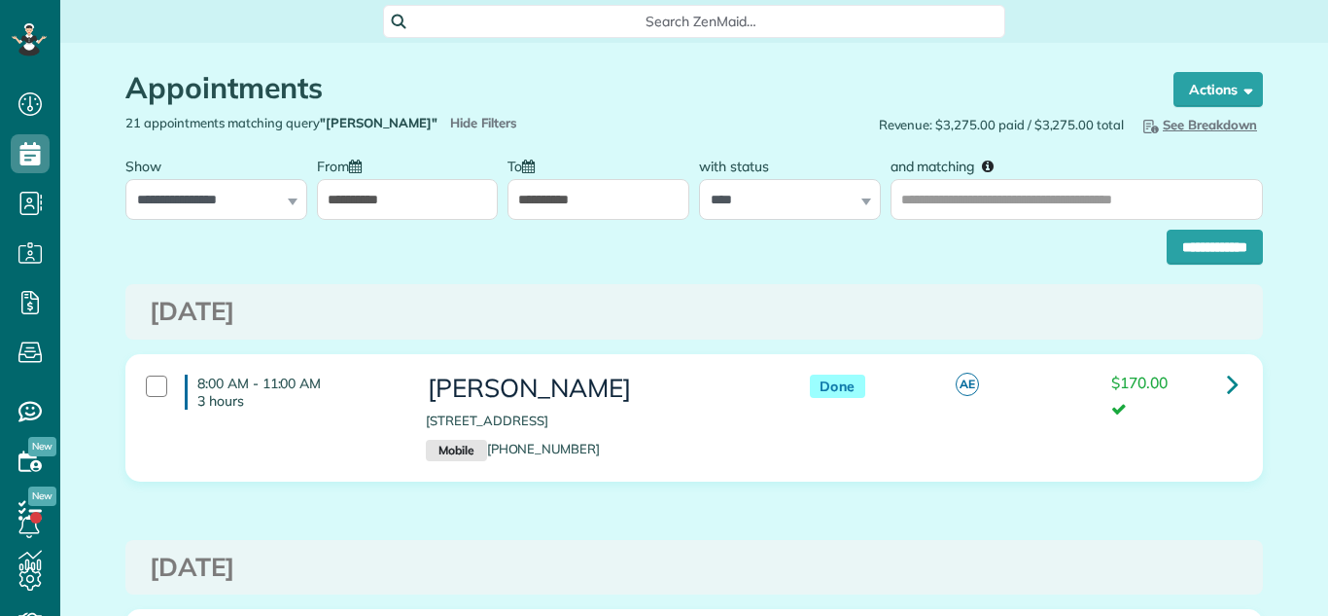
scroll to position [9, 9]
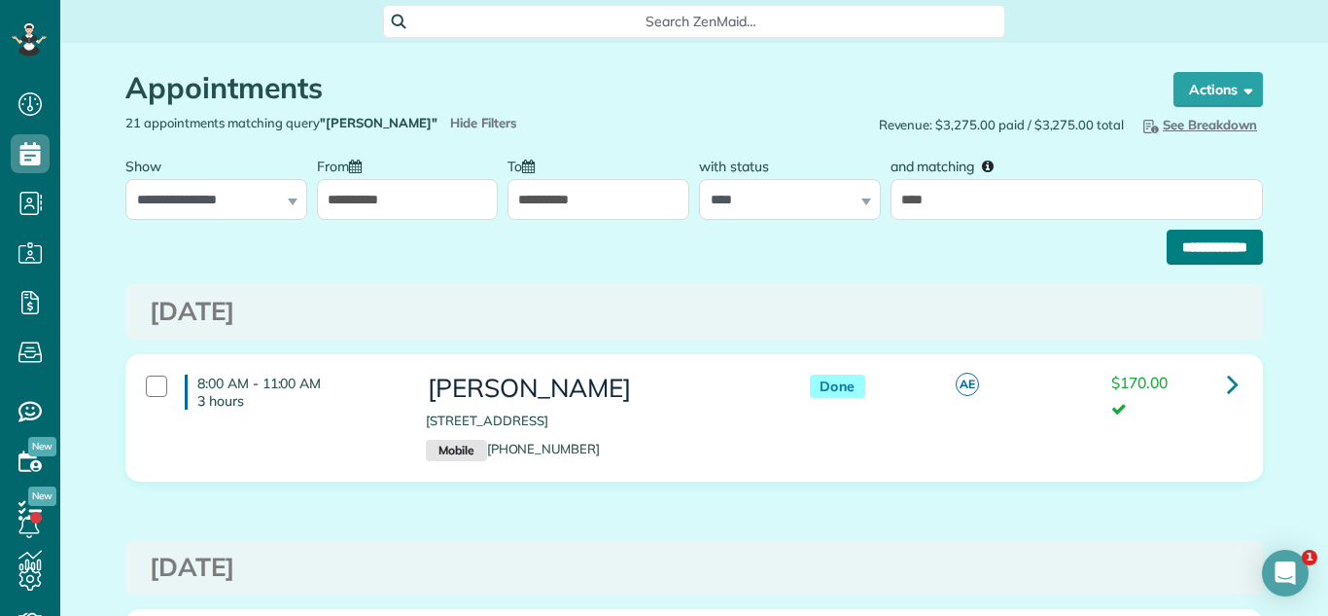
type input "****"
click at [1167, 246] on input "**********" at bounding box center [1215, 247] width 96 height 35
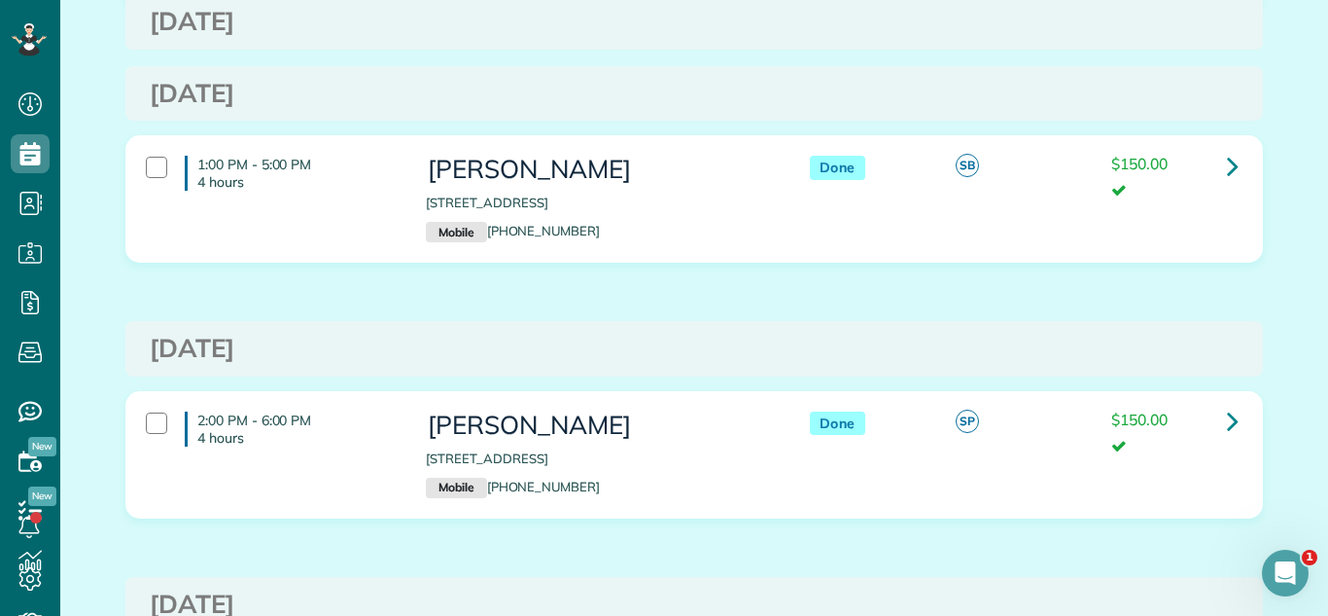
scroll to position [5124, 0]
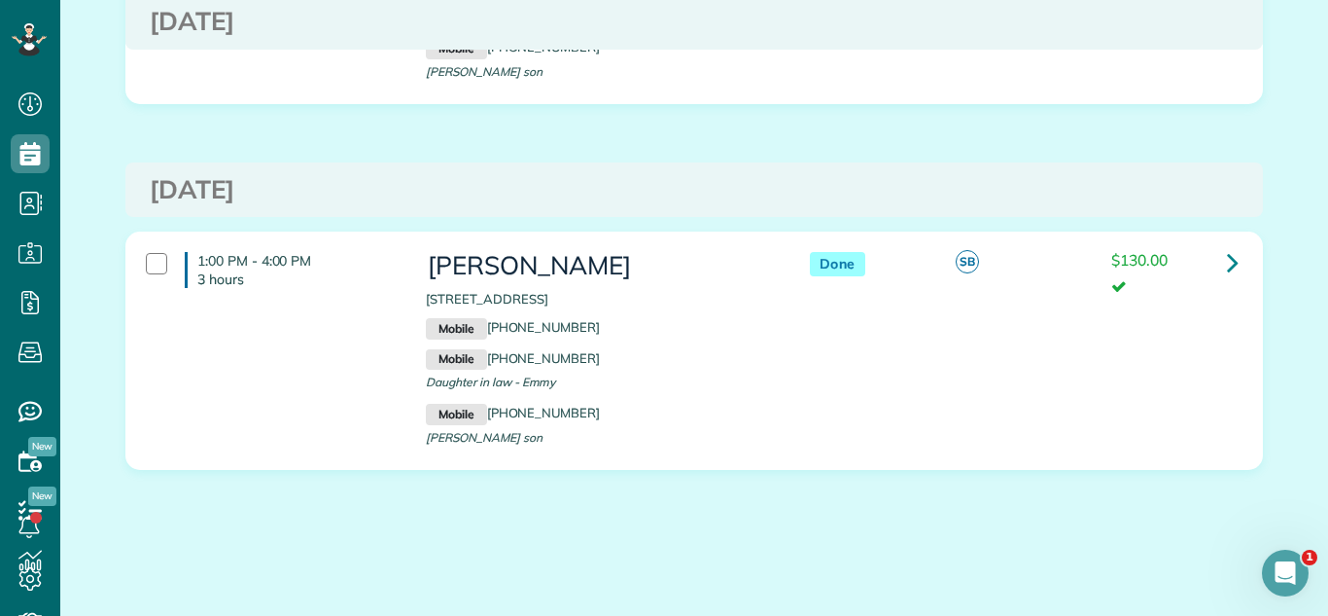
drag, startPoint x: 422, startPoint y: 289, endPoint x: 722, endPoint y: 300, distance: 299.7
click at [722, 300] on div "[PERSON_NAME] [STREET_ADDRESS] Mobile [PHONE_NUMBER] Mobile [PHONE_NUMBER] Daug…" at bounding box center [597, 350] width 373 height 216
copy p "[STREET_ADDRESS]"
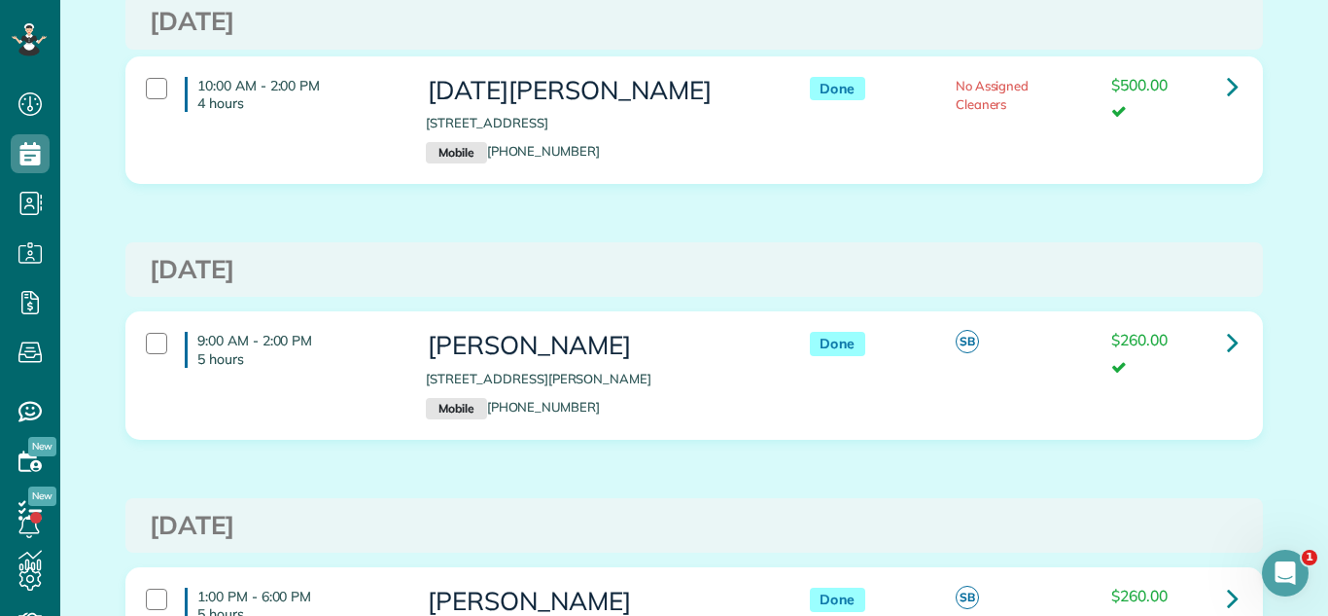
scroll to position [161, 0]
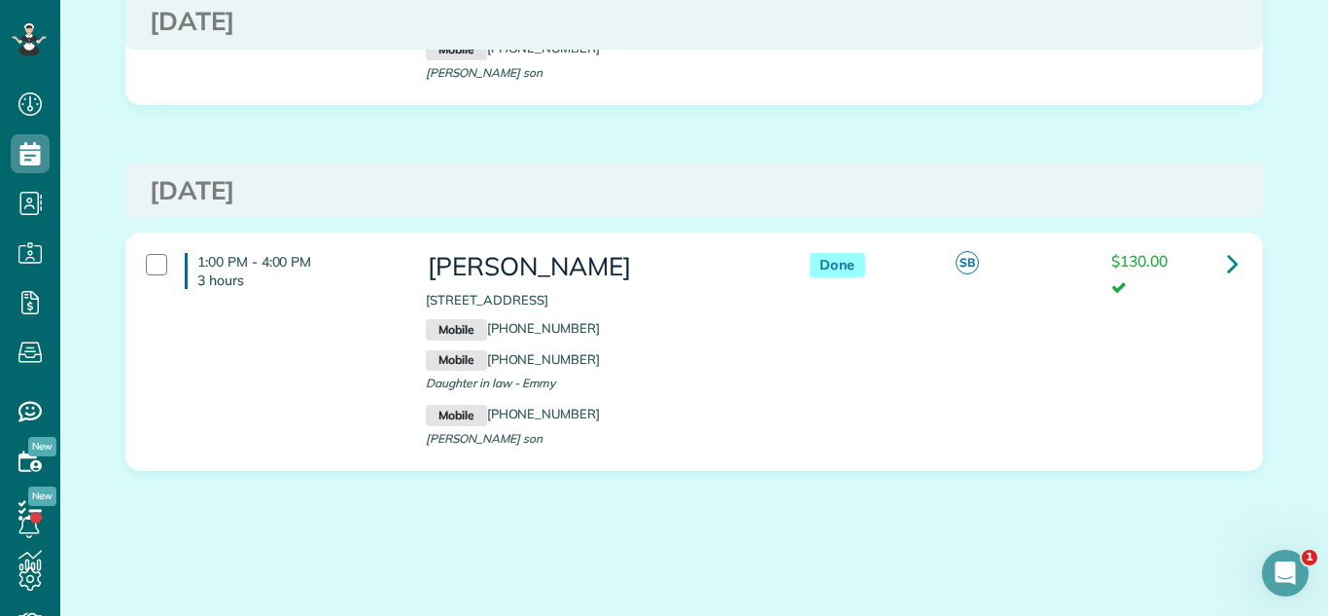
scroll to position [865, 0]
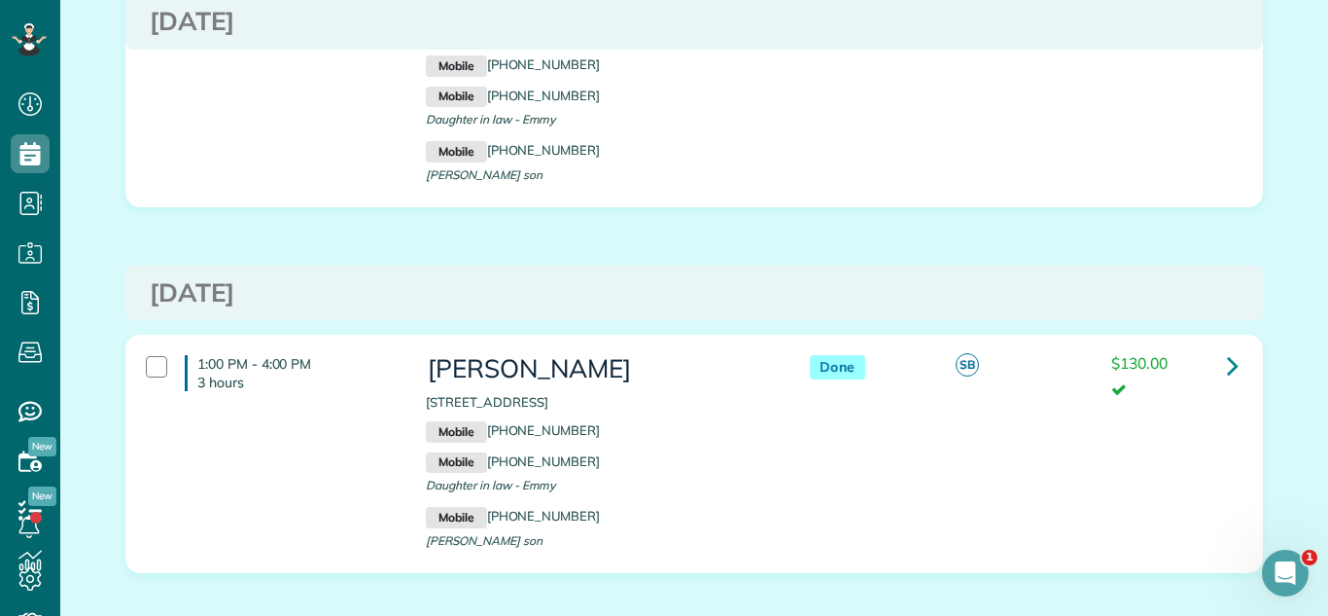
scroll to position [683, 0]
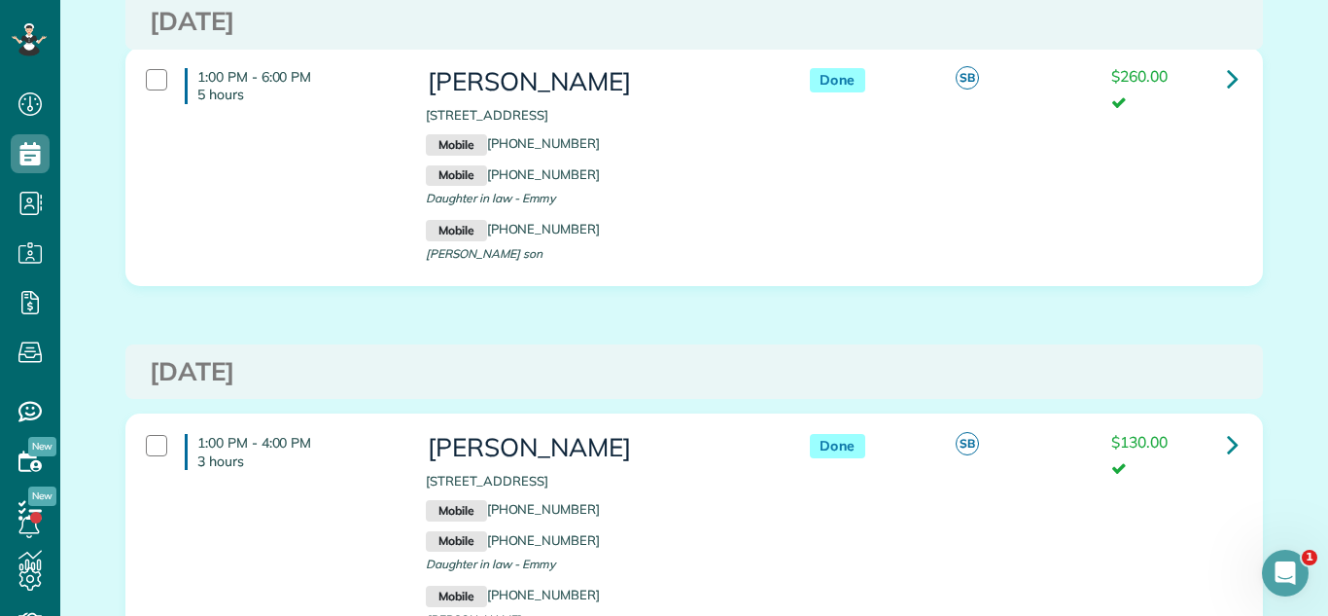
click at [1031, 303] on div "1:00 PM - 6:00 PM 5 hours [PERSON_NAME] [STREET_ADDRESS] Mobile [PHONE_NUMBER] …" at bounding box center [694, 181] width 1167 height 266
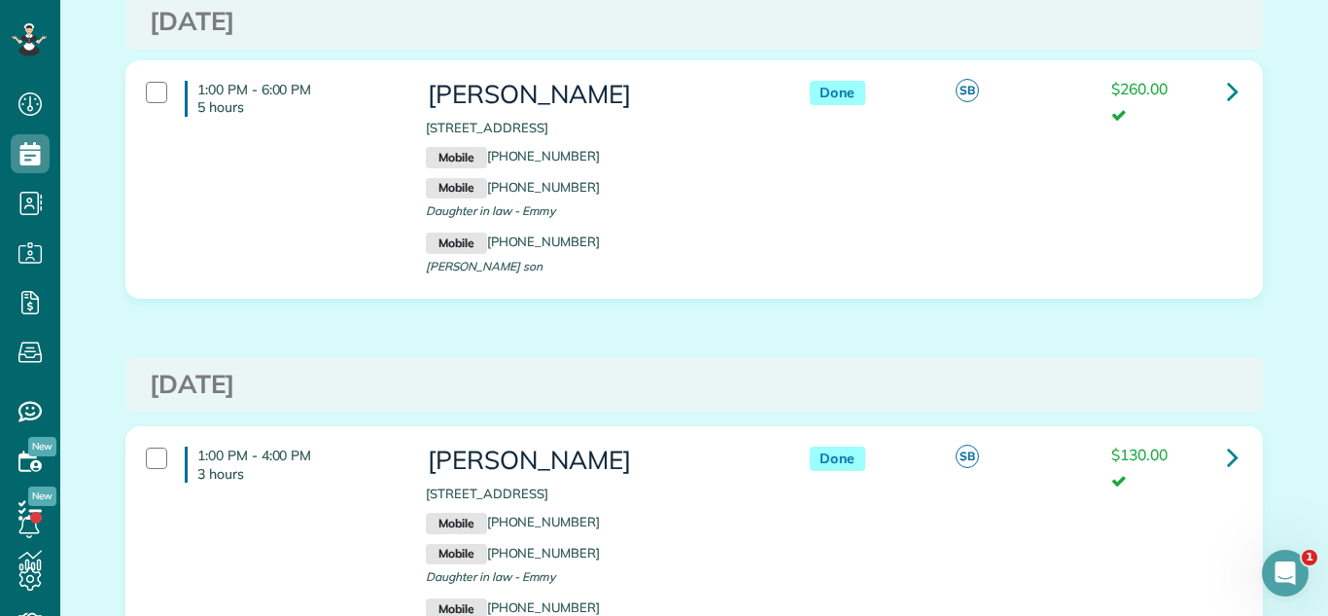
scroll to position [661, 0]
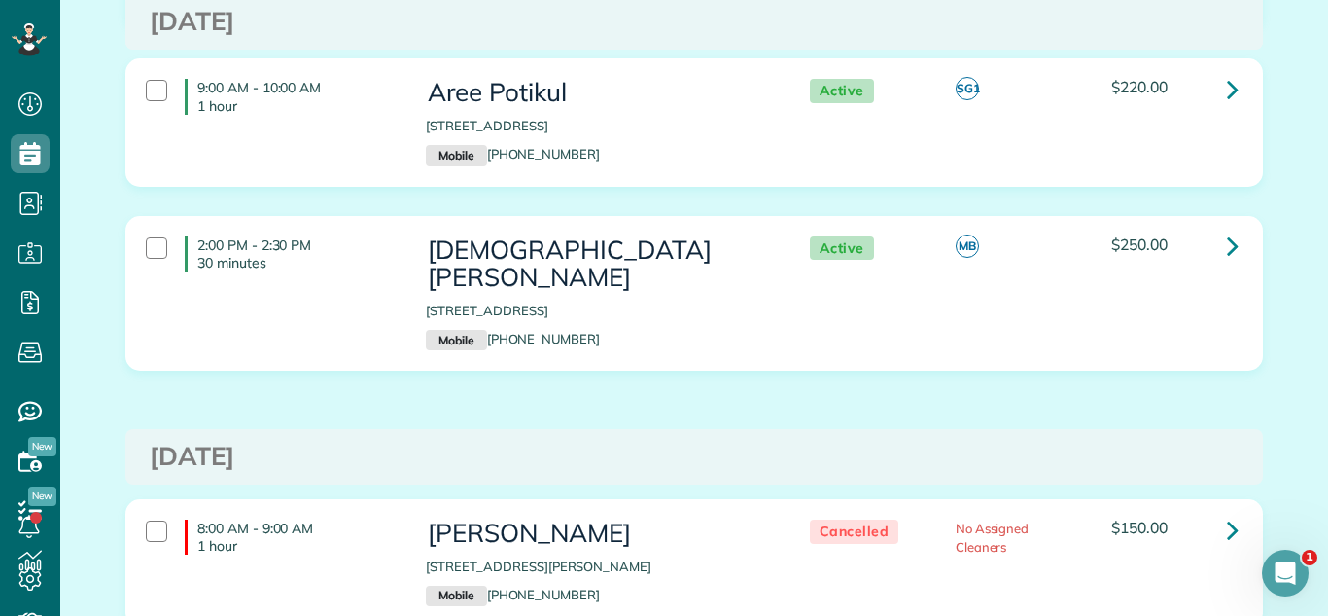
scroll to position [3472, 0]
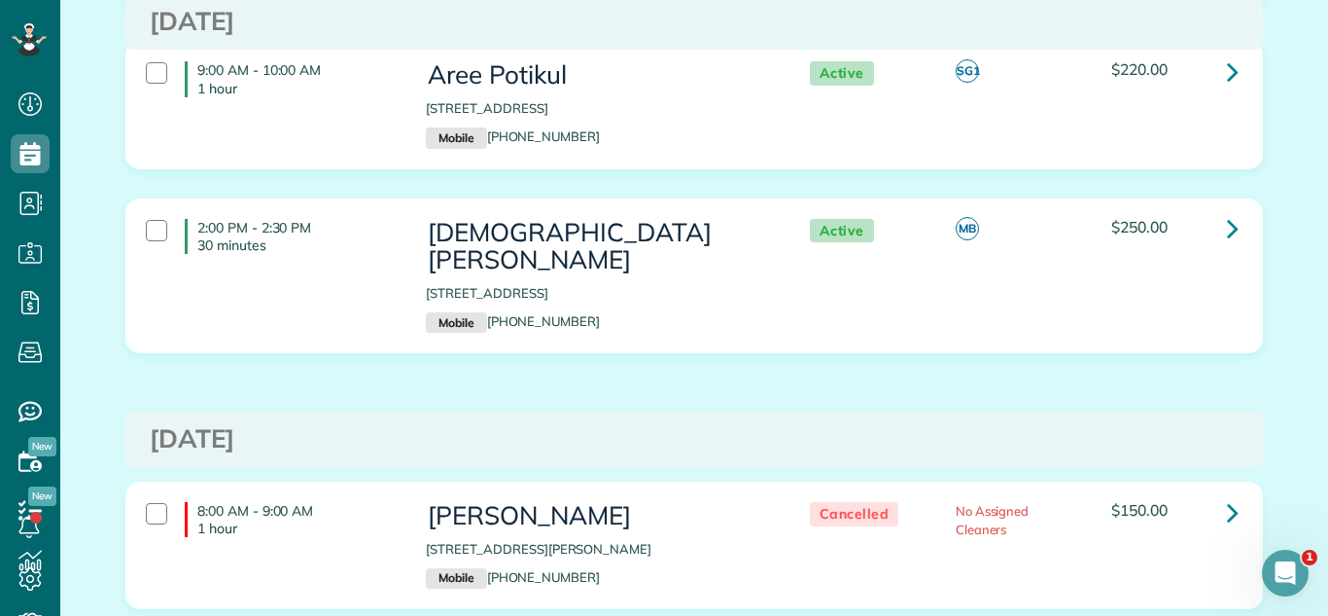
drag, startPoint x: 717, startPoint y: 260, endPoint x: 372, endPoint y: 313, distance: 348.4
click at [723, 254] on h3 "[DEMOGRAPHIC_DATA][PERSON_NAME]" at bounding box center [598, 246] width 344 height 55
